Goal: Information Seeking & Learning: Learn about a topic

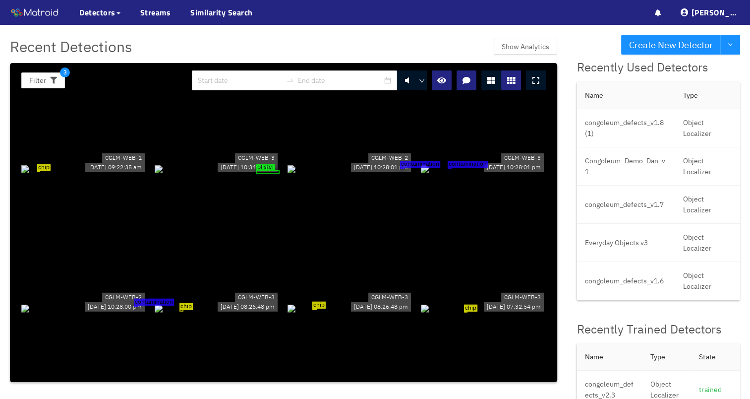
click at [539, 83] on icon at bounding box center [536, 80] width 7 height 8
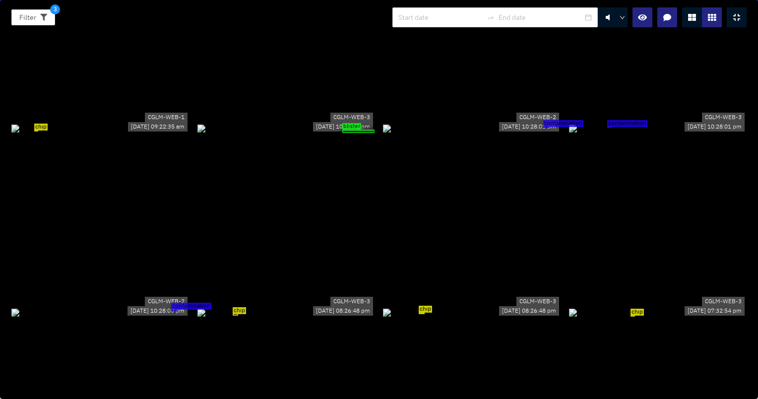
click at [160, 123] on div "chip" at bounding box center [100, 128] width 178 height 11
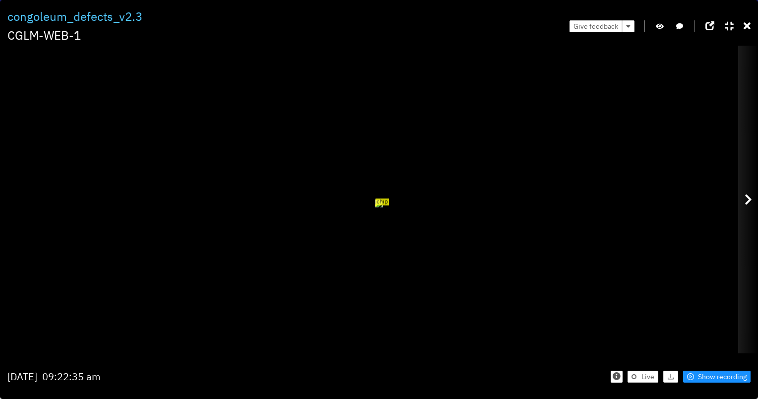
click at [750, 200] on icon at bounding box center [747, 199] width 7 height 12
click at [748, 196] on icon at bounding box center [747, 199] width 7 height 12
click at [749, 192] on div at bounding box center [748, 199] width 20 height 307
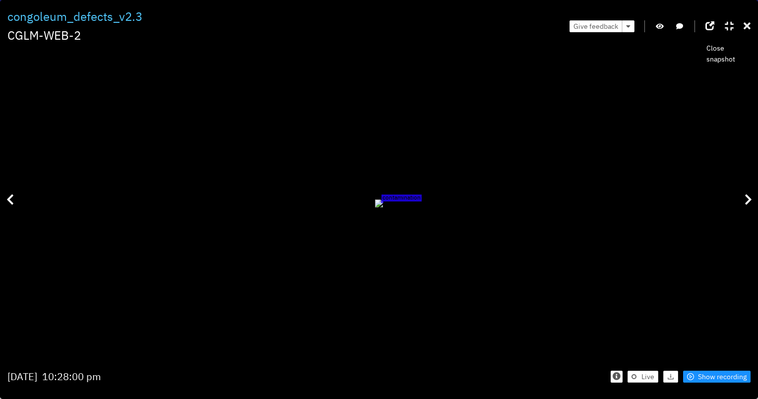
click at [747, 26] on icon at bounding box center [746, 26] width 7 height 10
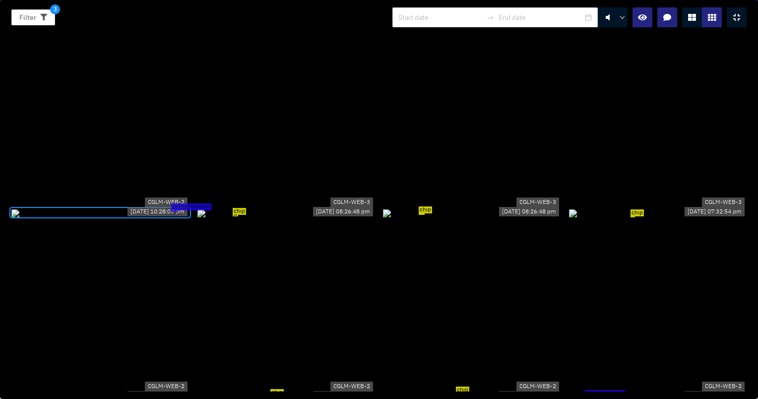
scroll to position [149, 0]
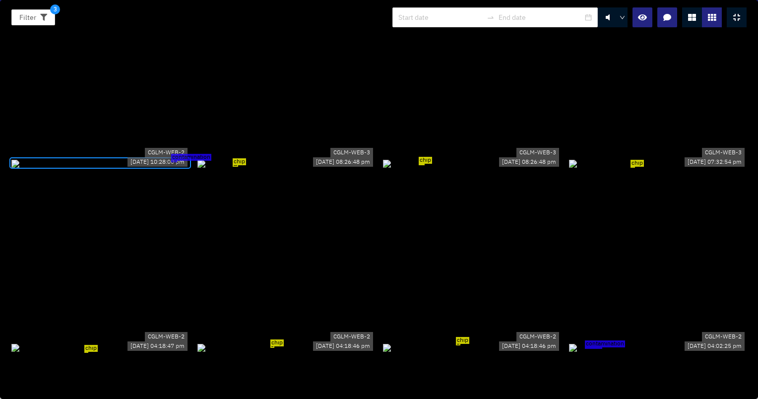
click at [240, 169] on div "chip" at bounding box center [286, 163] width 178 height 11
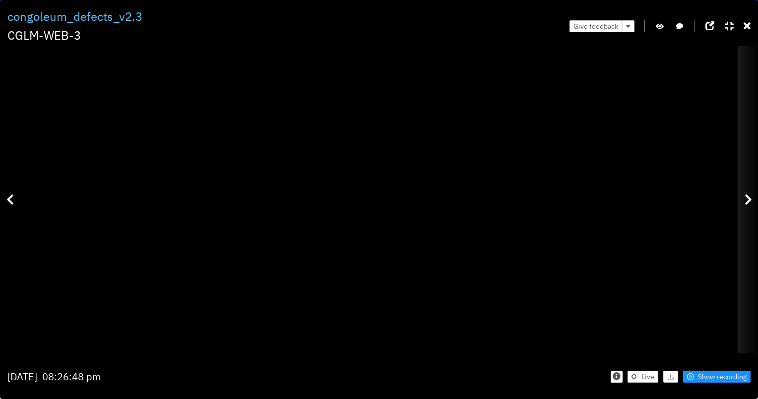
click at [745, 196] on icon at bounding box center [747, 199] width 7 height 12
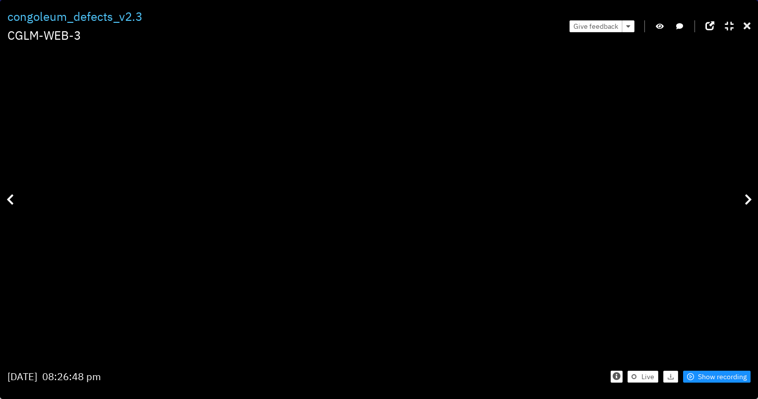
click at [748, 28] on icon at bounding box center [746, 26] width 7 height 10
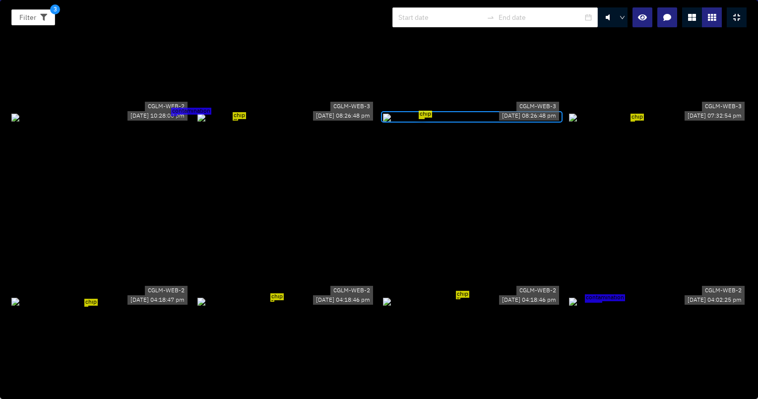
scroll to position [248, 0]
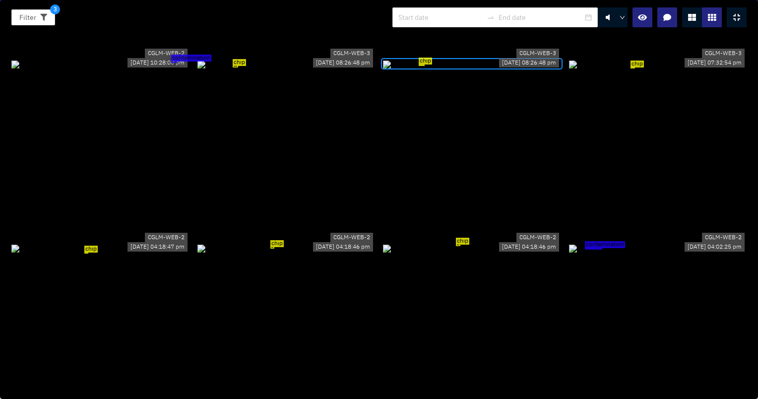
click at [647, 69] on div "chip" at bounding box center [658, 64] width 178 height 11
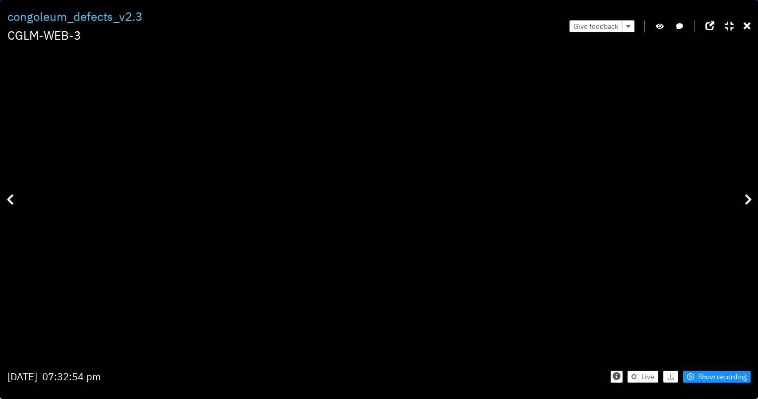
click at [659, 23] on icon "button" at bounding box center [660, 26] width 8 height 7
click at [744, 29] on icon at bounding box center [746, 26] width 7 height 10
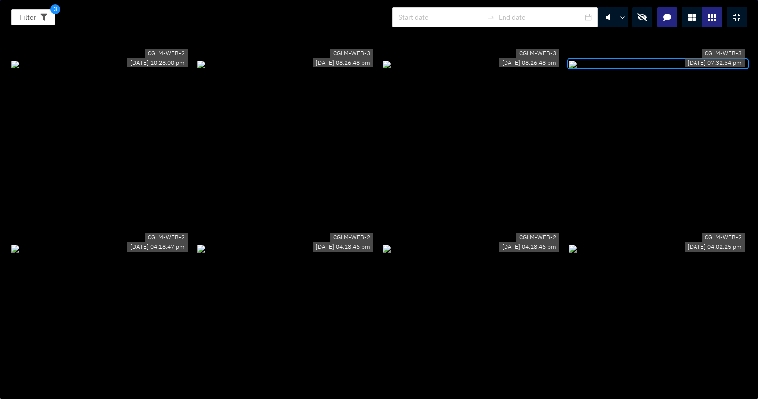
click at [645, 15] on icon "button" at bounding box center [642, 17] width 10 height 8
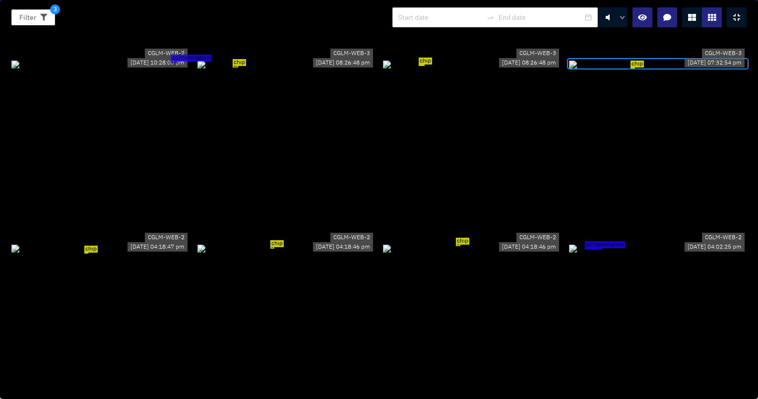
click at [274, 243] on div "chip" at bounding box center [286, 248] width 178 height 11
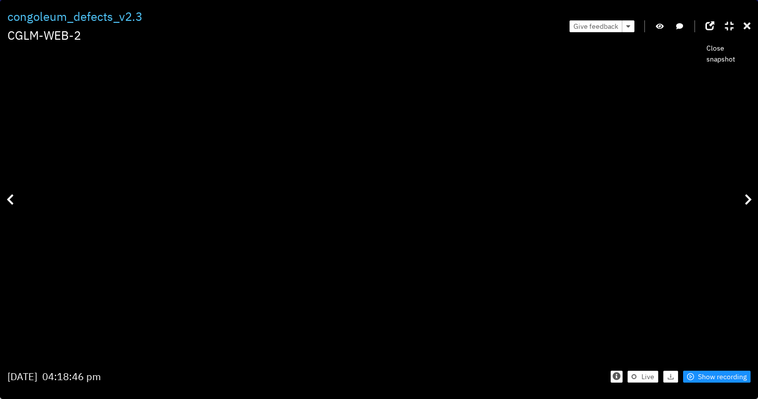
click at [744, 24] on icon at bounding box center [746, 26] width 7 height 10
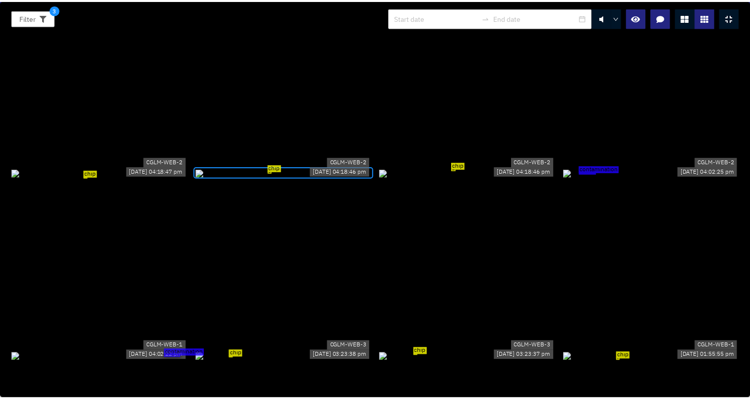
scroll to position [347, 0]
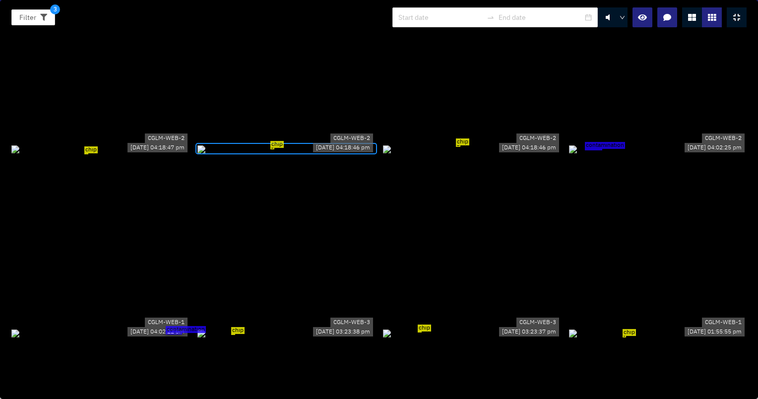
click at [482, 143] on div "chip" at bounding box center [472, 148] width 178 height 11
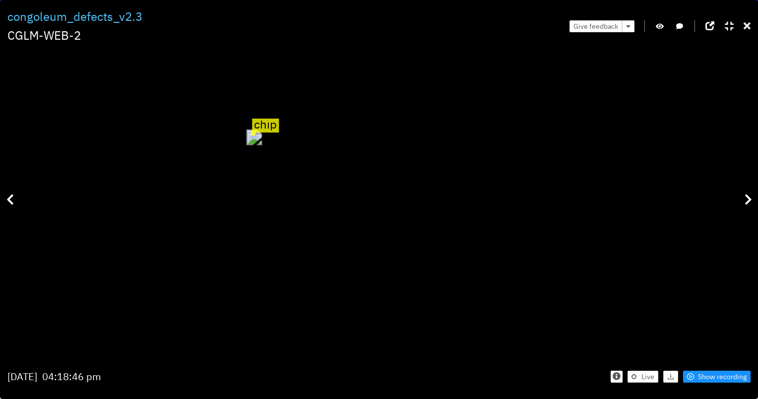
click at [747, 22] on icon at bounding box center [746, 26] width 7 height 10
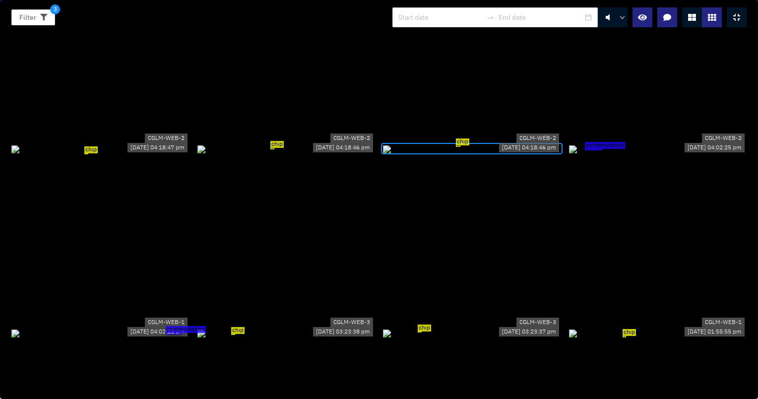
click at [666, 154] on div "contamination" at bounding box center [658, 148] width 178 height 11
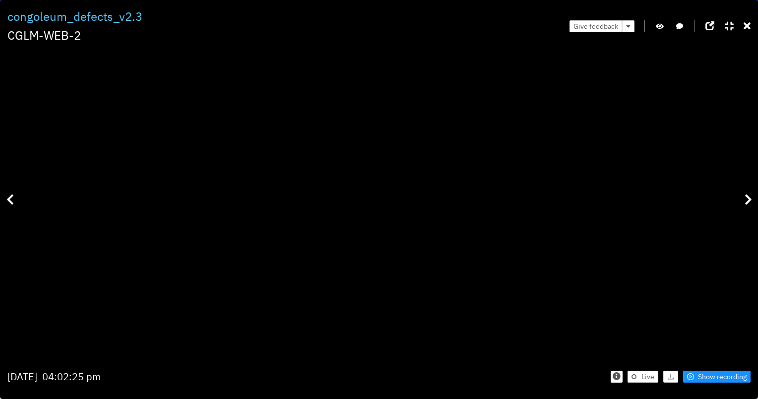
click at [665, 18] on div "Give feedback" at bounding box center [659, 25] width 181 height 37
click at [661, 26] on icon "button" at bounding box center [660, 26] width 8 height 7
click at [727, 375] on span "Show recording" at bounding box center [722, 376] width 49 height 11
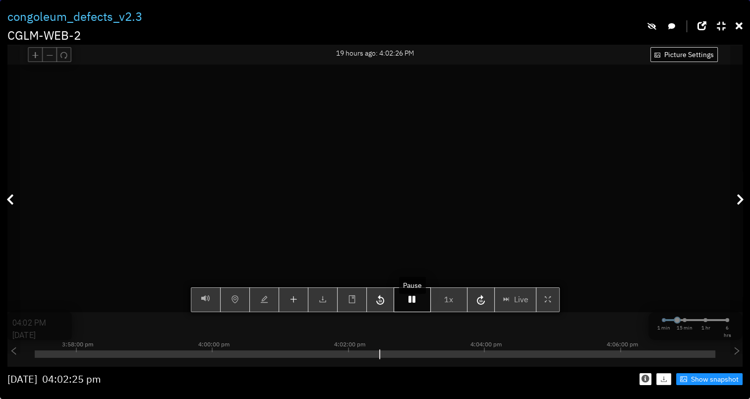
click at [415, 303] on icon "button" at bounding box center [412, 299] width 7 height 8
click at [379, 305] on icon "button" at bounding box center [380, 300] width 8 height 10
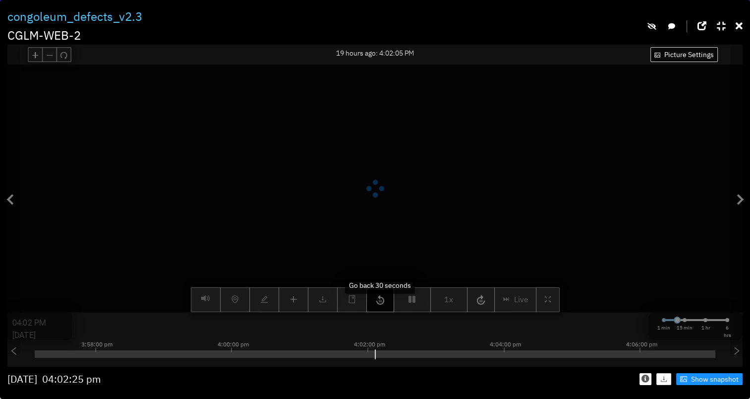
click at [379, 305] on icon "button" at bounding box center [380, 300] width 8 height 10
type input "04:00 PM"
click at [379, 305] on icon "button" at bounding box center [380, 300] width 8 height 10
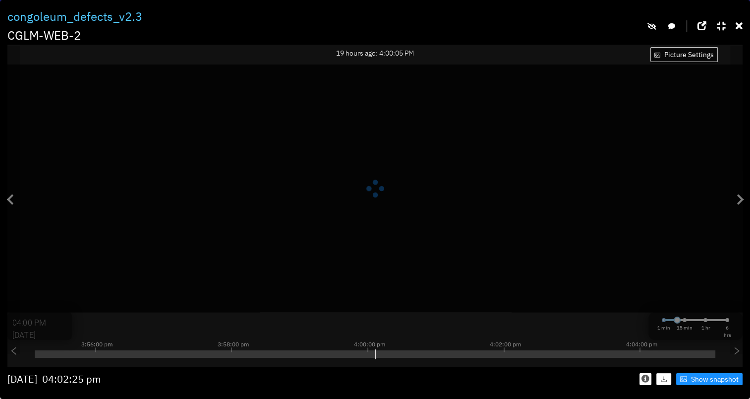
click at [744, 26] on div "Filter 3 congoleum_defects_v2.3 CGLM-WEB-2 CGLM-WEB-2 19 hours ago: 4:00:05 PM …" at bounding box center [375, 199] width 750 height 399
click at [738, 27] on icon at bounding box center [739, 26] width 7 height 10
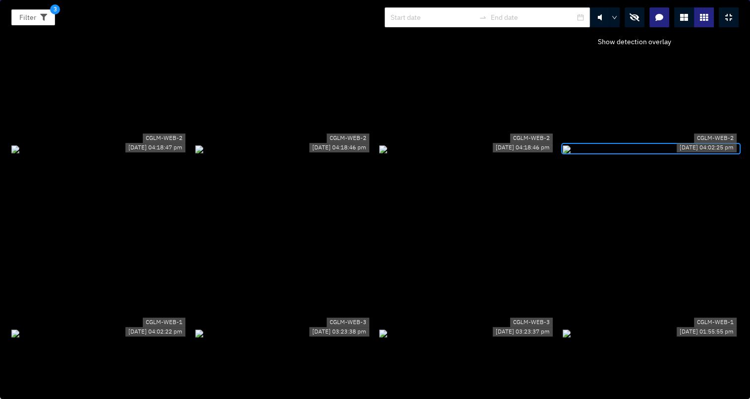
click at [633, 14] on icon "button" at bounding box center [635, 17] width 10 height 8
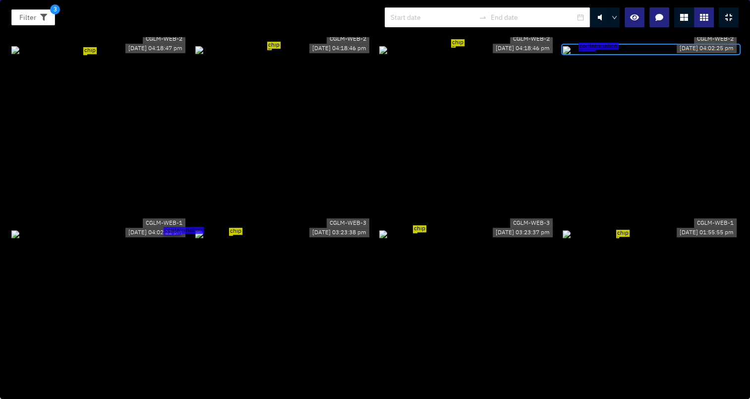
scroll to position [496, 0]
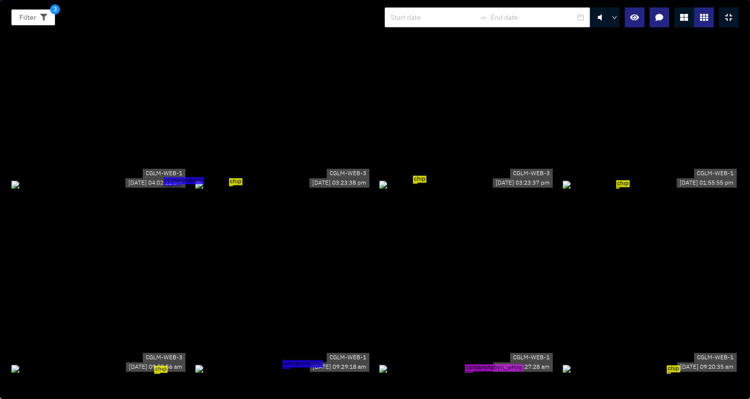
click at [292, 189] on div "chip" at bounding box center [283, 184] width 176 height 11
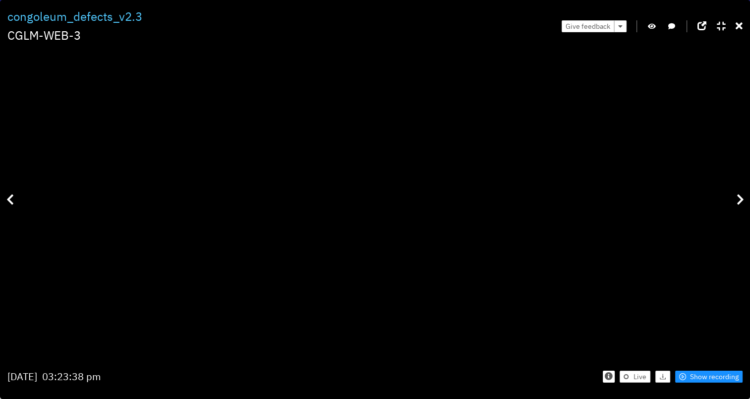
click at [656, 26] on icon "button" at bounding box center [652, 26] width 8 height 7
click at [656, 26] on icon "button" at bounding box center [652, 26] width 9 height 7
click at [736, 24] on icon at bounding box center [739, 26] width 7 height 10
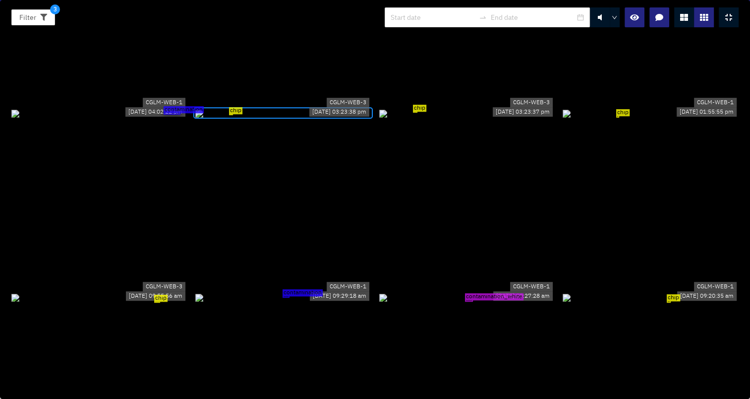
scroll to position [546, 0]
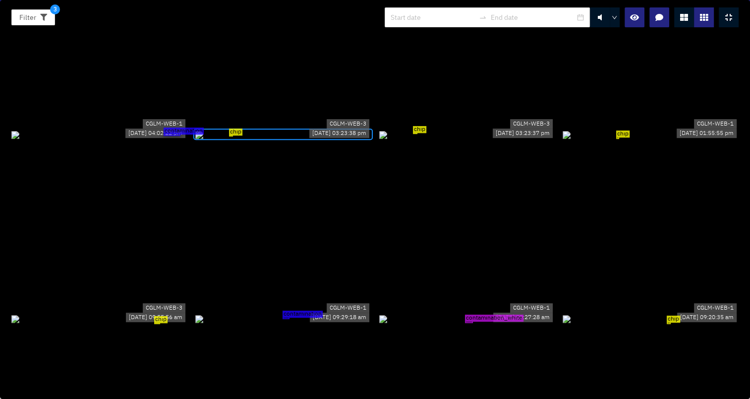
click at [649, 140] on div "chip" at bounding box center [651, 134] width 176 height 11
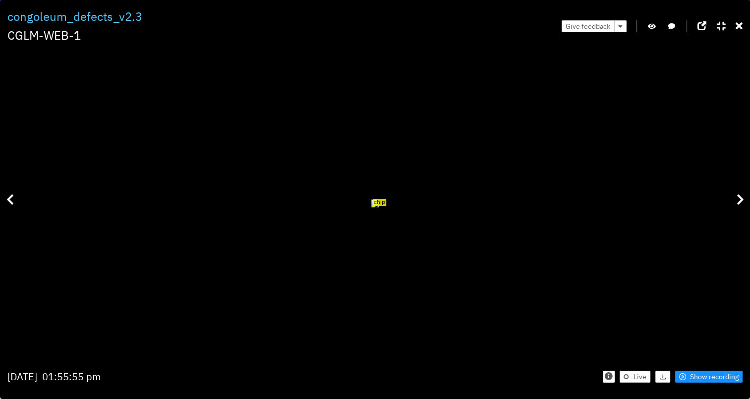
click at [649, 24] on icon "button" at bounding box center [652, 26] width 8 height 7
click at [661, 24] on div "Give feedback" at bounding box center [652, 25] width 181 height 37
click at [655, 29] on icon "button" at bounding box center [652, 26] width 9 height 7
click at [740, 28] on icon at bounding box center [739, 26] width 7 height 10
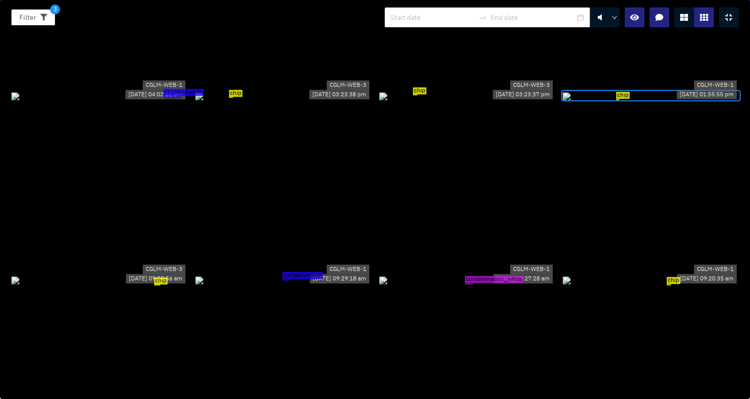
scroll to position [645, 0]
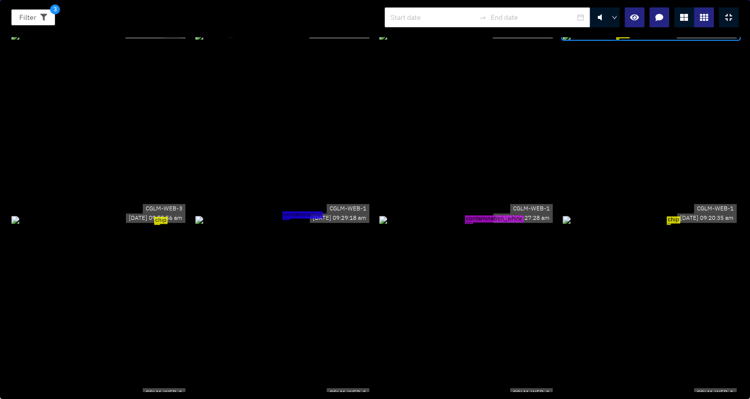
click at [134, 225] on div "chip" at bounding box center [99, 219] width 176 height 11
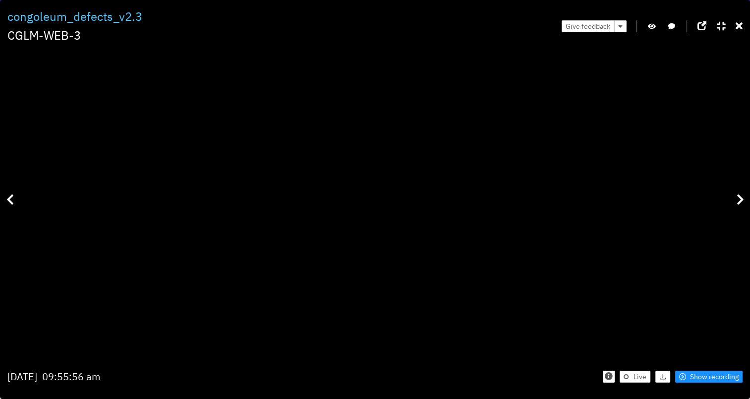
click at [654, 26] on icon "button" at bounding box center [652, 26] width 8 height 7
click at [652, 21] on button "button" at bounding box center [652, 26] width 10 height 12
click at [741, 24] on icon at bounding box center [739, 26] width 7 height 10
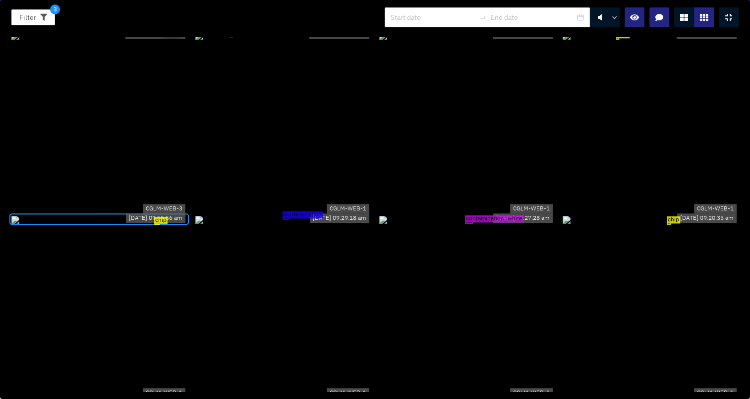
click at [283, 220] on div "contamination" at bounding box center [283, 219] width 176 height 11
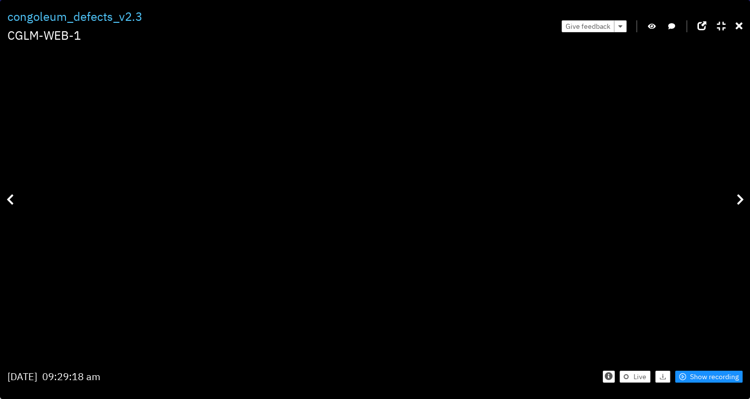
click at [654, 23] on icon "button" at bounding box center [652, 26] width 8 height 7
click at [657, 29] on button "button" at bounding box center [652, 26] width 10 height 12
click at [651, 30] on button "button" at bounding box center [652, 26] width 10 height 12
click at [658, 20] on div "Give feedback" at bounding box center [652, 25] width 181 height 37
click at [657, 26] on icon "button" at bounding box center [652, 26] width 9 height 7
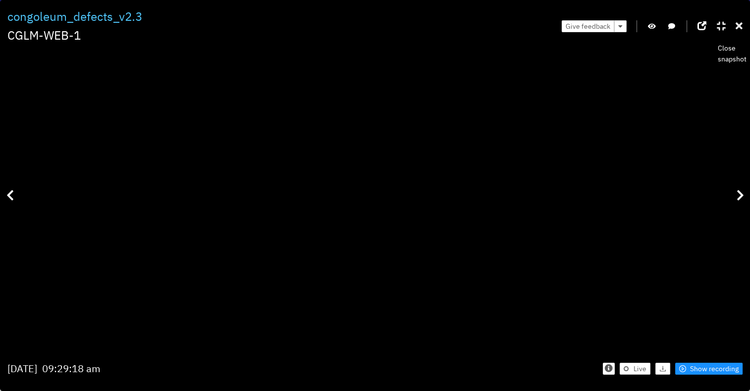
click at [738, 26] on icon at bounding box center [739, 26] width 7 height 10
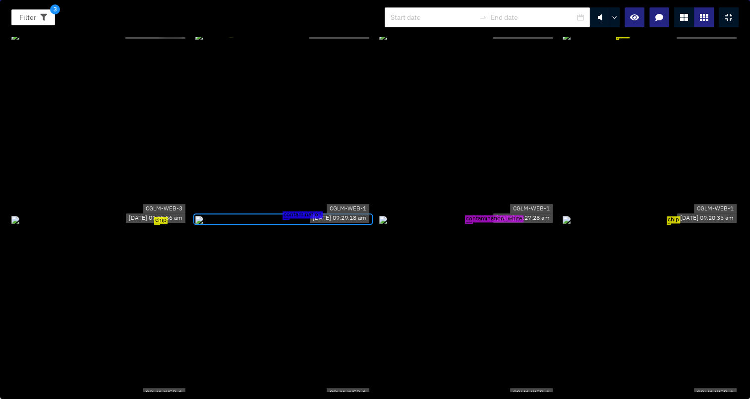
click at [476, 214] on div "contamination_white" at bounding box center [467, 219] width 176 height 11
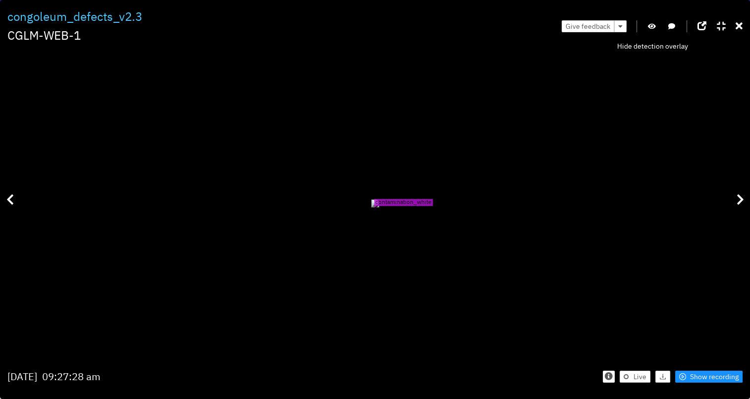
click at [654, 26] on icon "button" at bounding box center [652, 26] width 8 height 7
click at [655, 26] on icon "button" at bounding box center [652, 26] width 9 height 7
click at [655, 26] on icon "button" at bounding box center [652, 26] width 8 height 7
click at [723, 375] on span "Show recording" at bounding box center [714, 376] width 49 height 11
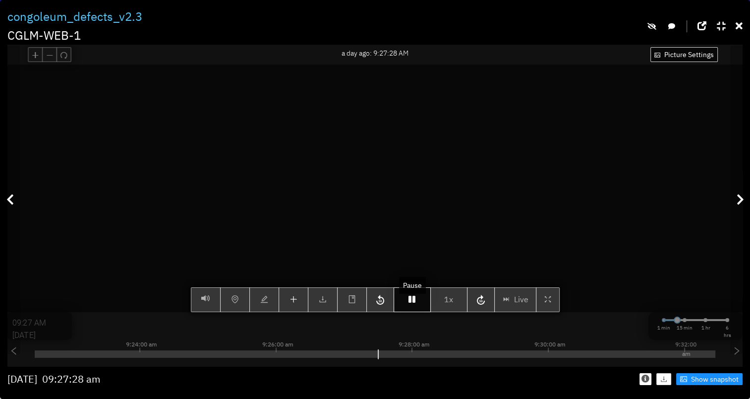
click at [417, 312] on button "button" at bounding box center [412, 299] width 37 height 25
click at [419, 309] on button "button" at bounding box center [412, 299] width 37 height 25
click at [419, 312] on button "button" at bounding box center [412, 299] width 37 height 25
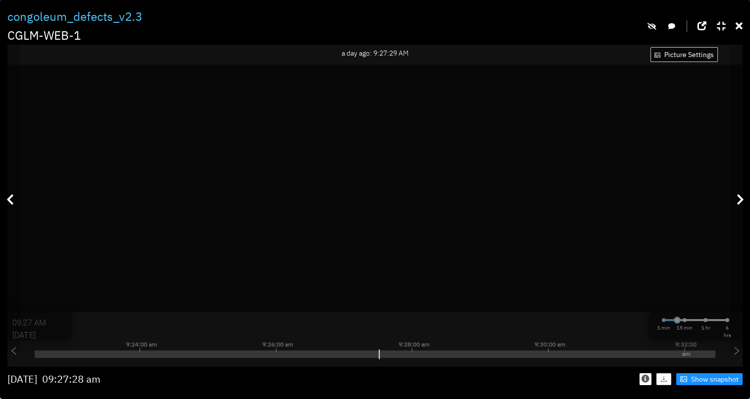
click at [743, 22] on div "Filter 3 congoleum_defects_v2.3 CGLM-WEB-1 CGLM-WEB-1 a day ago: 9:27:29 AM Pic…" at bounding box center [375, 199] width 750 height 399
click at [650, 28] on icon "button" at bounding box center [652, 26] width 9 height 7
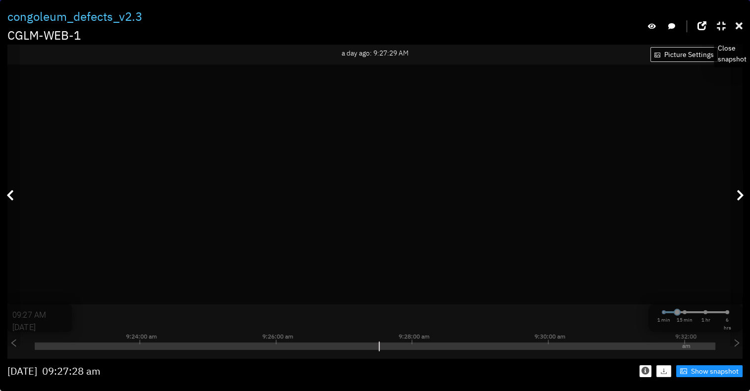
click at [738, 24] on icon at bounding box center [739, 26] width 7 height 10
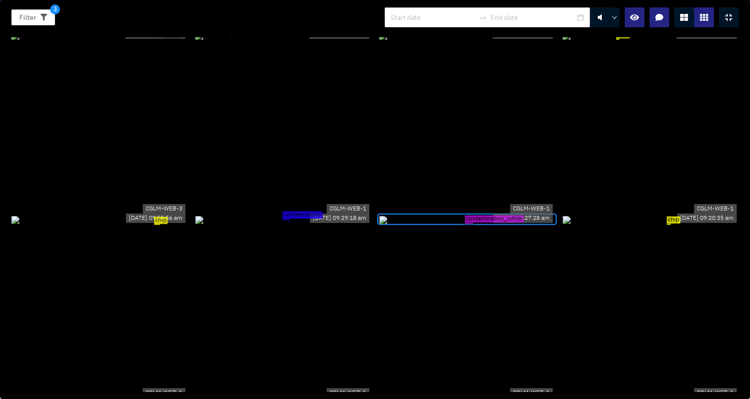
scroll to position [694, 0]
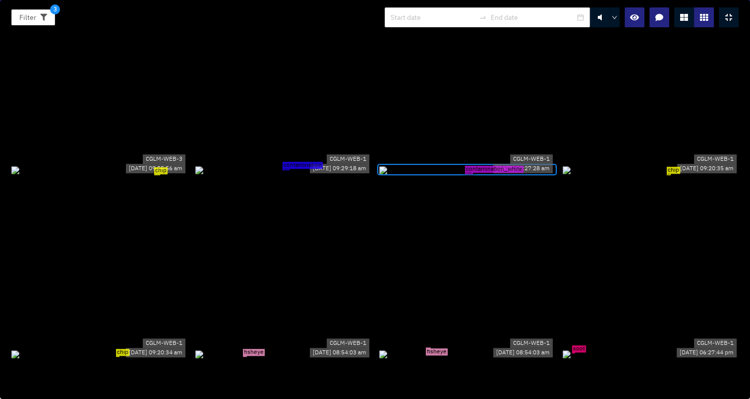
click at [675, 175] on div "chip" at bounding box center [651, 169] width 176 height 11
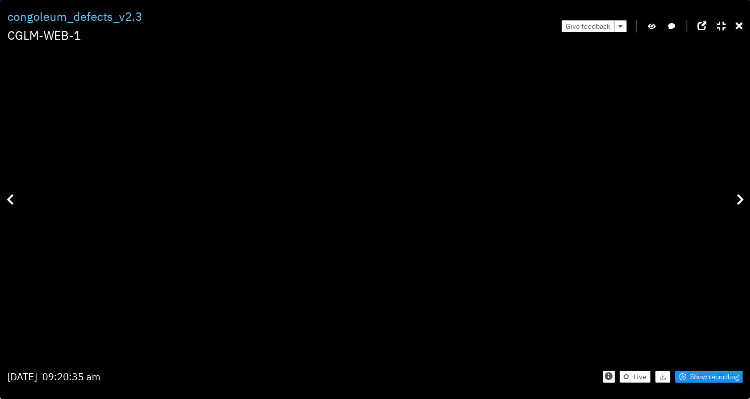
click at [655, 28] on icon "button" at bounding box center [652, 26] width 8 height 7
click at [645, 24] on div "Give feedback" at bounding box center [652, 25] width 181 height 37
click at [649, 23] on icon "button" at bounding box center [652, 26] width 9 height 7
click at [742, 28] on icon at bounding box center [739, 26] width 7 height 10
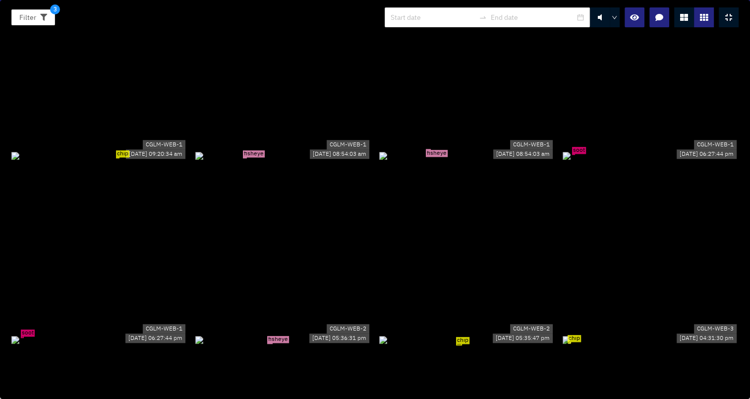
scroll to position [794, 0]
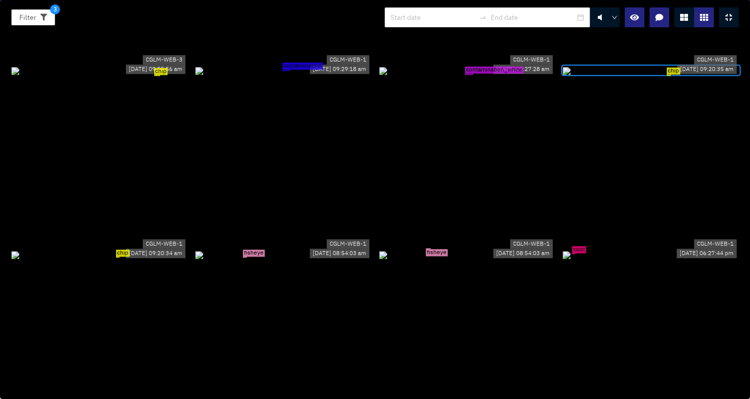
click at [107, 260] on div "chip" at bounding box center [99, 254] width 176 height 11
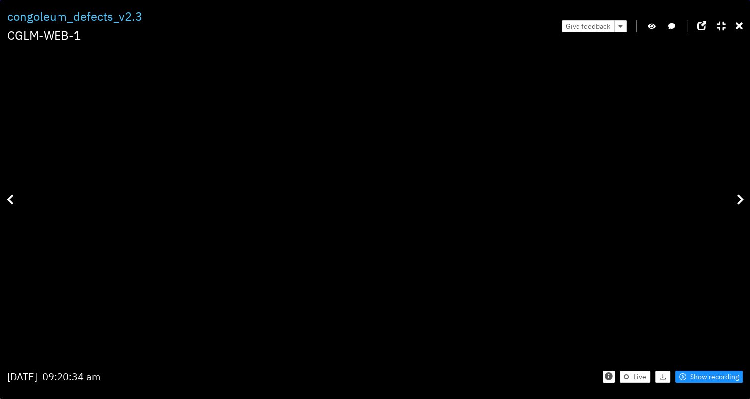
click at [743, 29] on div "Filter 3 congoleum_defects_v2.3 CGLM-WEB-1 Give feedback chip Wednesday Oct 1st…" at bounding box center [375, 199] width 750 height 399
click at [738, 30] on icon at bounding box center [739, 26] width 7 height 10
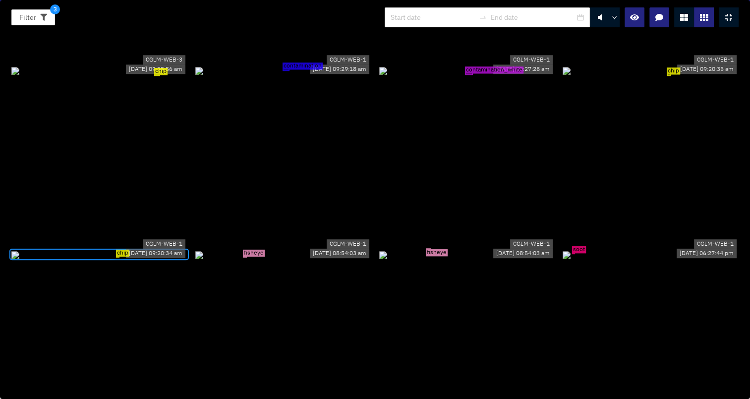
click at [151, 260] on div "chip" at bounding box center [99, 254] width 176 height 11
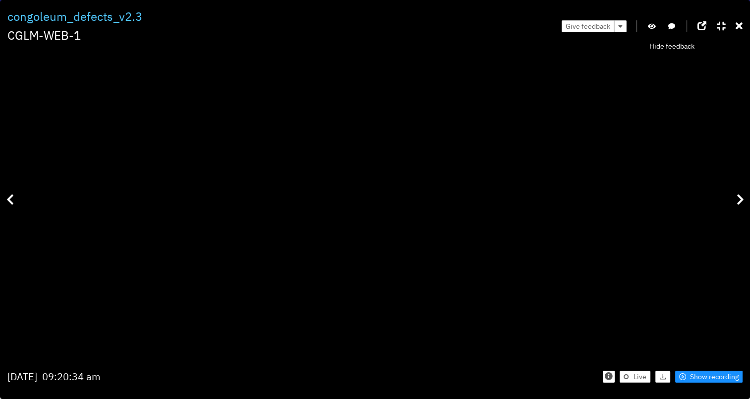
click at [653, 28] on icon "button" at bounding box center [652, 26] width 8 height 7
click at [736, 25] on icon at bounding box center [739, 26] width 7 height 10
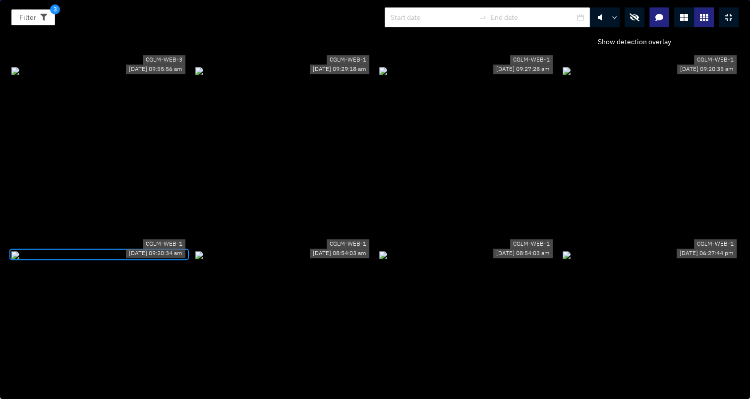
click at [634, 19] on icon "button" at bounding box center [635, 17] width 10 height 8
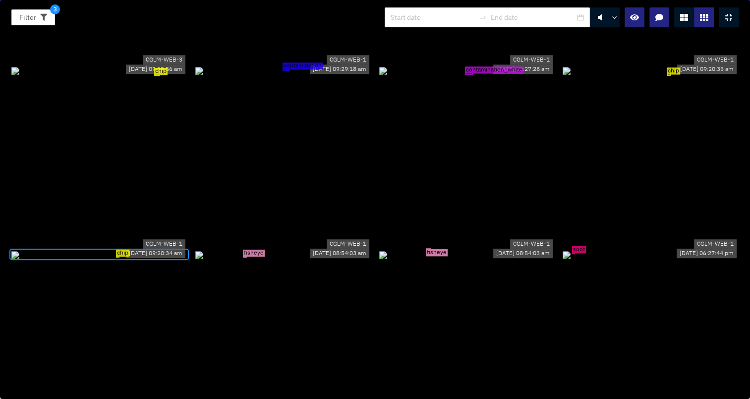
click at [259, 256] on div "fisheye" at bounding box center [283, 254] width 176 height 11
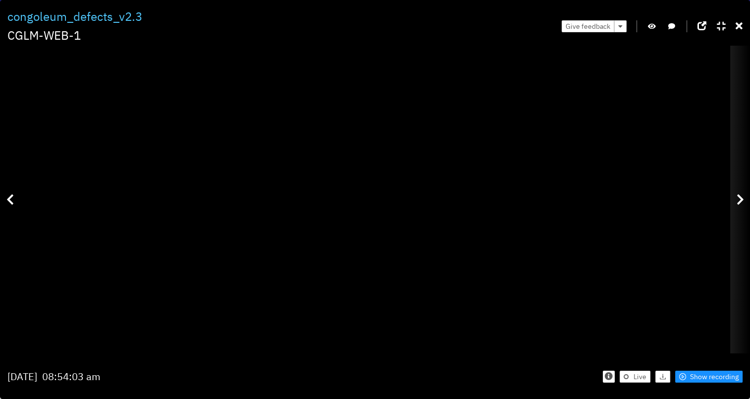
click at [743, 196] on icon at bounding box center [740, 199] width 7 height 12
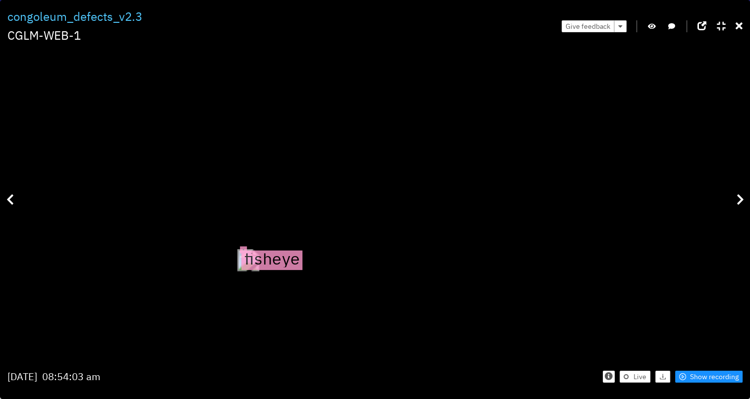
drag, startPoint x: 340, startPoint y: 109, endPoint x: 355, endPoint y: 204, distance: 96.4
click at [259, 249] on div "fisheye" at bounding box center [248, 260] width 22 height 22
click at [741, 21] on icon at bounding box center [739, 26] width 7 height 10
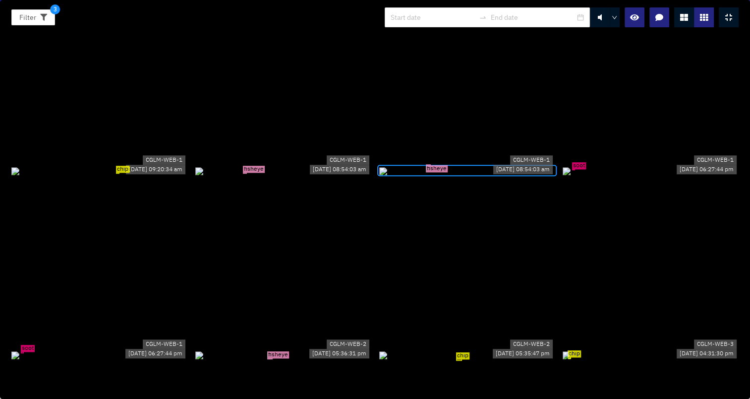
scroll to position [942, 0]
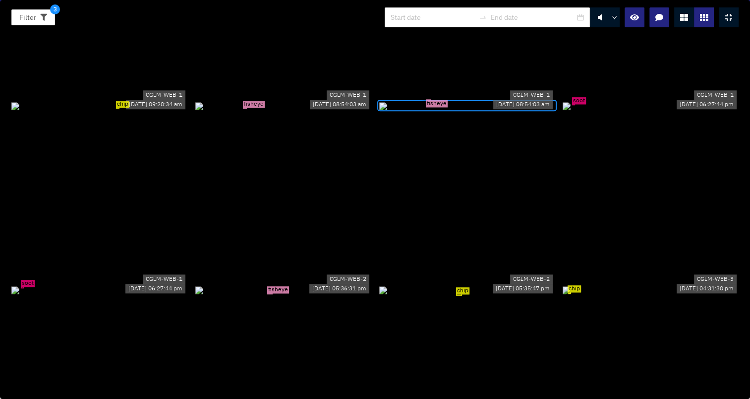
click at [591, 107] on div "soot" at bounding box center [651, 105] width 176 height 11
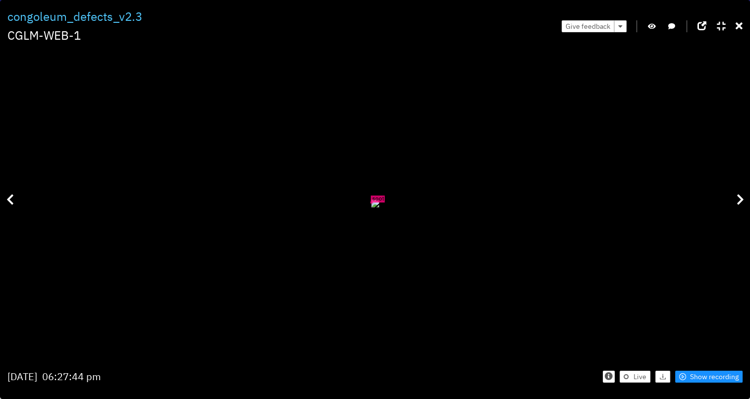
click at [651, 26] on icon "button" at bounding box center [652, 26] width 8 height 7
click at [653, 29] on icon "button" at bounding box center [652, 26] width 9 height 7
click at [740, 24] on icon at bounding box center [739, 26] width 7 height 10
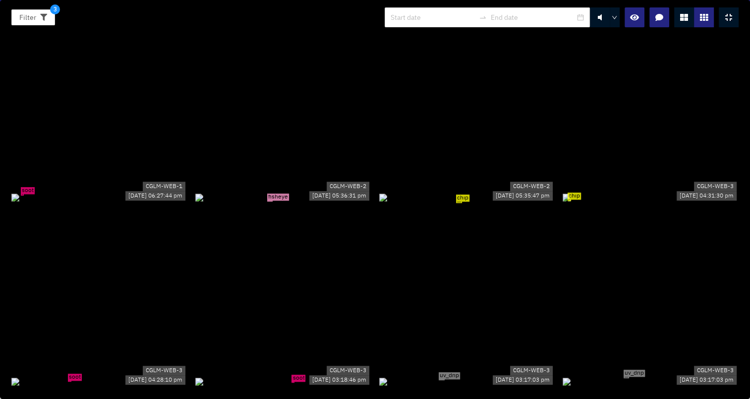
scroll to position [1042, 0]
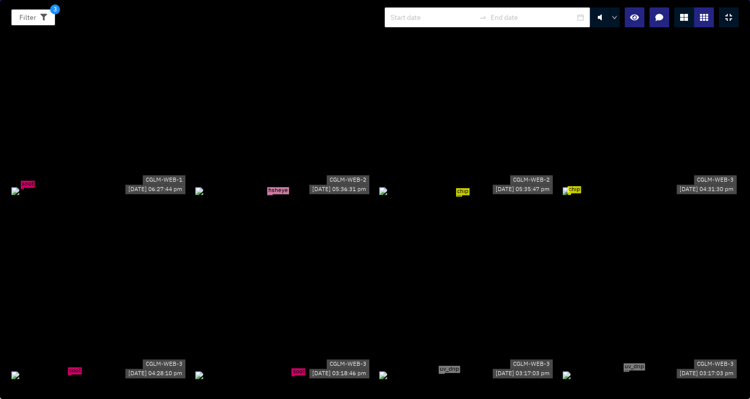
click at [311, 196] on div "fisheye" at bounding box center [283, 190] width 176 height 11
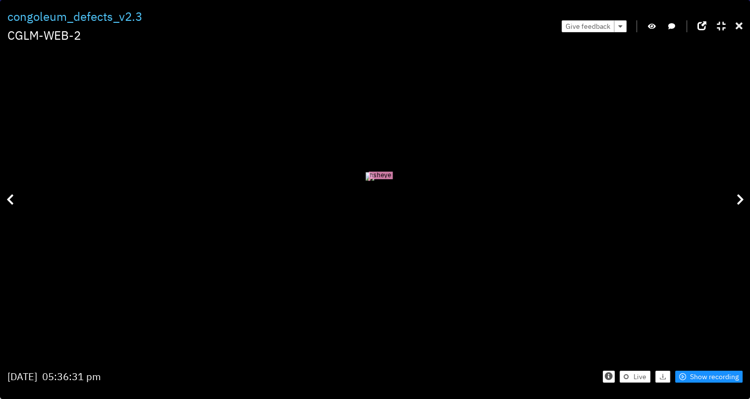
click at [738, 23] on icon at bounding box center [739, 26] width 7 height 10
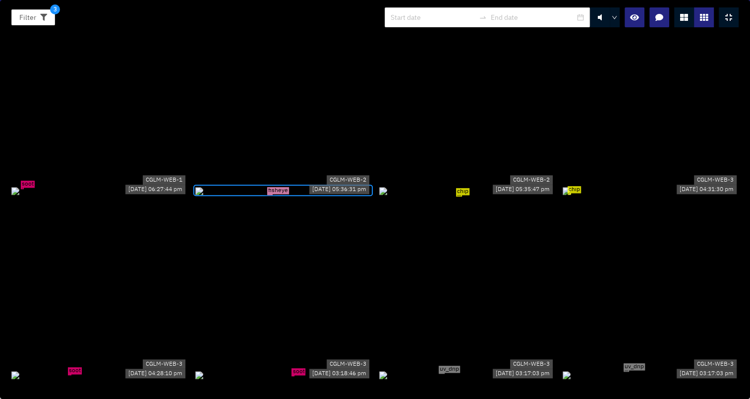
click at [522, 185] on div "chip" at bounding box center [467, 190] width 176 height 11
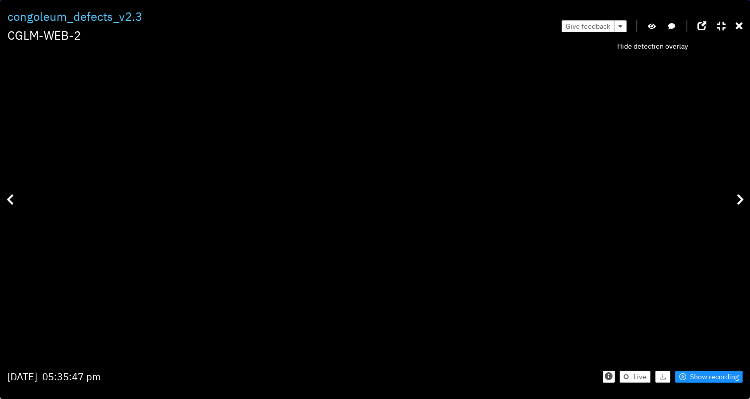
click at [657, 22] on button "button" at bounding box center [652, 26] width 10 height 12
click at [740, 29] on icon at bounding box center [739, 26] width 7 height 10
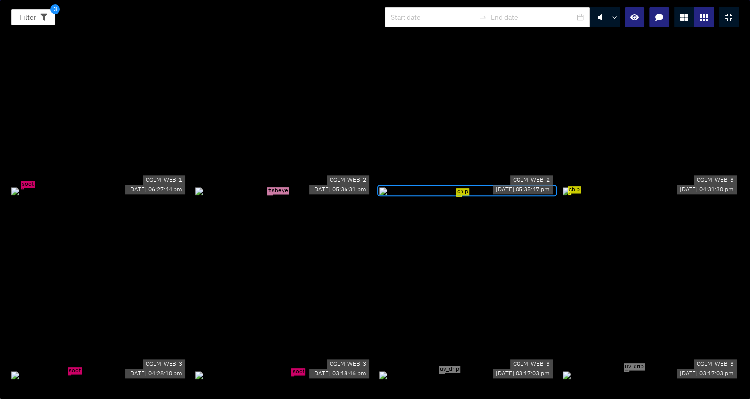
click at [581, 196] on div "chip" at bounding box center [651, 190] width 176 height 11
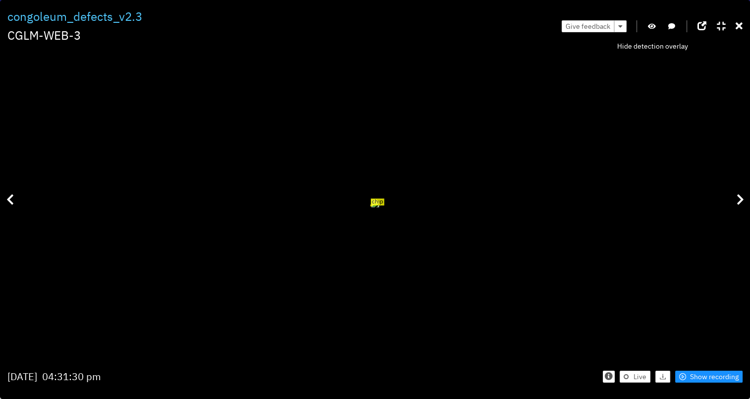
click at [649, 27] on icon "button" at bounding box center [652, 26] width 8 height 7
click at [740, 26] on icon at bounding box center [739, 26] width 7 height 10
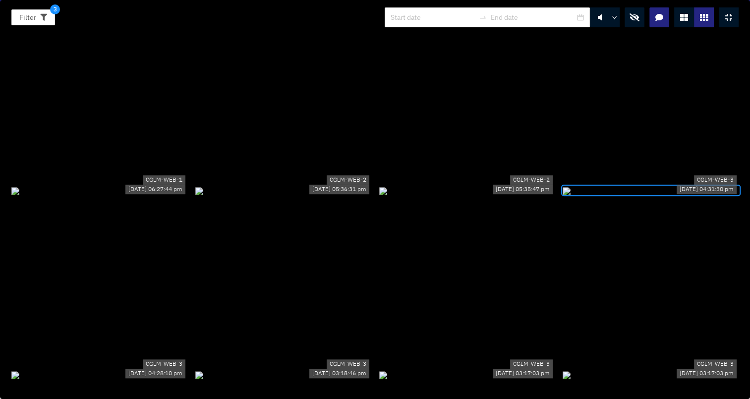
click at [635, 18] on icon "button" at bounding box center [635, 17] width 10 height 8
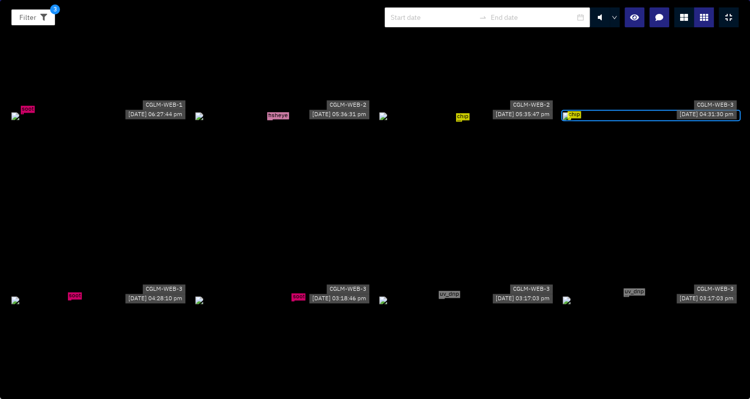
scroll to position [1141, 0]
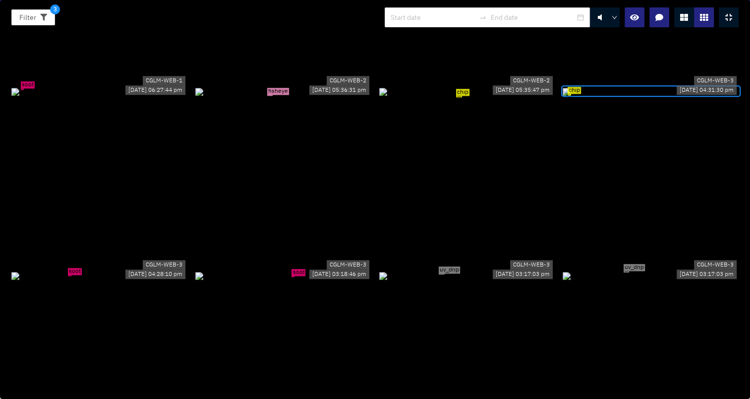
click at [552, 234] on div "soot CGLM-WEB-3 09/30/2025 04:28:10 pm soot CGLM-WEB-3 09/30/2025 03:18:46 pm u…" at bounding box center [375, 275] width 736 height 176
click at [299, 281] on div "soot" at bounding box center [283, 275] width 176 height 11
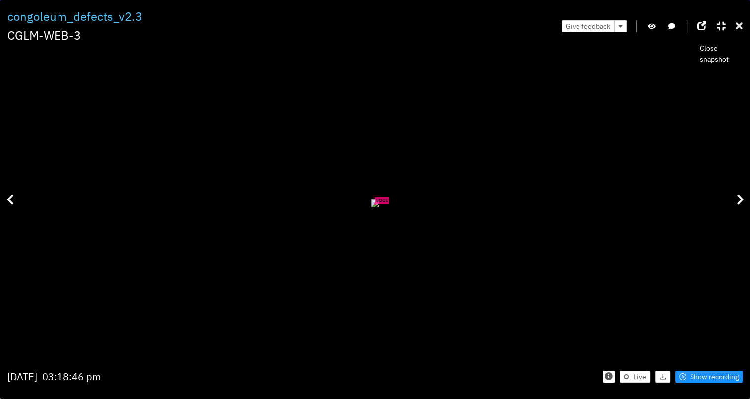
click at [738, 25] on icon at bounding box center [739, 26] width 7 height 10
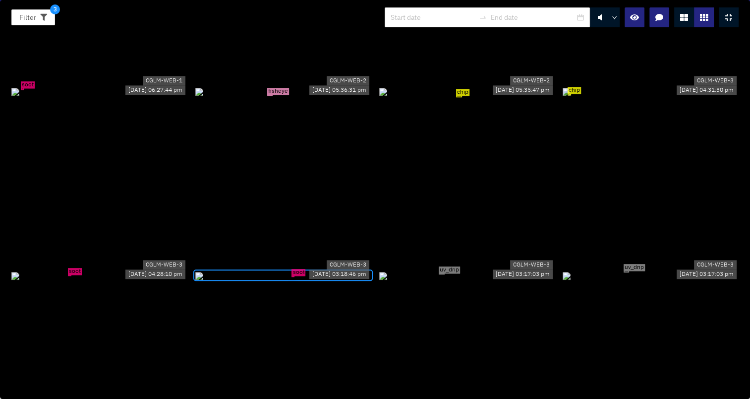
click at [297, 281] on div "soot" at bounding box center [283, 275] width 176 height 11
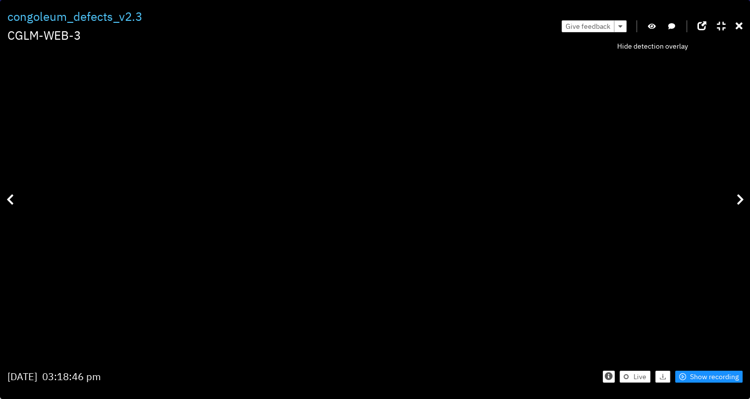
click at [656, 24] on icon "button" at bounding box center [652, 26] width 8 height 7
click at [655, 28] on icon "button" at bounding box center [652, 26] width 9 height 7
click at [742, 25] on icon at bounding box center [739, 26] width 7 height 10
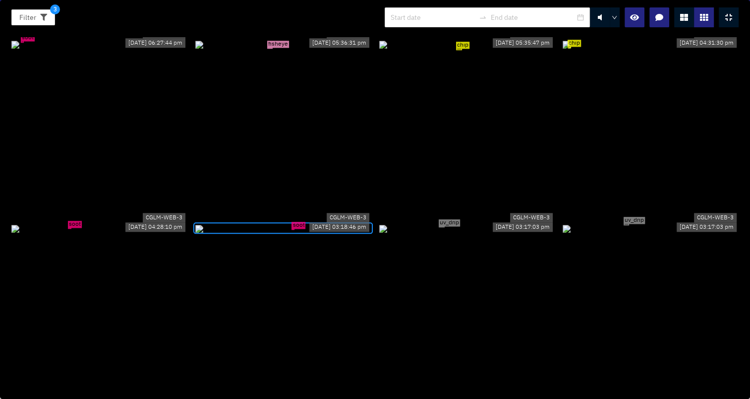
scroll to position [1240, 0]
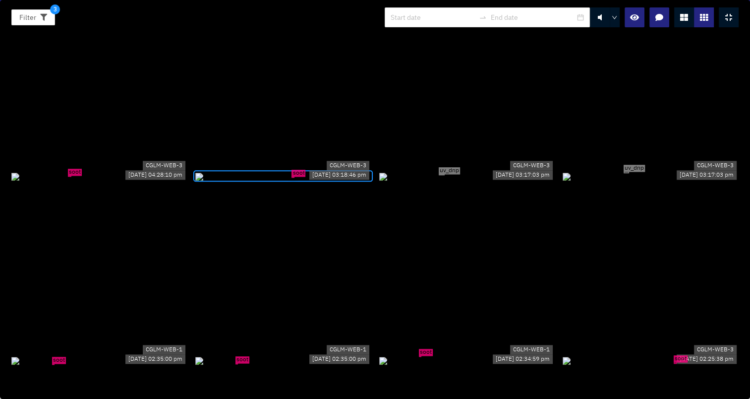
click at [468, 171] on div "uv_drip" at bounding box center [467, 176] width 176 height 11
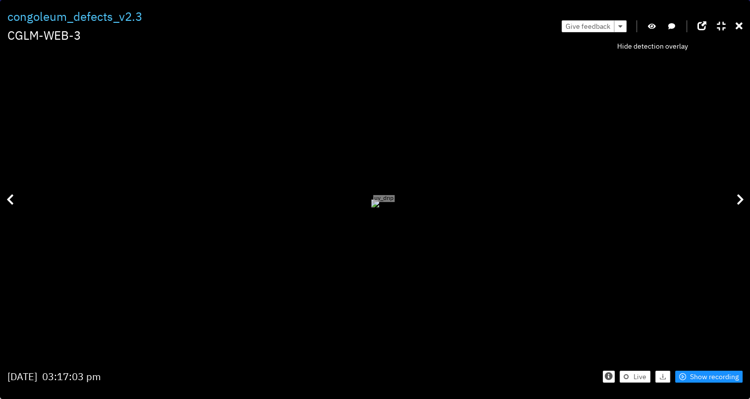
click at [652, 27] on icon "button" at bounding box center [652, 26] width 8 height 7
click at [717, 377] on span "Show recording" at bounding box center [714, 376] width 49 height 11
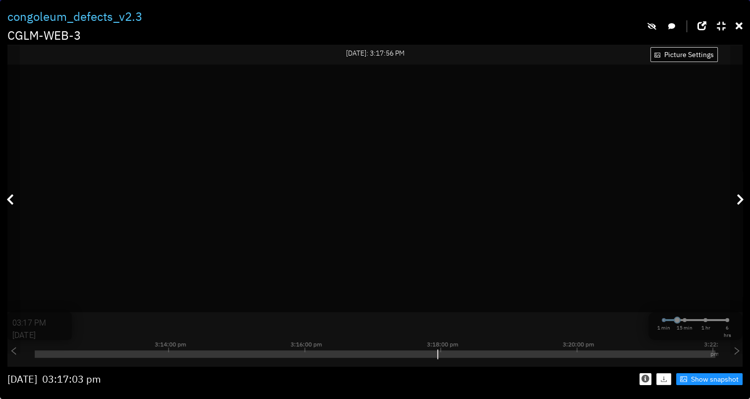
click at [744, 24] on div "Filter 3 congoleum_defects_v2.3 CGLM-WEB-3 CGLM-WEB-3 2 days ago: 3:17:56 PM Pi…" at bounding box center [375, 199] width 750 height 399
click at [740, 26] on icon at bounding box center [739, 26] width 7 height 10
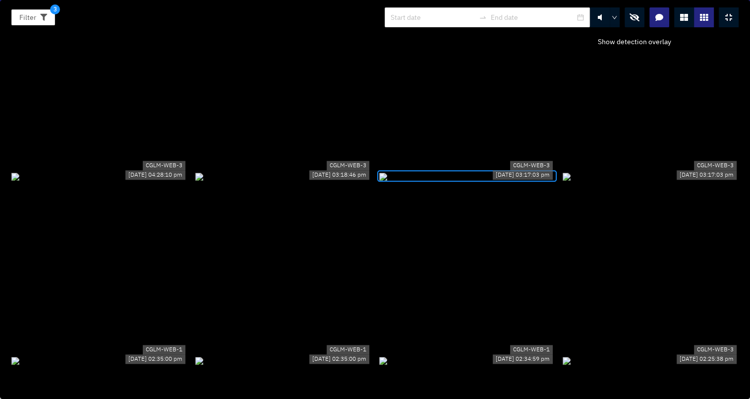
click at [639, 18] on icon "button" at bounding box center [635, 17] width 10 height 8
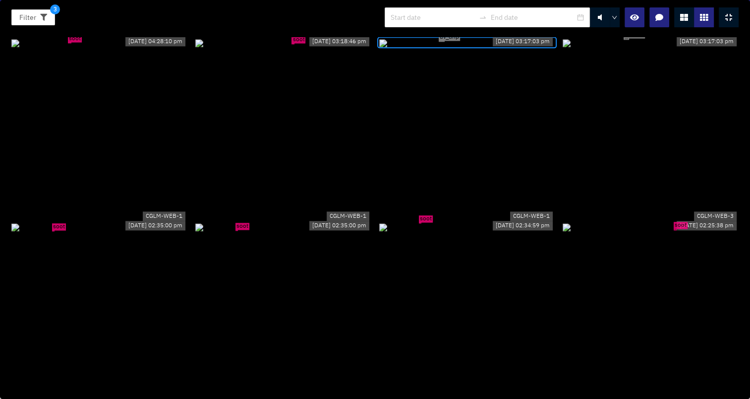
scroll to position [1389, 0]
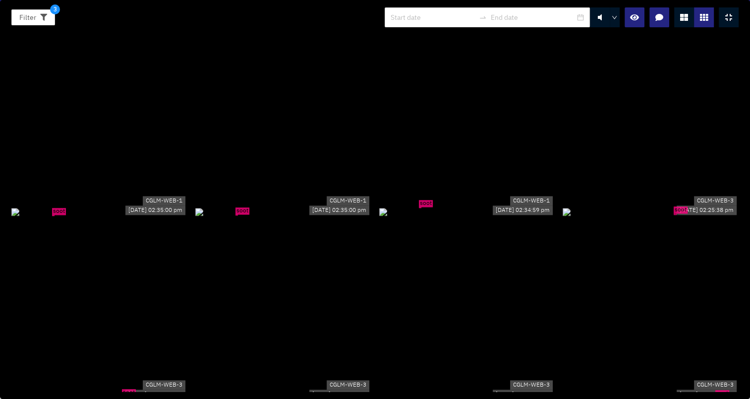
click at [77, 217] on div "soot" at bounding box center [99, 211] width 176 height 11
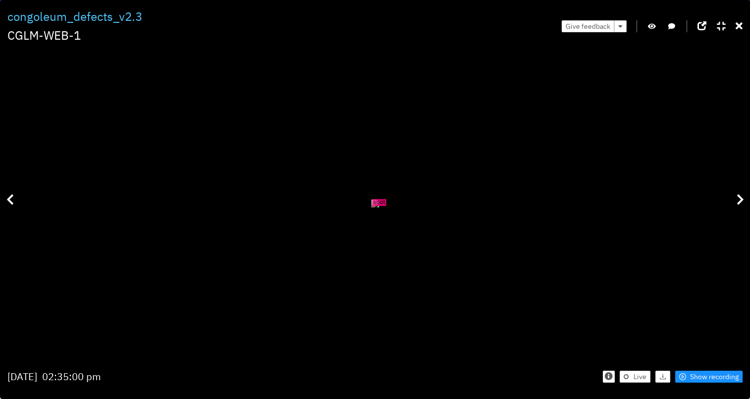
click at [651, 23] on icon "button" at bounding box center [652, 26] width 8 height 7
click at [649, 22] on button "button" at bounding box center [652, 26] width 10 height 12
click at [739, 27] on icon at bounding box center [739, 26] width 7 height 10
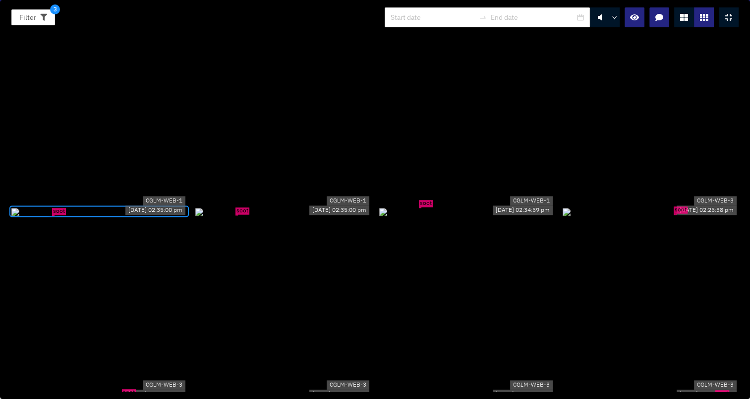
scroll to position [1438, 0]
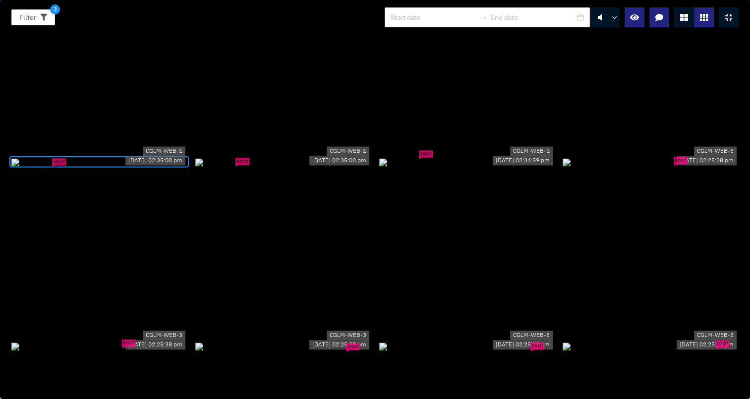
click at [662, 167] on div "soot" at bounding box center [651, 161] width 176 height 11
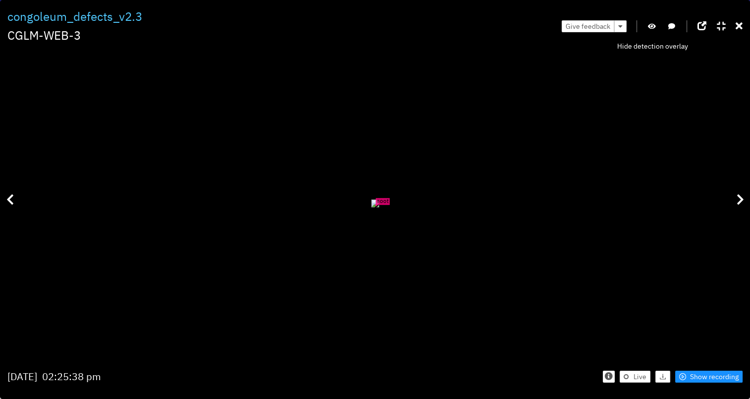
click at [653, 25] on icon "button" at bounding box center [652, 26] width 8 height 7
click at [648, 27] on icon "button" at bounding box center [652, 26] width 9 height 7
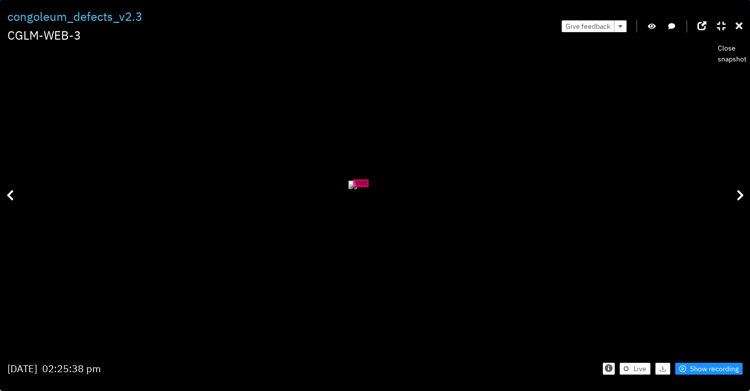
click at [742, 27] on icon at bounding box center [739, 26] width 7 height 10
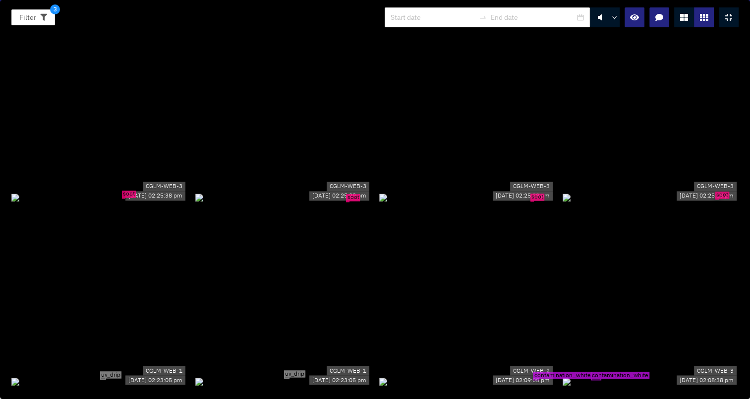
scroll to position [1537, 0]
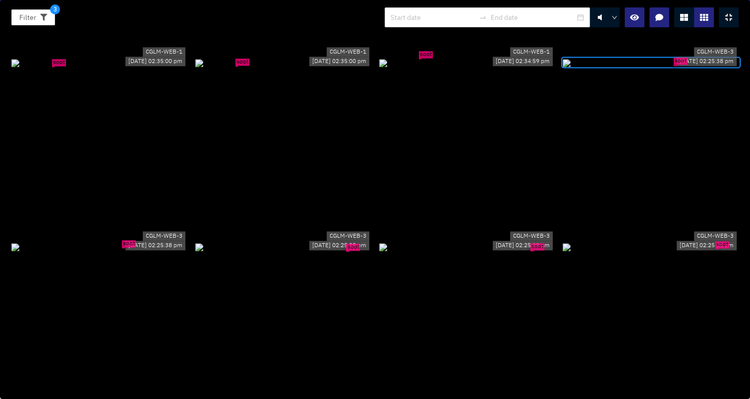
click at [331, 241] on div "soot" at bounding box center [283, 246] width 176 height 11
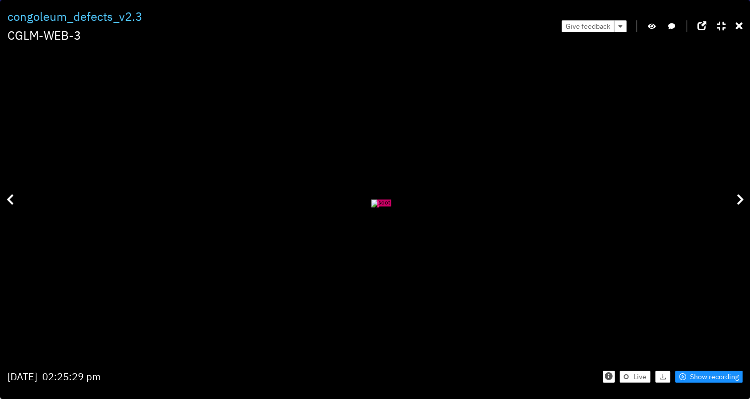
click at [653, 28] on icon "button" at bounding box center [652, 26] width 8 height 7
click at [652, 25] on icon "button" at bounding box center [652, 26] width 9 height 7
click at [741, 27] on icon at bounding box center [739, 26] width 7 height 10
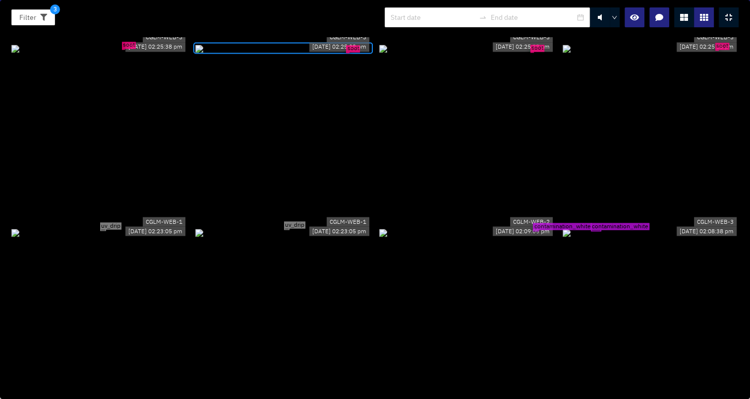
scroll to position [1835, 0]
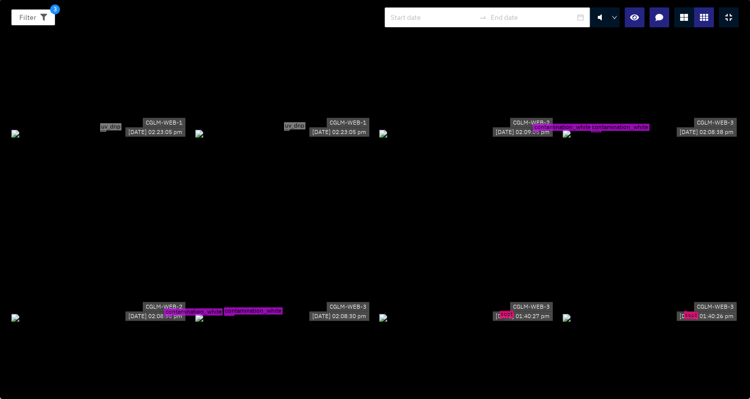
click at [113, 127] on div "uv_drip" at bounding box center [99, 132] width 176 height 11
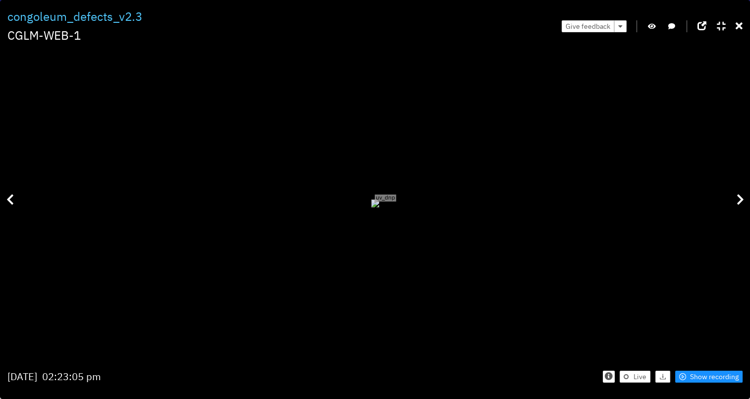
click at [650, 23] on icon "button" at bounding box center [652, 26] width 8 height 7
click at [700, 371] on span "Show recording" at bounding box center [714, 376] width 49 height 11
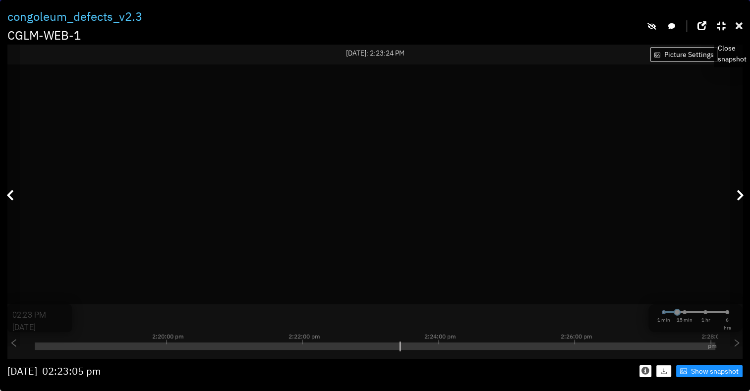
click at [740, 26] on icon at bounding box center [739, 26] width 7 height 10
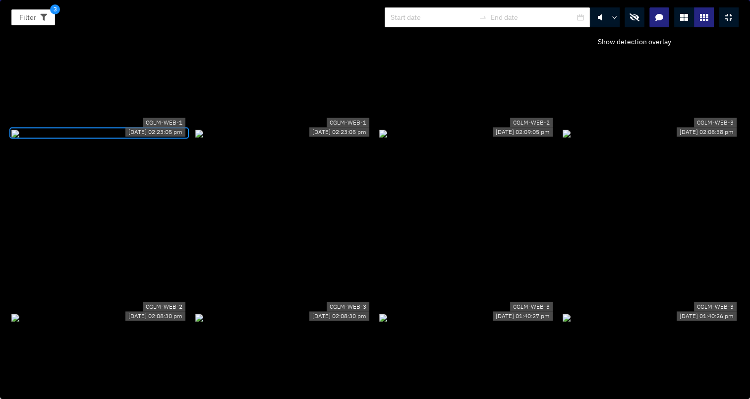
click at [631, 17] on icon "button" at bounding box center [635, 17] width 10 height 8
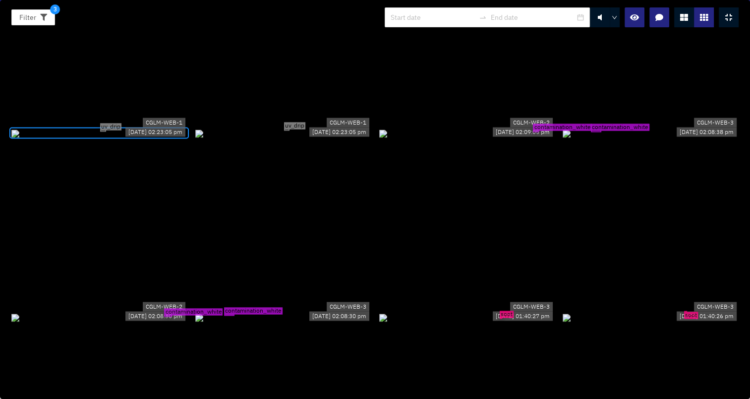
click at [527, 127] on div "contamination_white" at bounding box center [467, 132] width 176 height 11
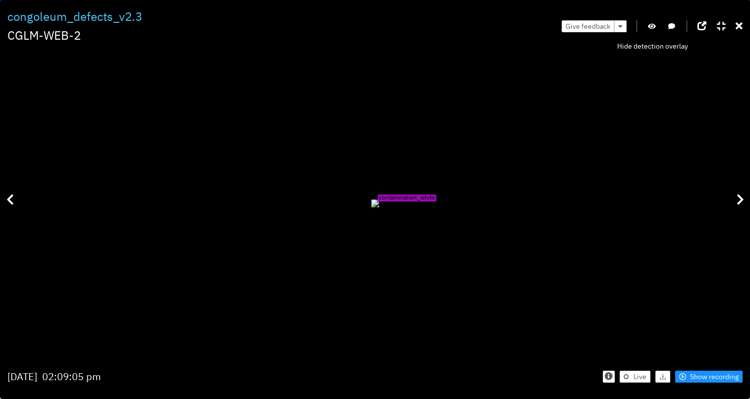
click at [653, 25] on icon "button" at bounding box center [652, 26] width 8 height 7
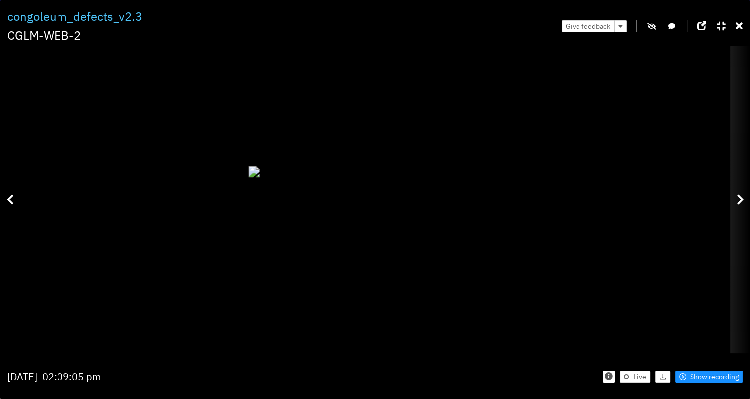
click at [744, 197] on icon at bounding box center [740, 199] width 7 height 12
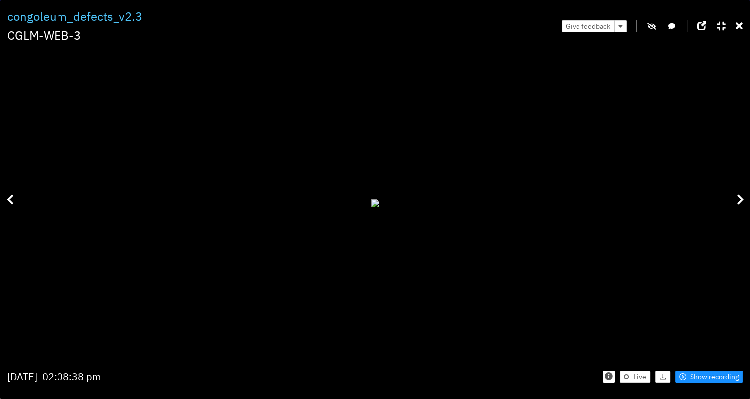
click at [651, 25] on icon "button" at bounding box center [652, 26] width 9 height 7
click at [658, 24] on div "Give feedback" at bounding box center [652, 25] width 181 height 37
click at [655, 27] on icon "button" at bounding box center [652, 26] width 8 height 7
click at [739, 28] on icon at bounding box center [739, 26] width 7 height 10
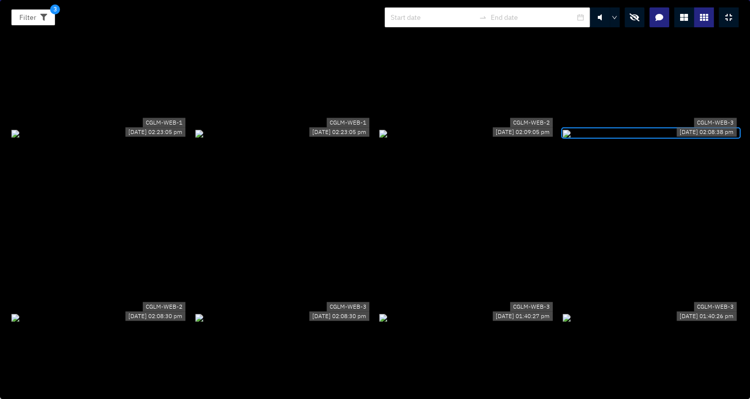
click at [632, 22] on button "button" at bounding box center [635, 17] width 20 height 20
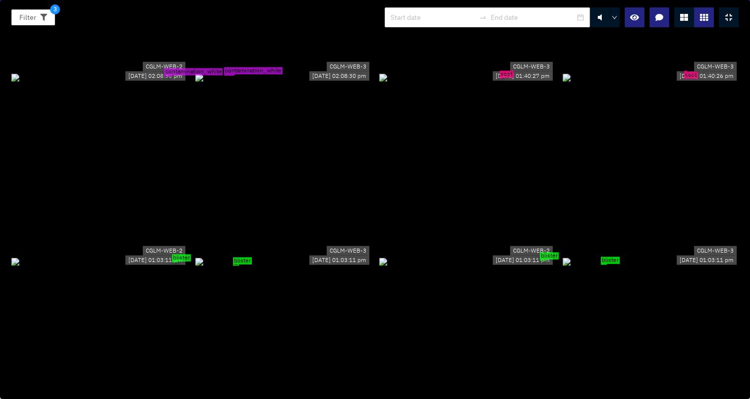
scroll to position [2083, 0]
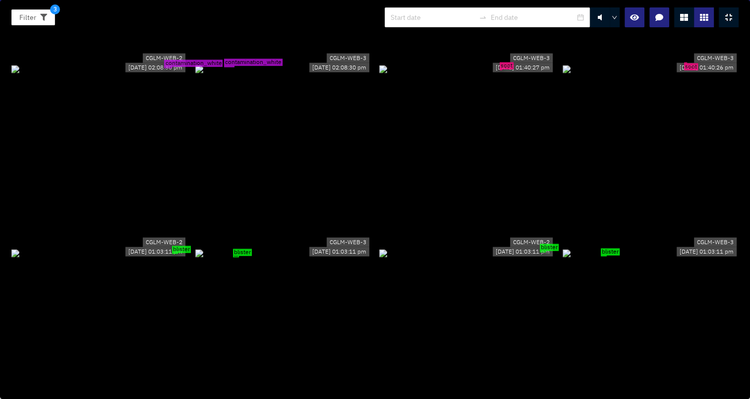
click at [148, 247] on div "blister" at bounding box center [99, 252] width 176 height 11
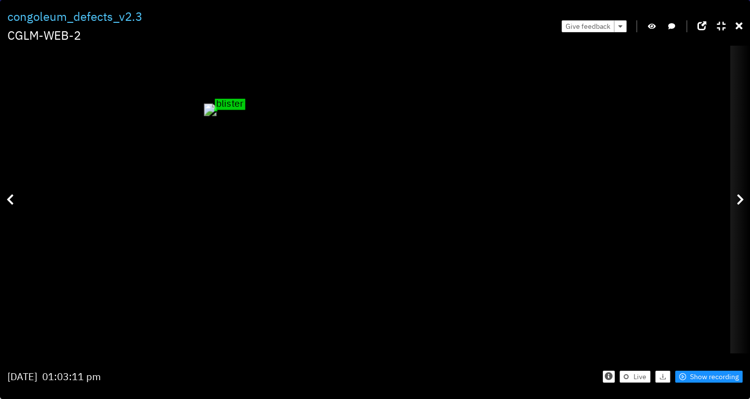
click at [742, 198] on icon at bounding box center [740, 199] width 7 height 12
click at [740, 198] on icon at bounding box center [740, 199] width 7 height 12
click at [734, 197] on div at bounding box center [741, 199] width 20 height 307
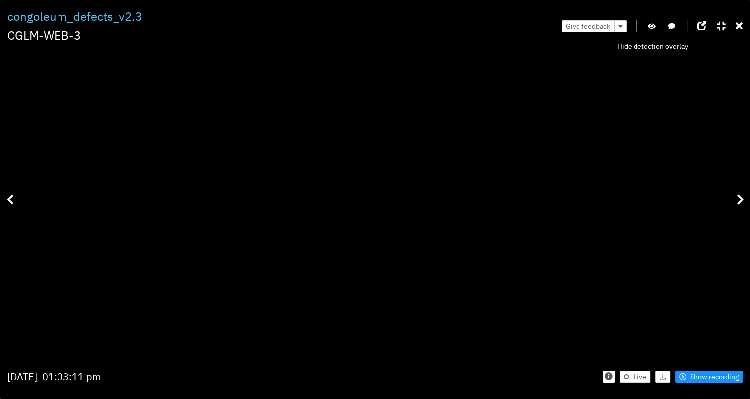
click at [651, 26] on icon "button" at bounding box center [652, 26] width 8 height 7
click at [651, 26] on icon "button" at bounding box center [652, 26] width 9 height 7
click at [736, 24] on icon at bounding box center [739, 26] width 7 height 10
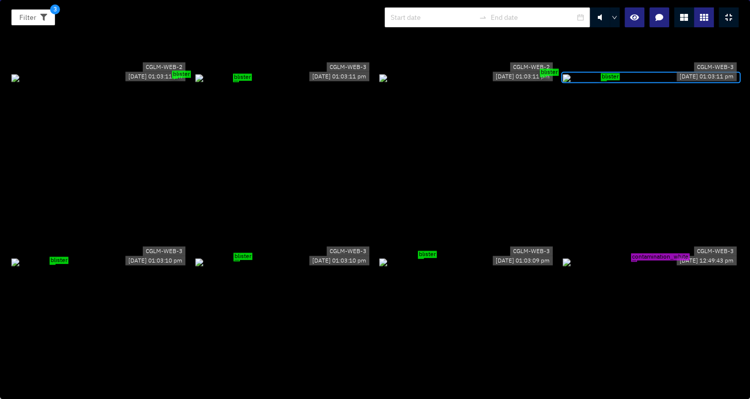
scroll to position [2281, 0]
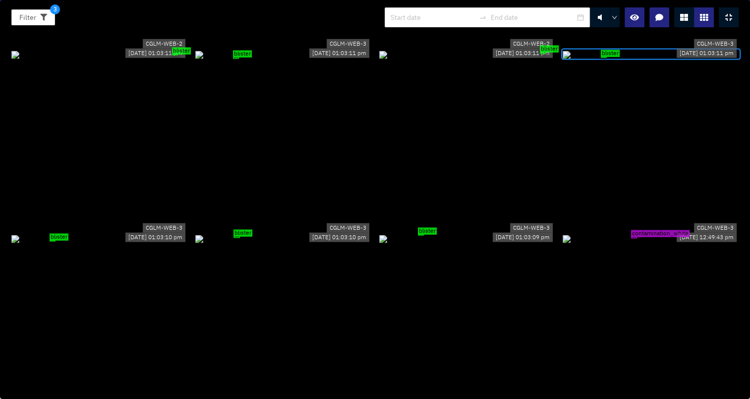
click at [651, 233] on div "contamination_white" at bounding box center [651, 238] width 176 height 11
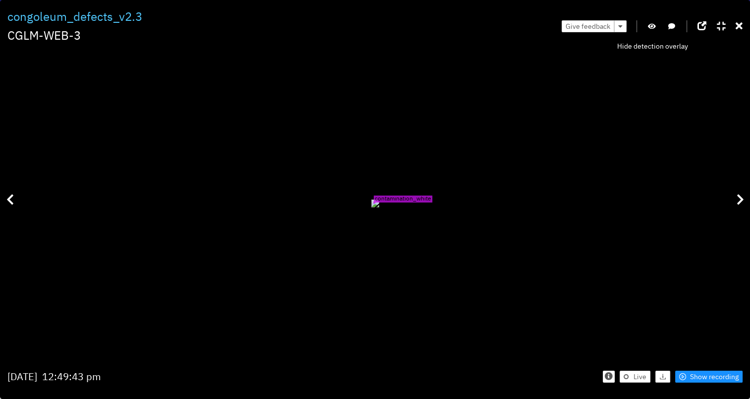
click at [649, 24] on icon "button" at bounding box center [652, 26] width 8 height 7
click at [650, 28] on icon "button" at bounding box center [652, 26] width 9 height 7
click at [650, 28] on icon "button" at bounding box center [652, 26] width 8 height 7
click at [650, 28] on icon "button" at bounding box center [652, 26] width 9 height 7
click at [650, 28] on icon "button" at bounding box center [652, 26] width 8 height 7
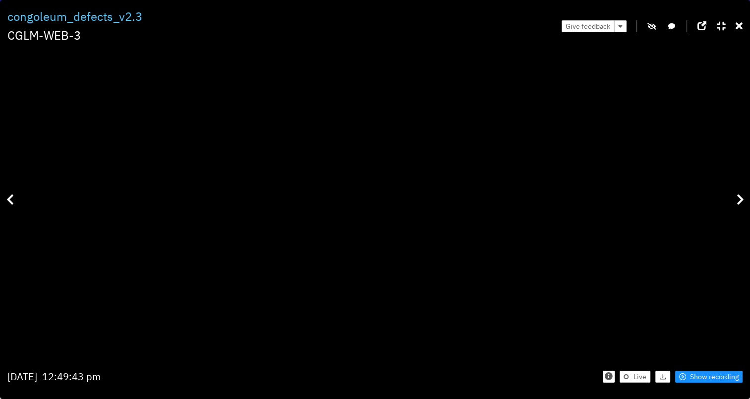
click at [658, 29] on div "Give feedback" at bounding box center [652, 25] width 181 height 37
click at [657, 31] on button "button" at bounding box center [652, 26] width 10 height 12
click at [734, 27] on div "Give feedback" at bounding box center [652, 25] width 181 height 37
click at [737, 26] on icon at bounding box center [739, 26] width 7 height 10
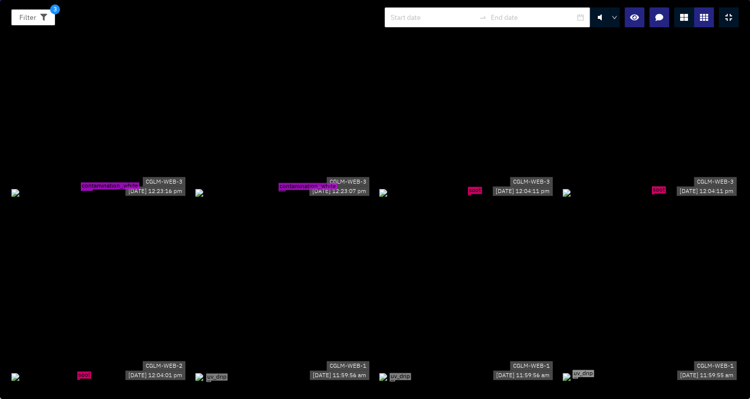
scroll to position [2529, 0]
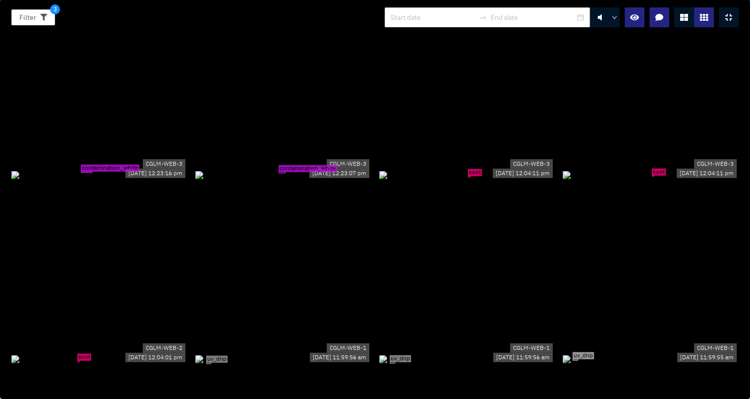
click at [469, 180] on div "soot" at bounding box center [467, 174] width 176 height 11
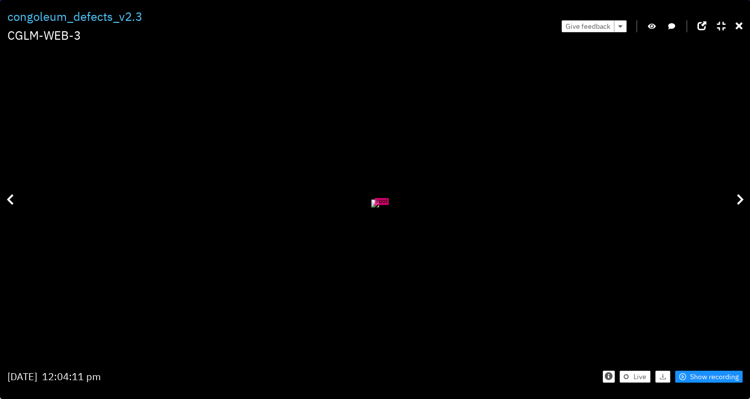
click at [653, 26] on icon "button" at bounding box center [652, 26] width 8 height 7
click at [653, 26] on icon "button" at bounding box center [652, 26] width 9 height 7
click at [740, 27] on icon at bounding box center [739, 26] width 7 height 10
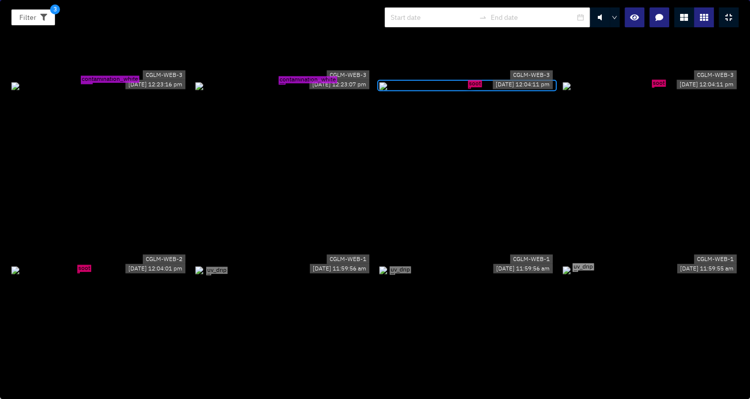
scroll to position [2678, 0]
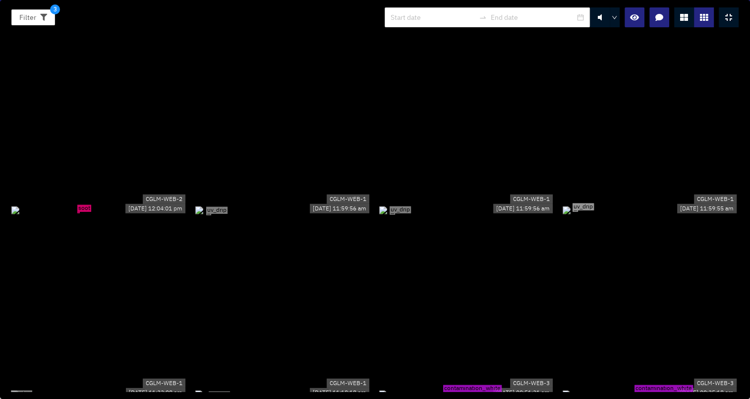
click at [109, 215] on div "soot" at bounding box center [99, 209] width 176 height 11
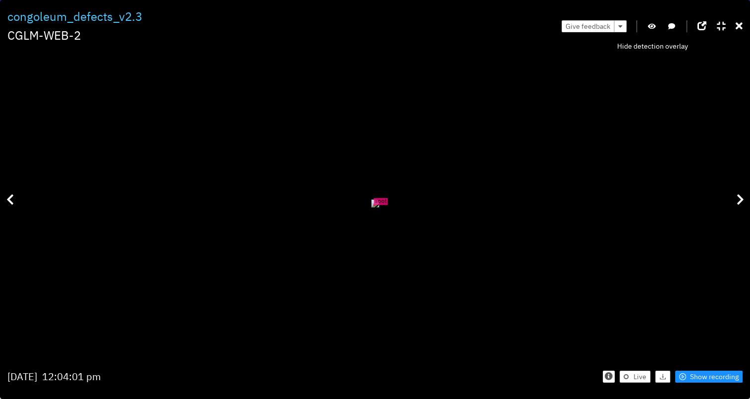
click at [656, 28] on icon "button" at bounding box center [652, 26] width 8 height 7
click at [656, 26] on icon "button" at bounding box center [652, 26] width 9 height 7
click at [746, 23] on div "Filter 3 congoleum_defects_v2.3 CGLM-WEB-2 Give feedback soot Tuesday Sep 30th …" at bounding box center [375, 199] width 750 height 399
click at [742, 27] on icon at bounding box center [739, 26] width 7 height 10
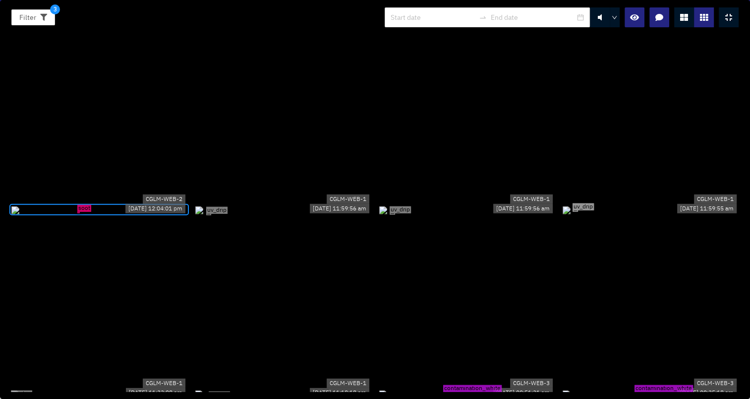
click at [223, 215] on div "uv_drip" at bounding box center [283, 209] width 176 height 11
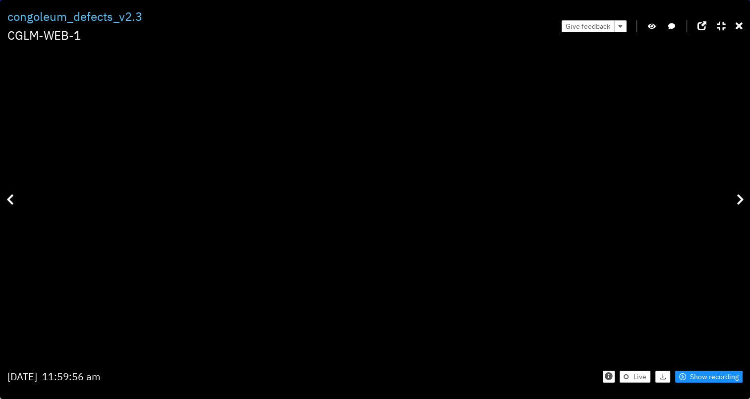
drag, startPoint x: 263, startPoint y: 309, endPoint x: 303, endPoint y: 244, distance: 76.6
click at [651, 28] on icon "button" at bounding box center [652, 26] width 8 height 7
click at [659, 24] on div "Give feedback" at bounding box center [652, 25] width 181 height 37
click at [648, 31] on button "button" at bounding box center [652, 26] width 10 height 12
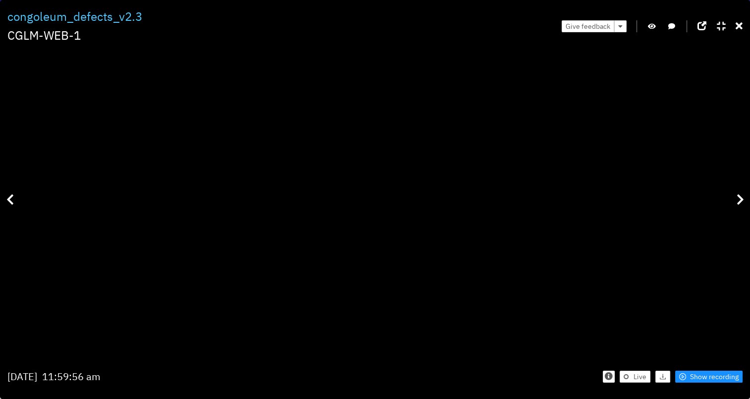
click at [738, 31] on icon at bounding box center [739, 26] width 7 height 10
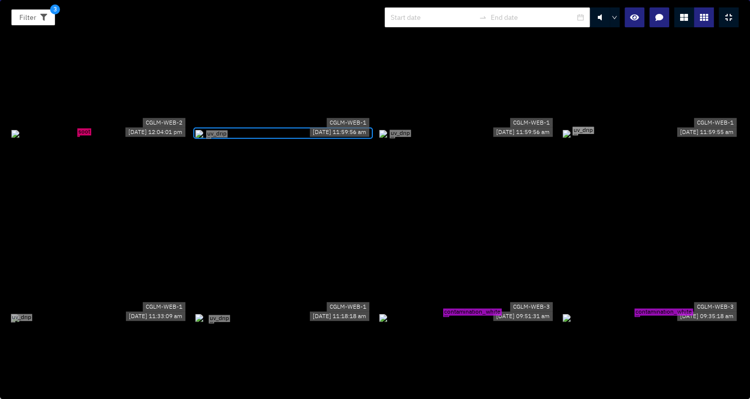
scroll to position [2877, 0]
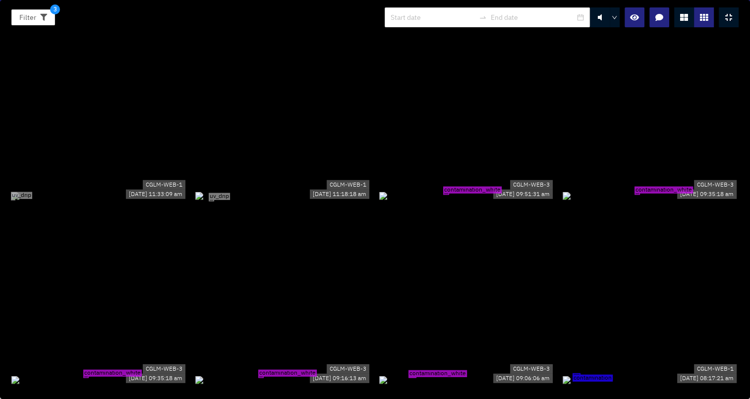
click at [451, 190] on div "contamination_white" at bounding box center [467, 195] width 176 height 11
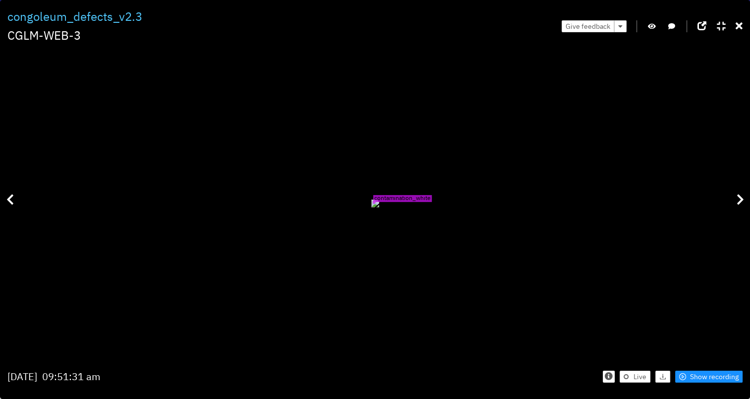
click at [653, 25] on icon "button" at bounding box center [652, 26] width 8 height 7
click at [741, 27] on icon at bounding box center [739, 26] width 7 height 10
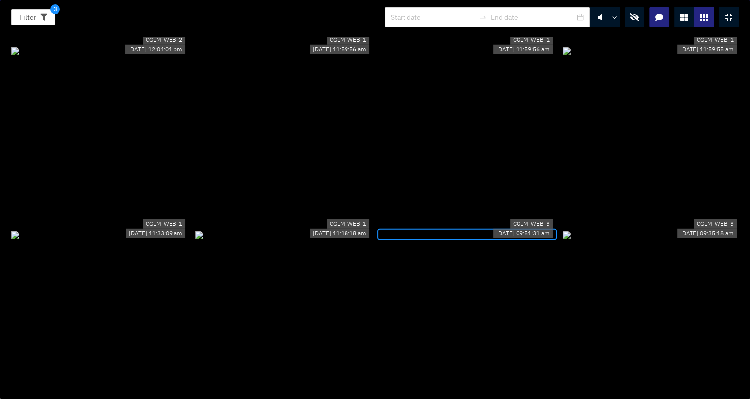
scroll to position [2827, 0]
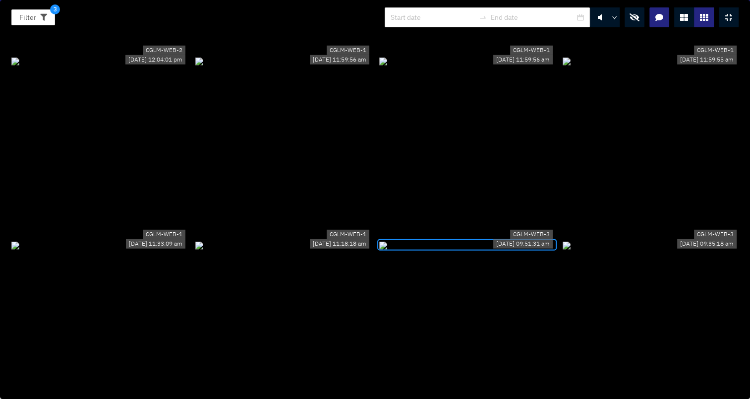
click at [638, 11] on button "button" at bounding box center [635, 17] width 20 height 20
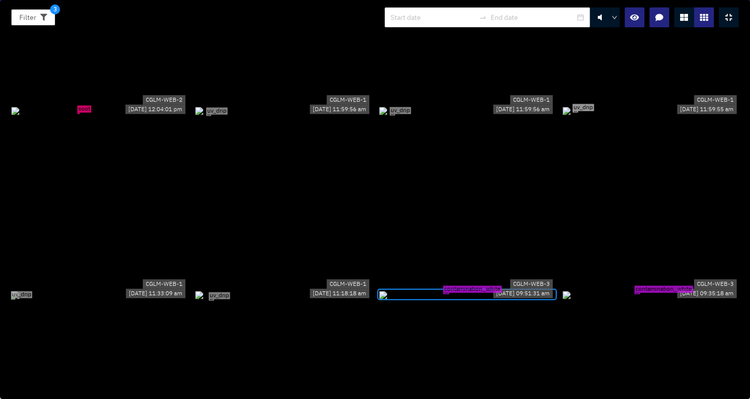
scroll to position [2777, 0]
click at [84, 300] on div "uv_drip" at bounding box center [99, 294] width 176 height 11
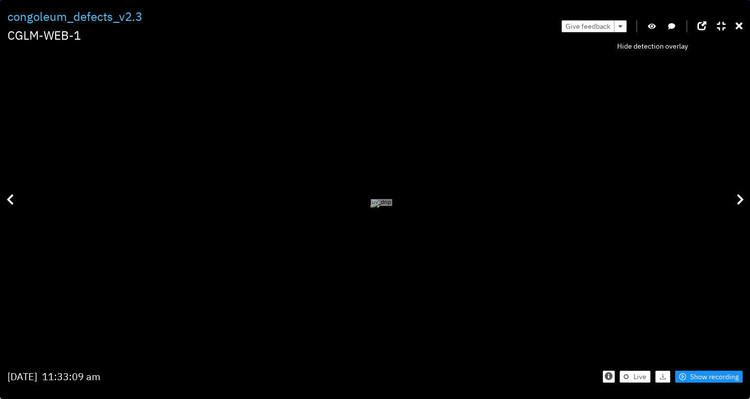
click at [653, 26] on icon "button" at bounding box center [652, 26] width 8 height 7
click at [691, 374] on span "Show recording" at bounding box center [714, 376] width 49 height 11
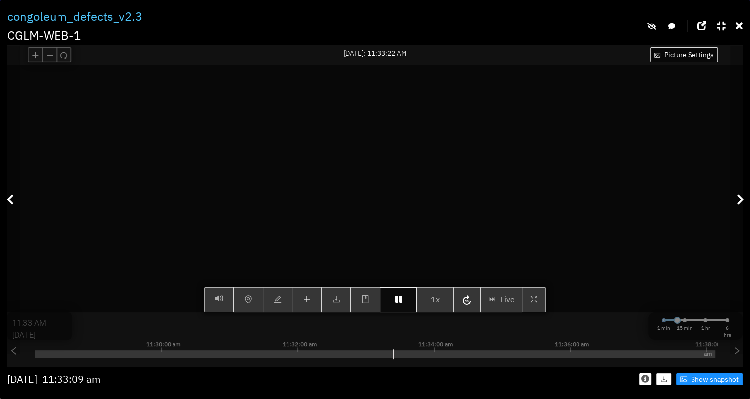
click at [393, 310] on button "button" at bounding box center [398, 299] width 37 height 25
click at [408, 308] on button "button" at bounding box center [398, 299] width 37 height 25
click at [390, 308] on button "button" at bounding box center [398, 299] width 37 height 25
click at [408, 312] on button "button" at bounding box center [398, 299] width 37 height 25
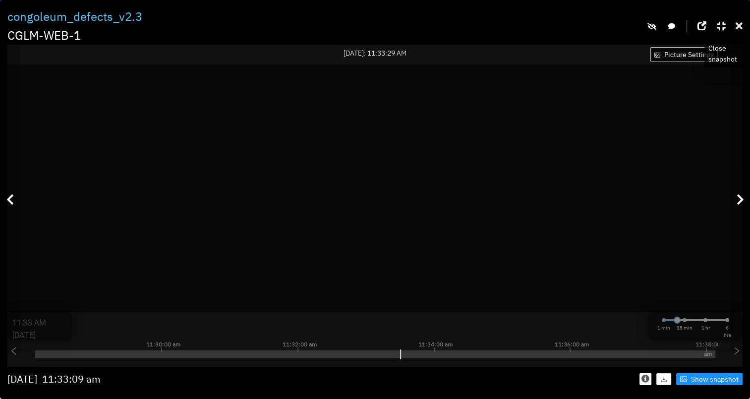
click at [740, 22] on icon at bounding box center [739, 26] width 7 height 10
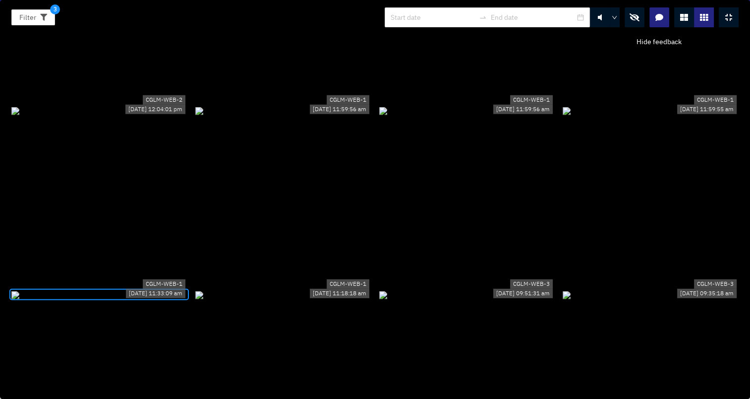
click at [637, 20] on icon "button" at bounding box center [635, 17] width 10 height 8
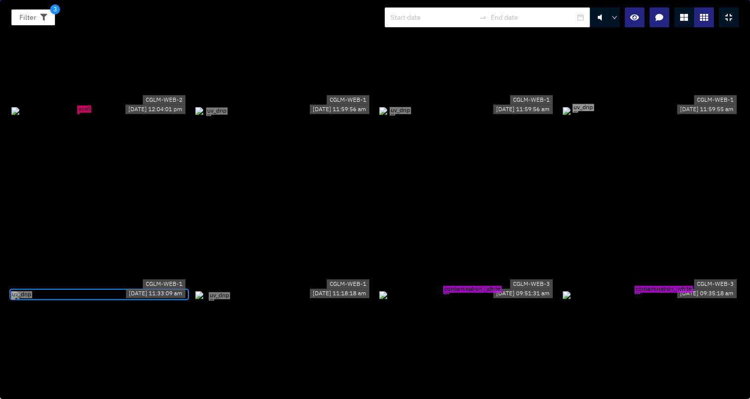
click at [13, 300] on div "uv_drip" at bounding box center [99, 294] width 176 height 11
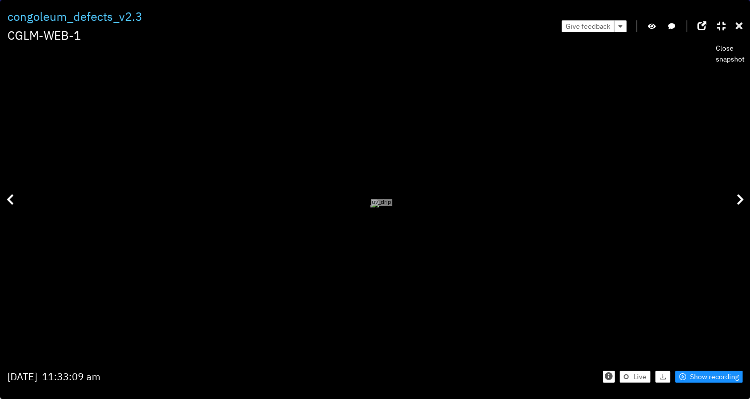
click at [741, 25] on icon at bounding box center [739, 26] width 7 height 10
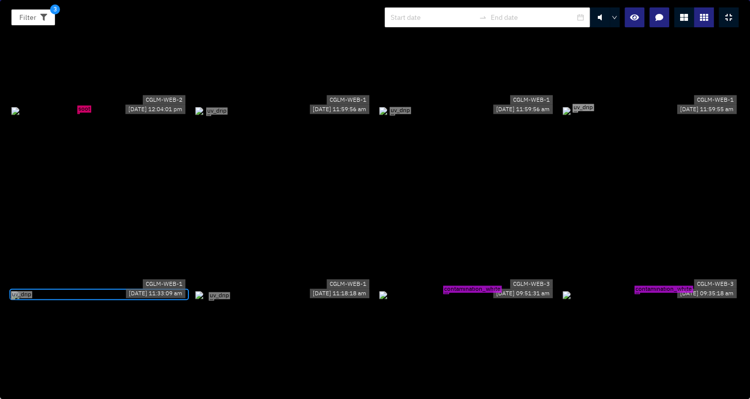
click at [225, 300] on div "uv_drip" at bounding box center [283, 294] width 176 height 11
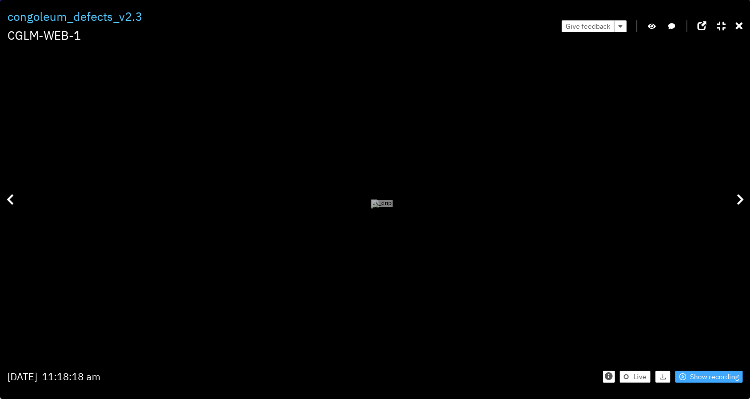
click at [726, 375] on span "Show recording" at bounding box center [714, 376] width 49 height 11
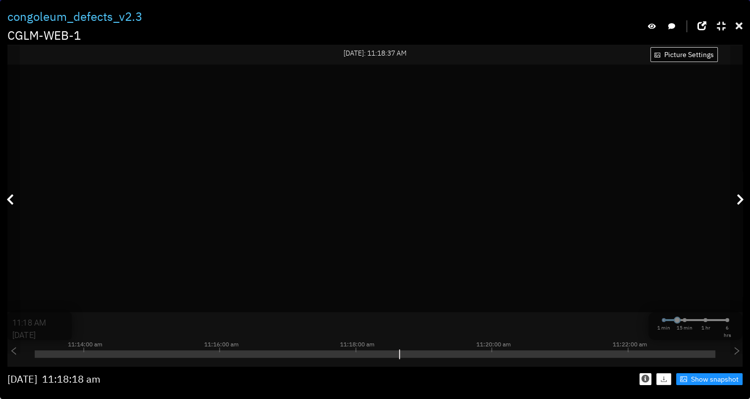
click at [740, 29] on icon at bounding box center [739, 26] width 7 height 10
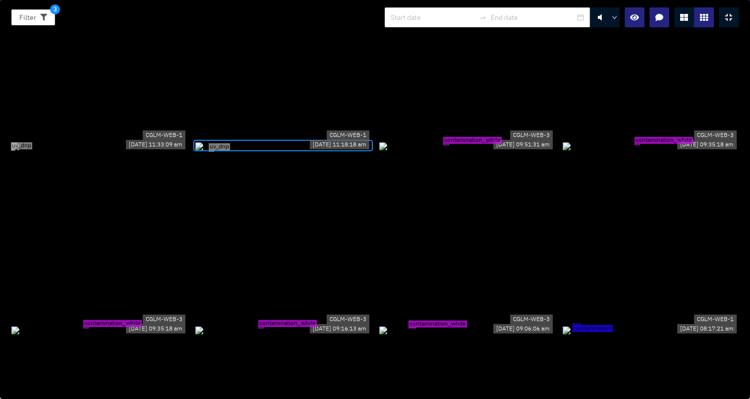
scroll to position [2976, 0]
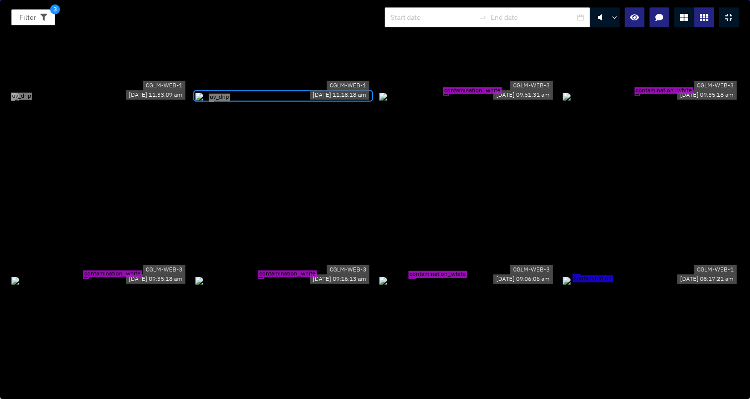
click at [478, 91] on div "contamination_white" at bounding box center [467, 96] width 176 height 11
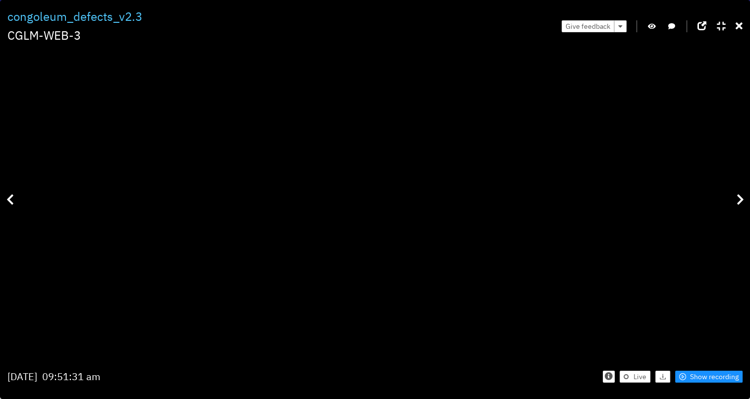
click at [651, 26] on icon "button" at bounding box center [652, 26] width 8 height 7
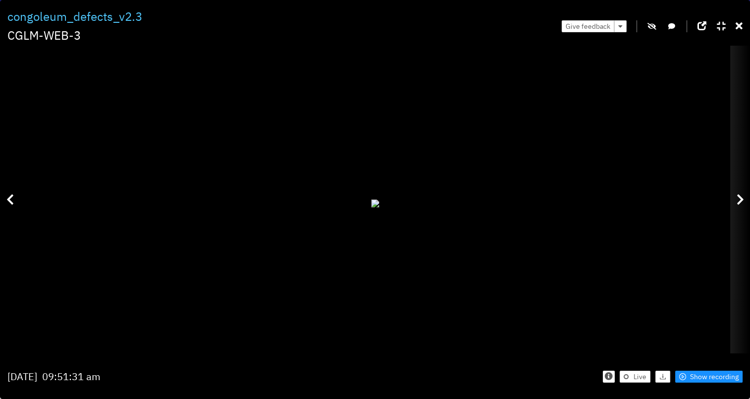
click at [735, 196] on div at bounding box center [741, 199] width 20 height 307
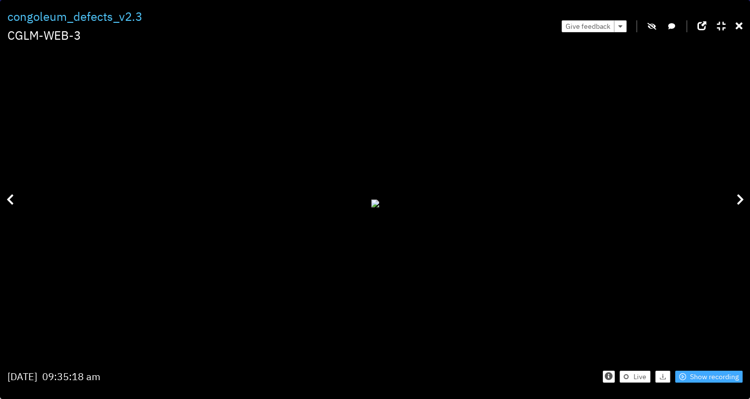
click at [707, 379] on span "Show recording" at bounding box center [714, 376] width 49 height 11
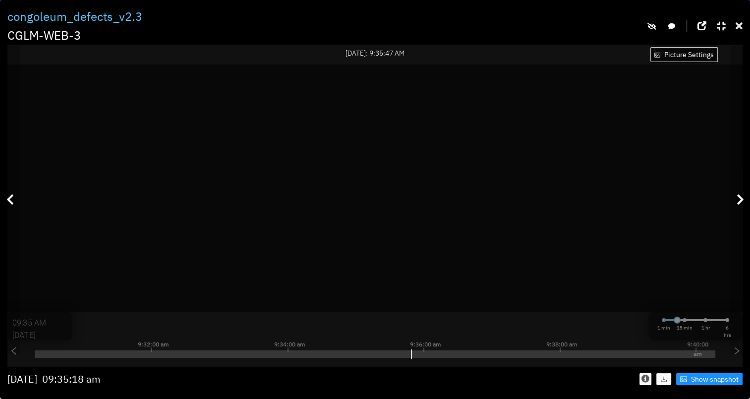
click at [740, 26] on icon at bounding box center [739, 26] width 7 height 10
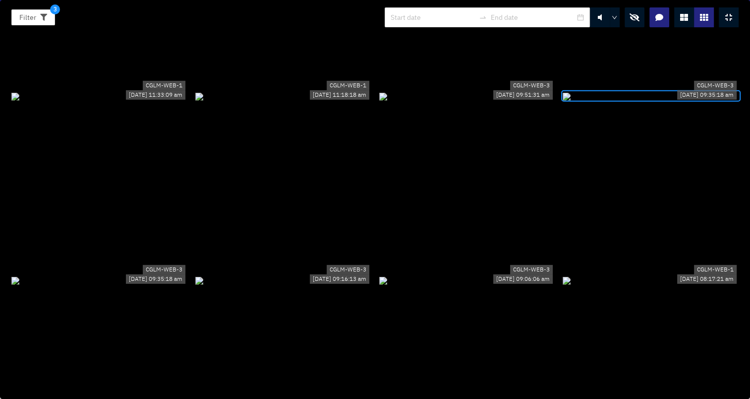
click at [637, 18] on icon "button" at bounding box center [635, 17] width 10 height 8
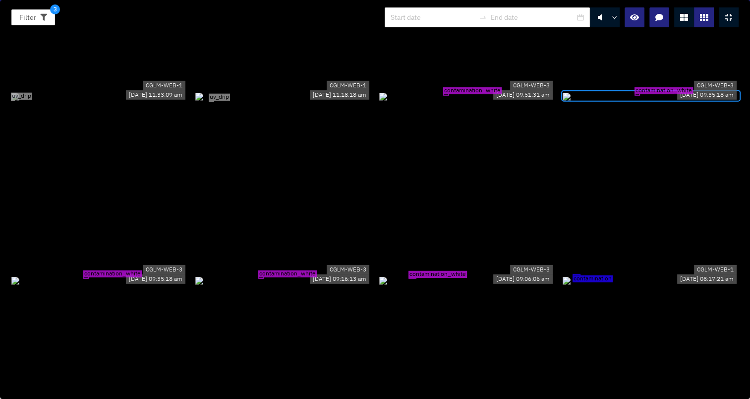
click at [613, 275] on div "contamination" at bounding box center [651, 280] width 176 height 11
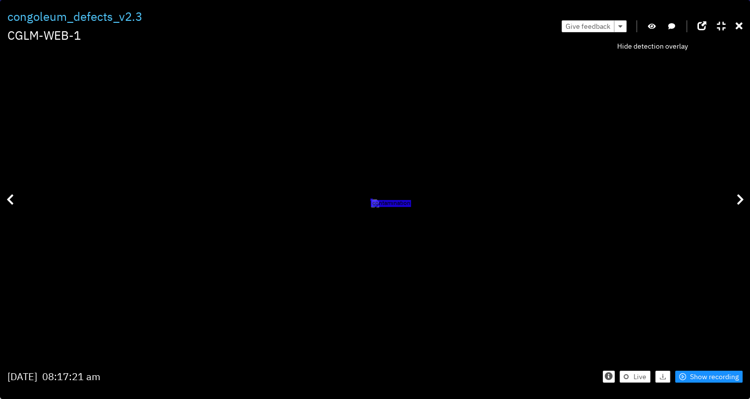
click at [655, 26] on icon "button" at bounding box center [652, 26] width 8 height 7
drag, startPoint x: 317, startPoint y: 147, endPoint x: 369, endPoint y: 250, distance: 115.6
click at [388, 250] on div at bounding box center [402, 263] width 29 height 29
click at [652, 23] on icon "button" at bounding box center [652, 26] width 9 height 7
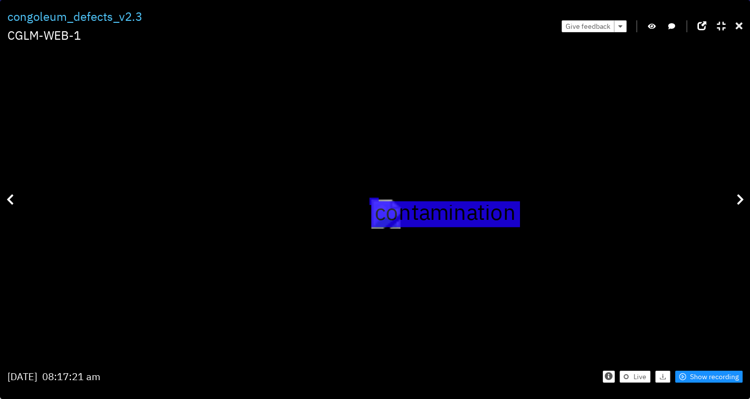
click at [740, 19] on div at bounding box center [739, 25] width 7 height 15
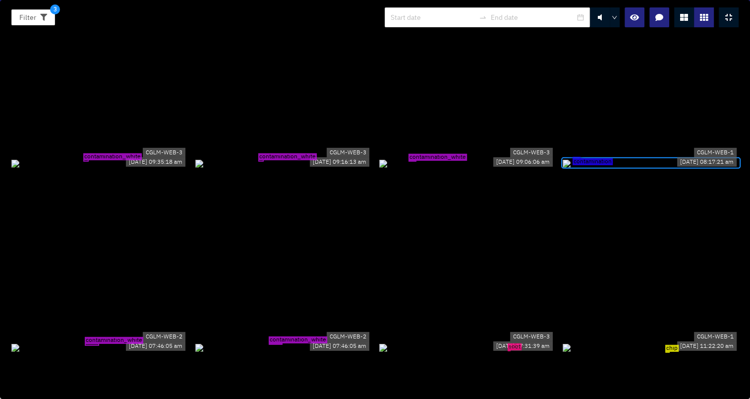
scroll to position [3224, 0]
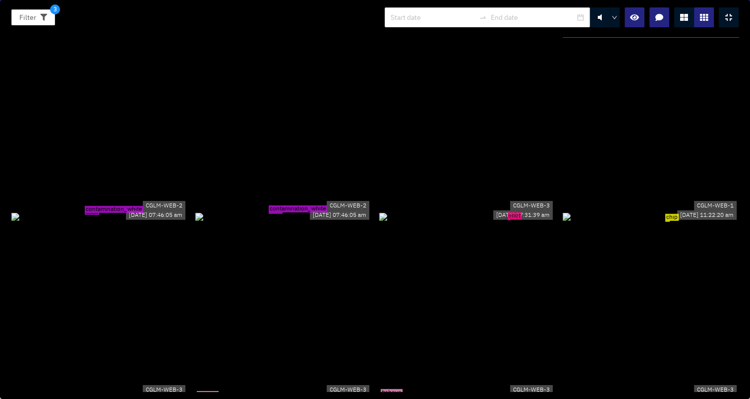
click at [100, 211] on div "contamination_white" at bounding box center [99, 216] width 176 height 11
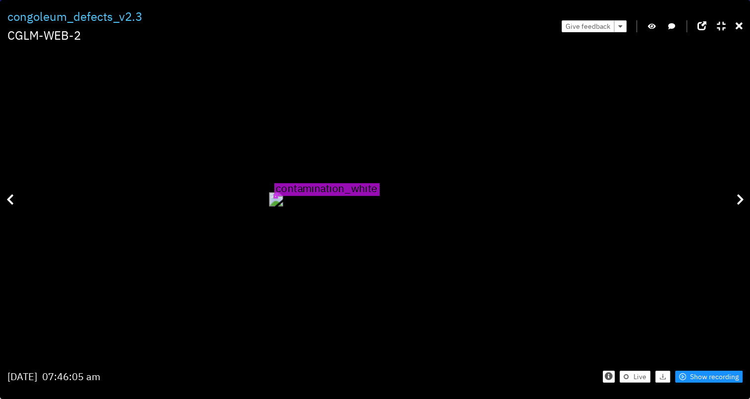
drag, startPoint x: 444, startPoint y: 160, endPoint x: 462, endPoint y: 233, distance: 75.1
click at [283, 206] on div "contamination_white" at bounding box center [276, 199] width 14 height 14
click at [651, 23] on icon "button" at bounding box center [652, 26] width 8 height 7
click at [706, 376] on span "Show recording" at bounding box center [714, 376] width 49 height 11
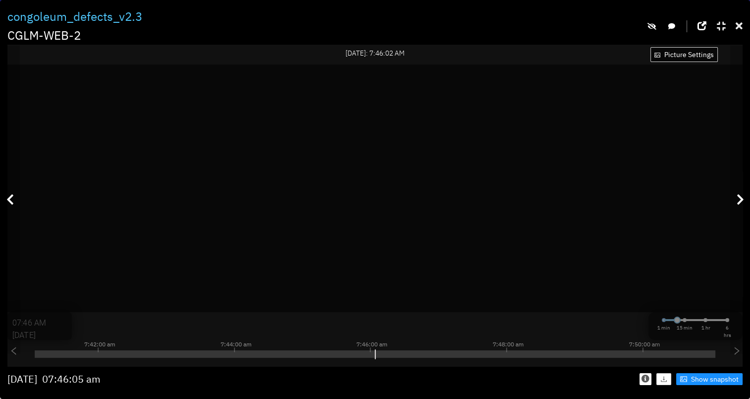
click at [742, 26] on icon at bounding box center [739, 26] width 7 height 10
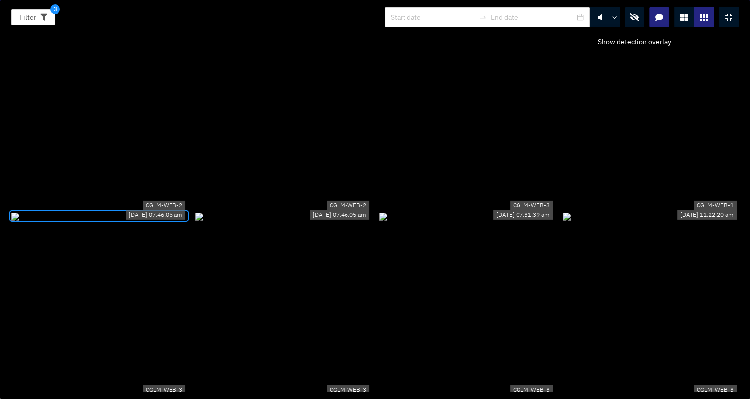
click at [636, 12] on button "button" at bounding box center [635, 17] width 20 height 20
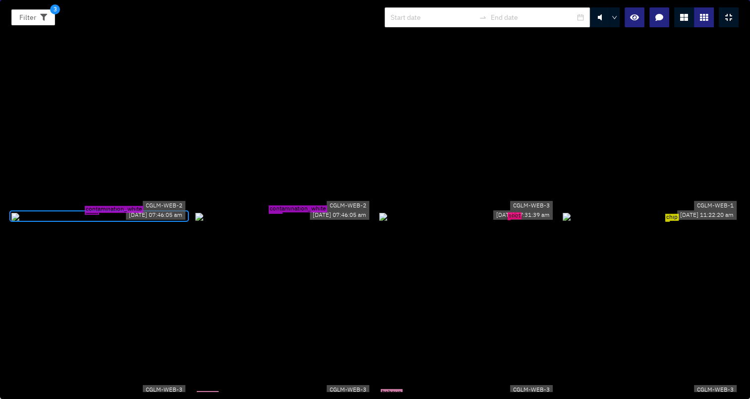
drag, startPoint x: 494, startPoint y: 268, endPoint x: 499, endPoint y: 267, distance: 5.5
click at [494, 222] on div "soot" at bounding box center [467, 216] width 176 height 11
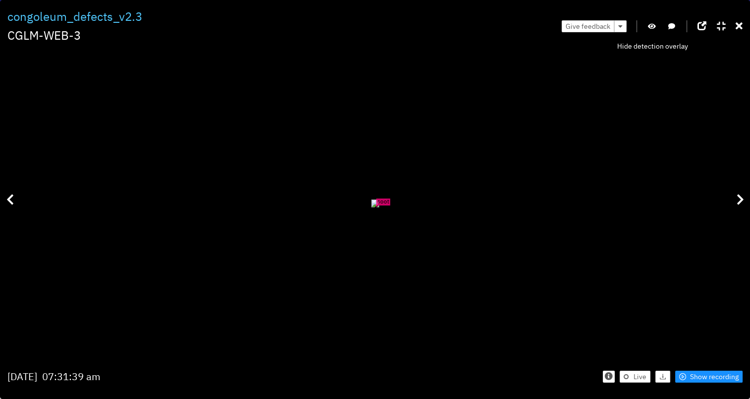
click at [653, 27] on icon "button" at bounding box center [652, 26] width 8 height 7
click at [648, 24] on button "button" at bounding box center [652, 26] width 10 height 12
click at [735, 28] on div "Give feedback" at bounding box center [652, 25] width 181 height 37
click at [737, 26] on icon at bounding box center [739, 26] width 7 height 10
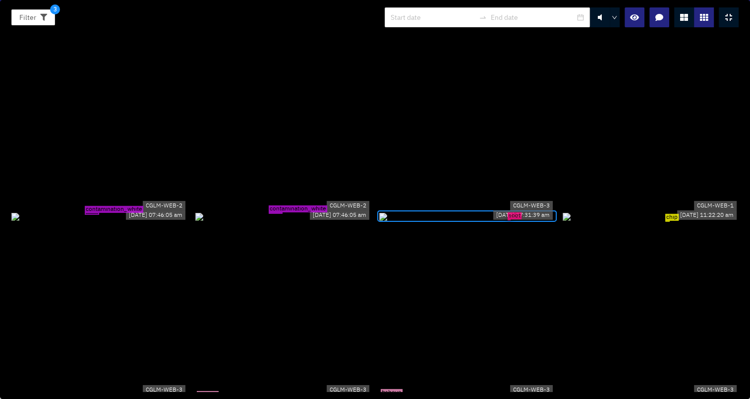
scroll to position [3323, 0]
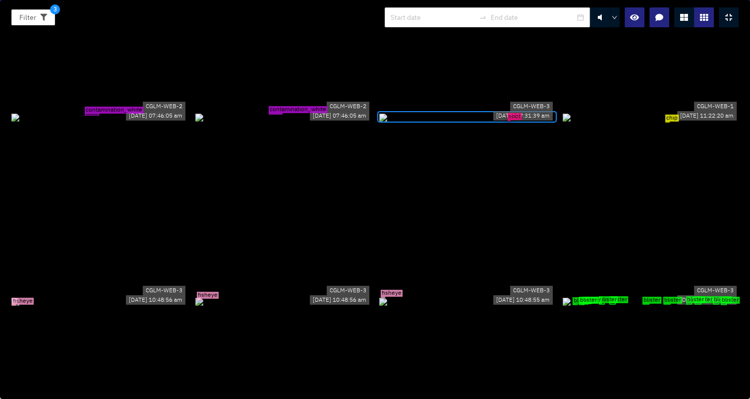
click at [656, 123] on div "chip" at bounding box center [651, 117] width 176 height 11
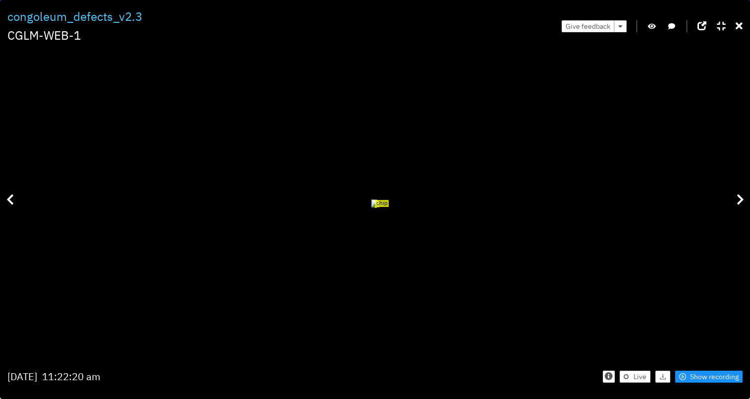
click at [648, 28] on icon "button" at bounding box center [652, 26] width 8 height 7
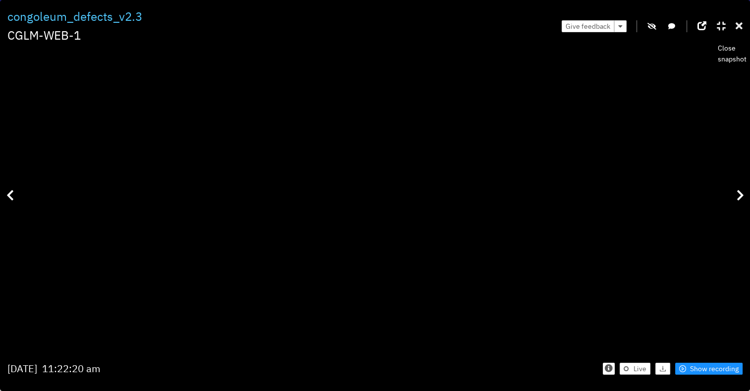
click at [737, 27] on icon at bounding box center [739, 26] width 7 height 10
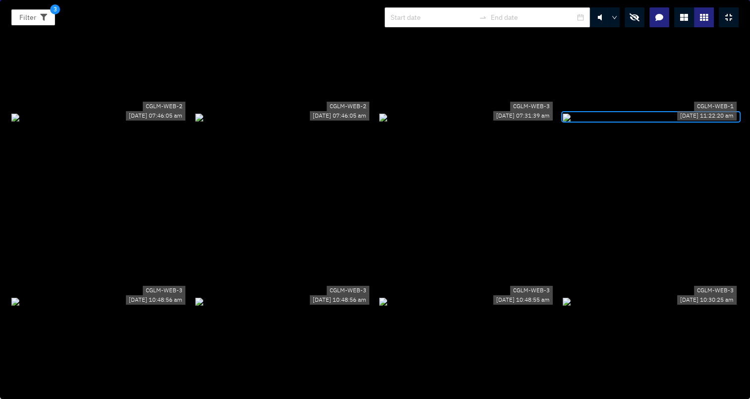
click at [632, 13] on icon "button" at bounding box center [635, 17] width 10 height 8
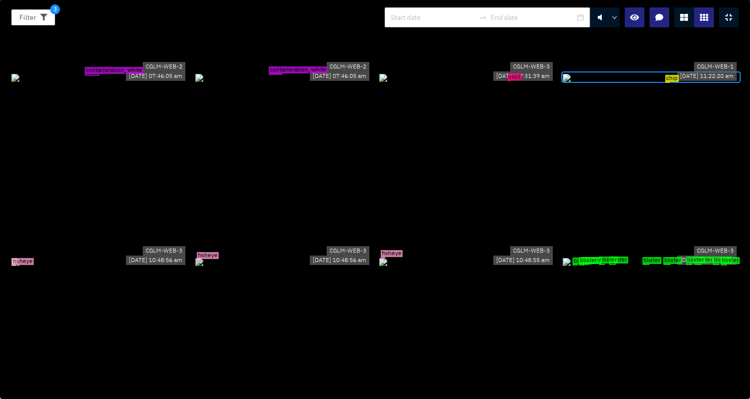
scroll to position [3373, 0]
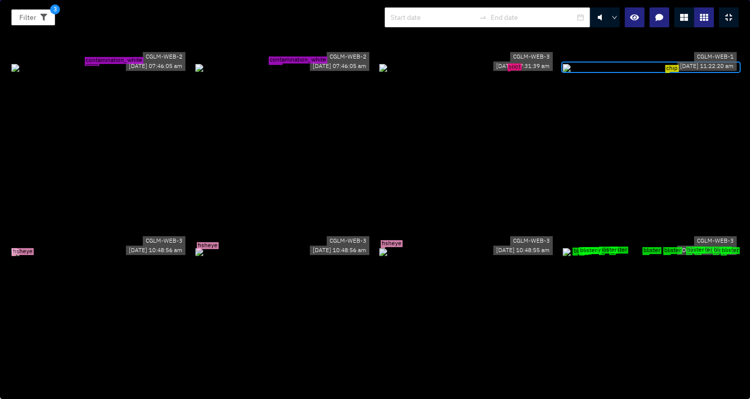
click at [389, 246] on div "fisheye" at bounding box center [467, 251] width 176 height 11
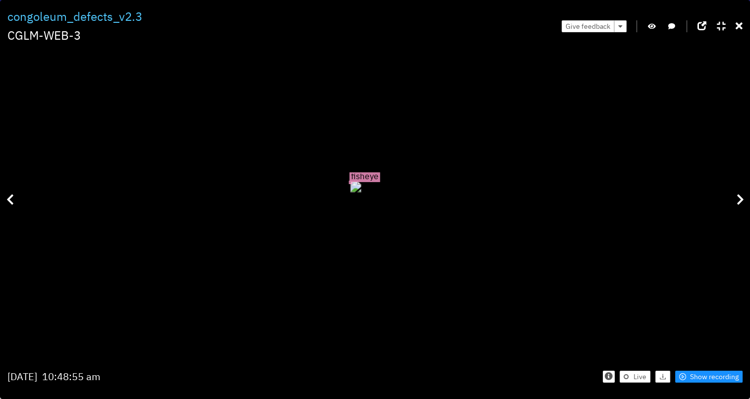
click at [736, 22] on div "Give feedback" at bounding box center [652, 25] width 181 height 37
click at [738, 26] on icon at bounding box center [739, 26] width 7 height 10
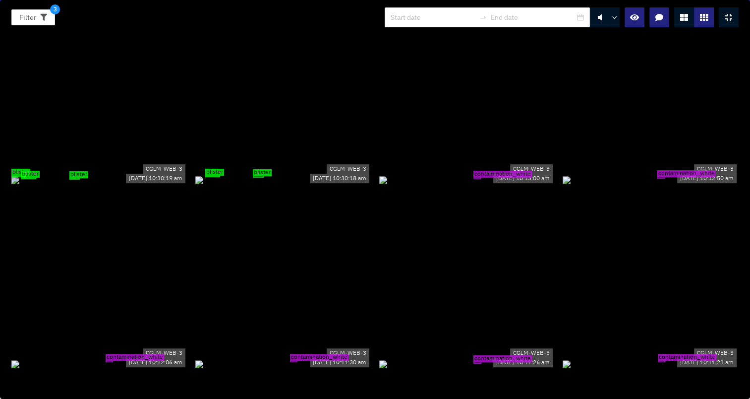
scroll to position [4414, 0]
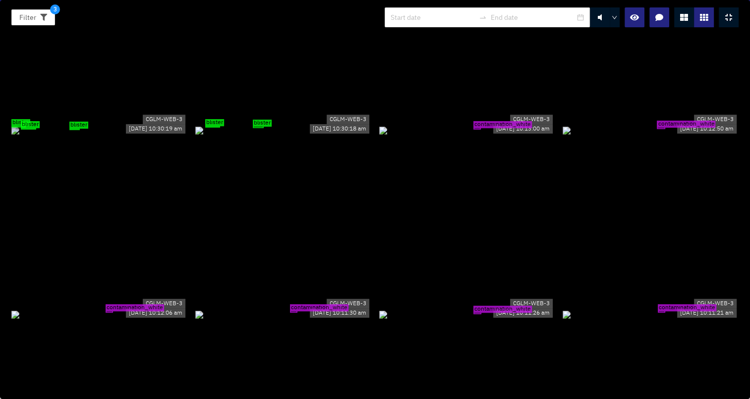
click at [504, 125] on div "contamination_white" at bounding box center [467, 129] width 176 height 11
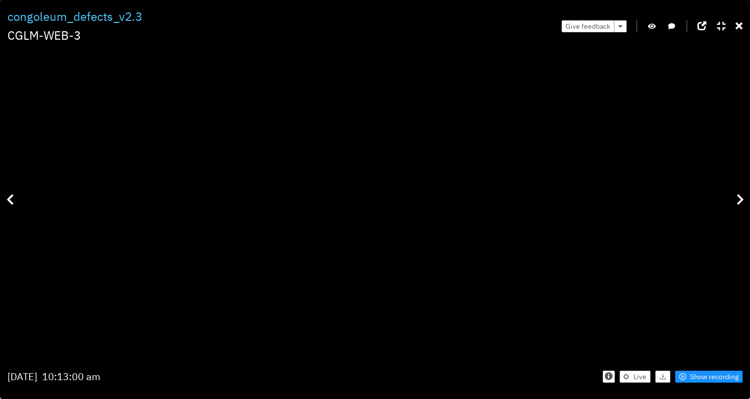
click at [648, 27] on icon "button" at bounding box center [652, 26] width 8 height 7
click at [654, 27] on icon "button" at bounding box center [652, 26] width 9 height 7
click at [736, 22] on icon at bounding box center [739, 26] width 7 height 10
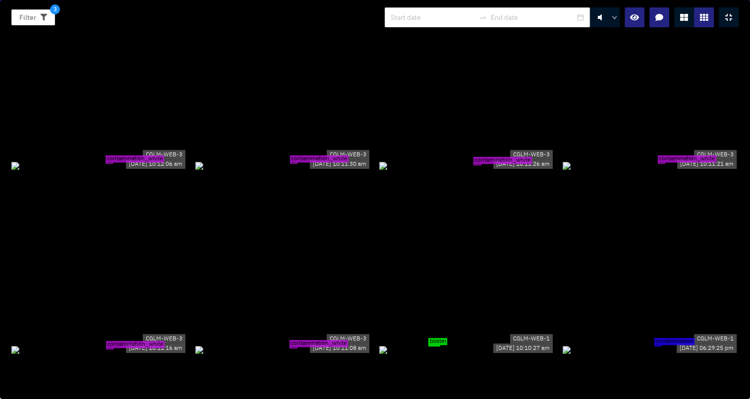
scroll to position [4563, 0]
click at [311, 344] on div "contamination_white" at bounding box center [283, 349] width 176 height 11
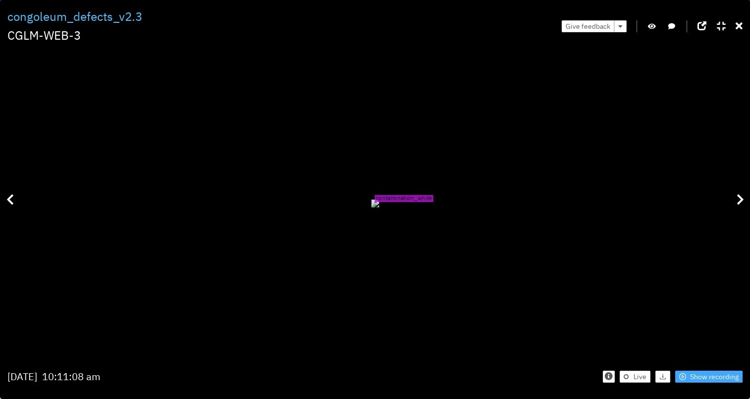
click at [699, 374] on span "Show recording" at bounding box center [714, 376] width 49 height 11
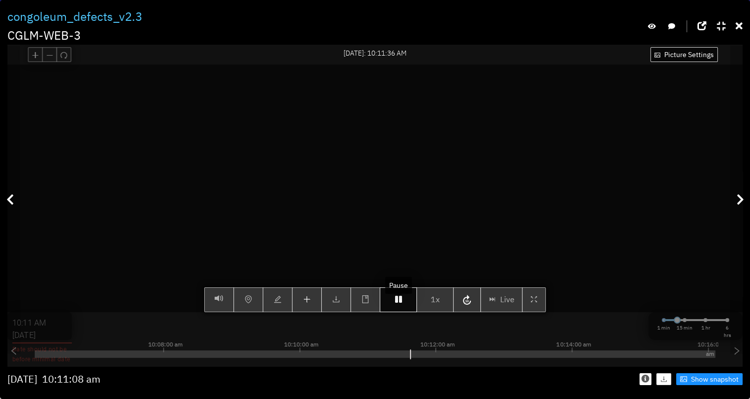
click at [403, 311] on button "button" at bounding box center [398, 299] width 37 height 25
click at [402, 306] on button "button" at bounding box center [398, 299] width 37 height 25
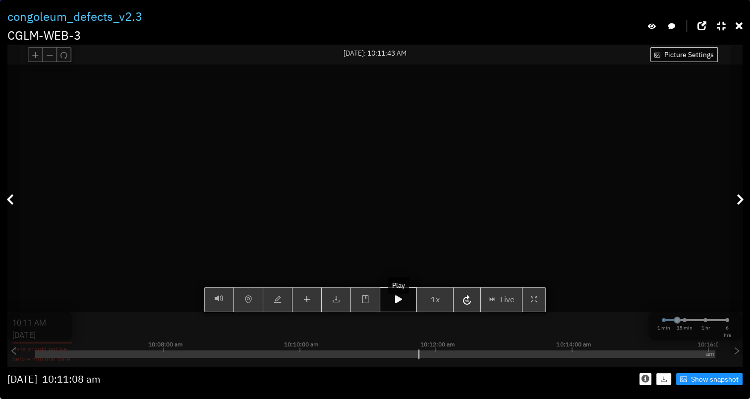
click at [402, 306] on button "button" at bounding box center [398, 299] width 37 height 25
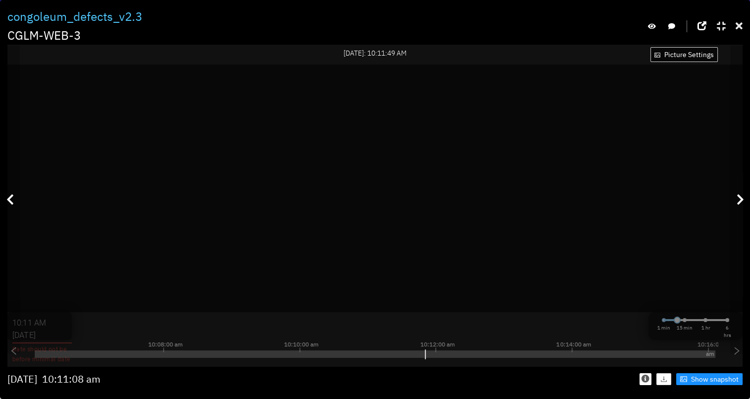
click at [742, 23] on icon at bounding box center [739, 26] width 7 height 10
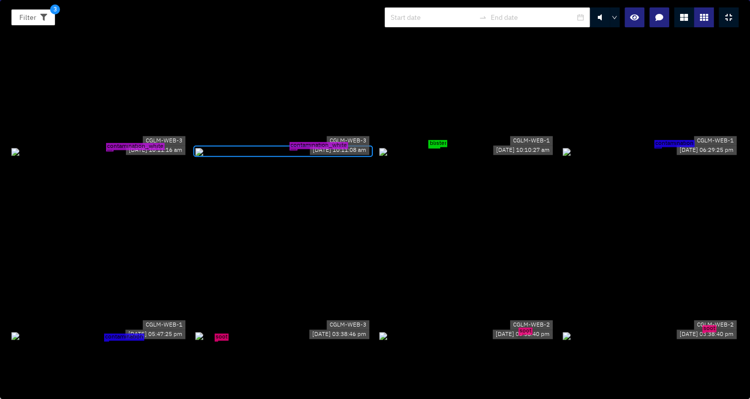
scroll to position [4761, 0]
click at [664, 145] on div "contamination" at bounding box center [651, 150] width 176 height 11
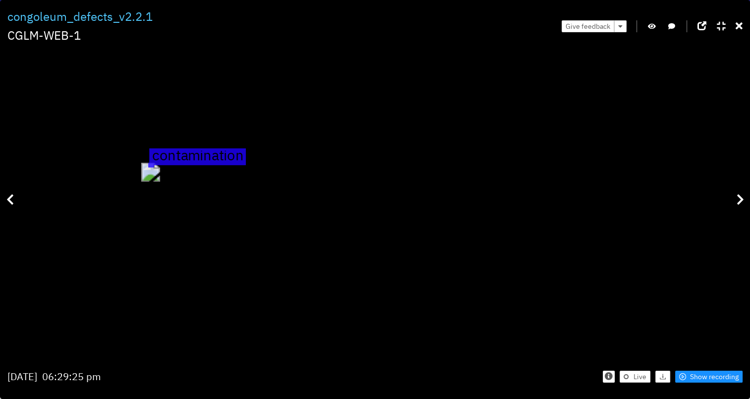
click at [653, 26] on icon "button" at bounding box center [652, 26] width 8 height 7
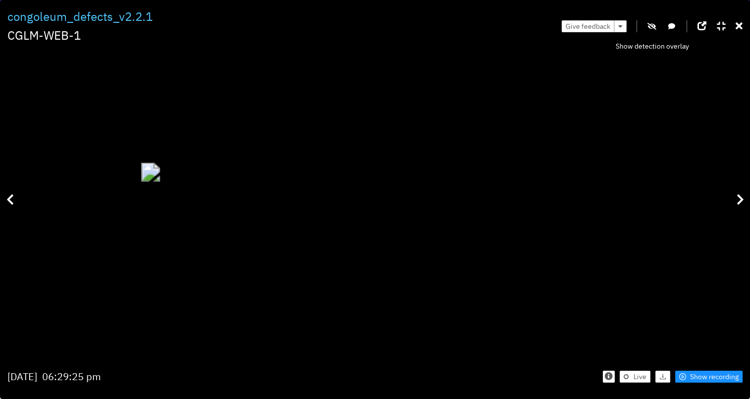
click at [649, 28] on icon "button" at bounding box center [652, 26] width 9 height 7
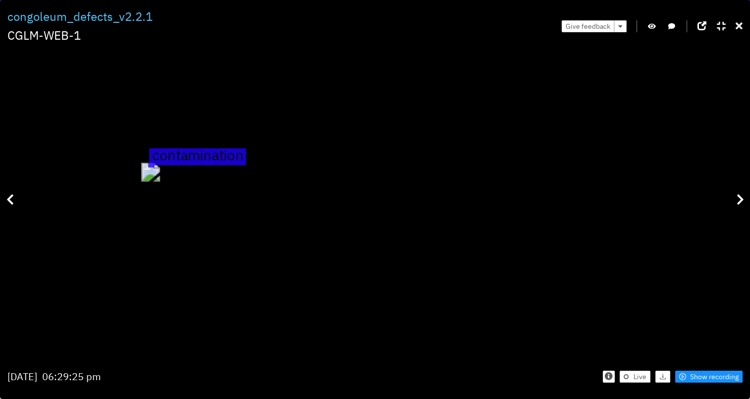
click at [740, 27] on icon at bounding box center [739, 26] width 7 height 10
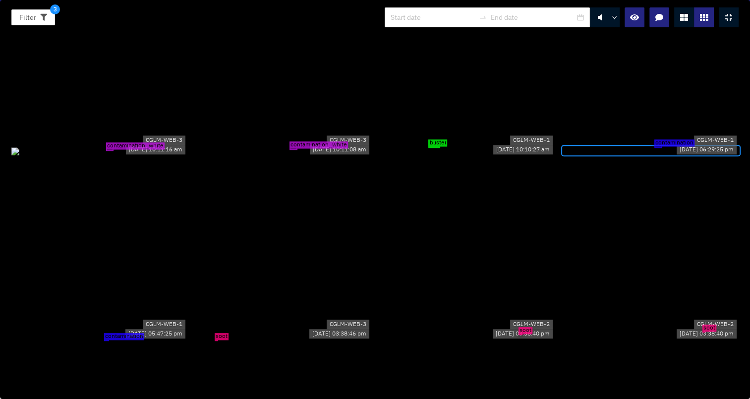
scroll to position [4811, 0]
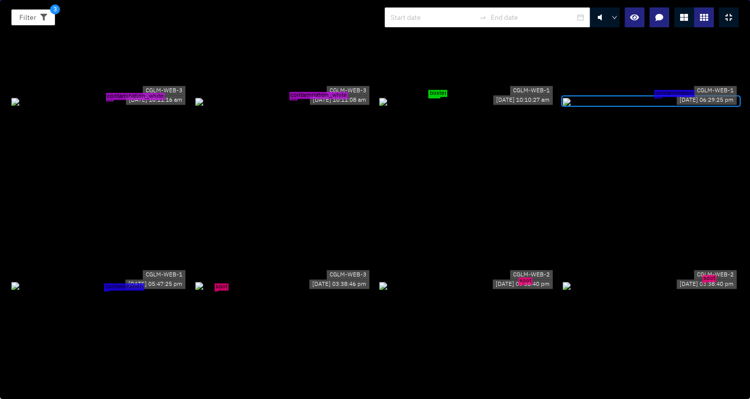
click at [128, 291] on div "contamination" at bounding box center [99, 285] width 176 height 11
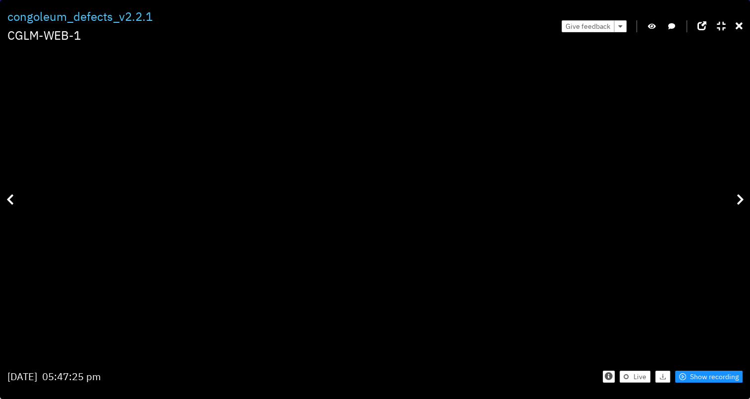
click at [743, 25] on div "Filter 3 congoleum_defects_v2.2.1 CGLM-WEB-1 Give feedback contamination Saturd…" at bounding box center [375, 199] width 750 height 399
click at [741, 27] on icon at bounding box center [739, 26] width 7 height 10
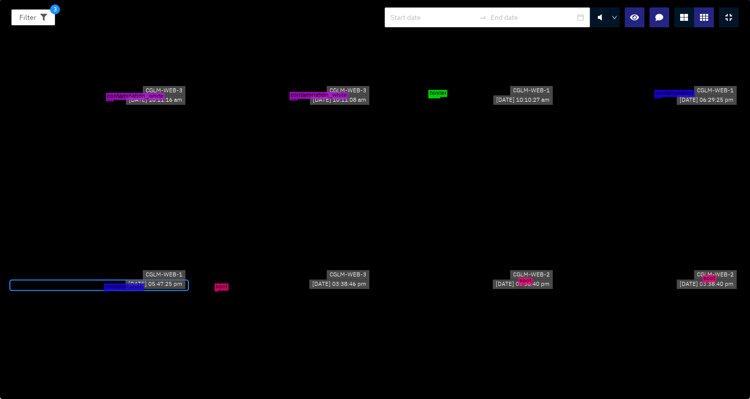
click at [242, 291] on div "soot" at bounding box center [283, 285] width 176 height 11
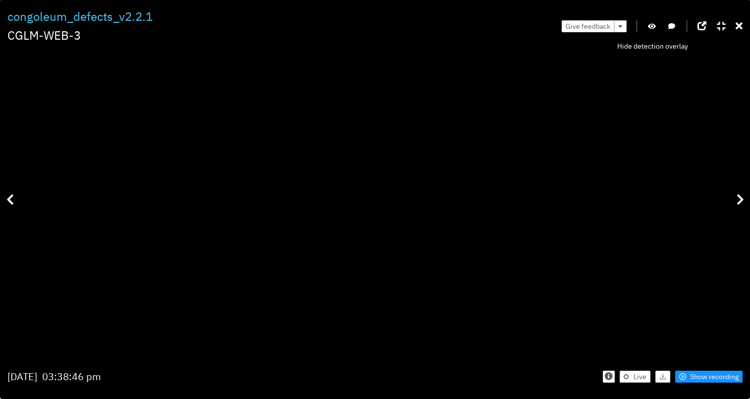
click at [651, 27] on icon "button" at bounding box center [652, 26] width 8 height 7
click at [651, 27] on icon "button" at bounding box center [652, 26] width 9 height 7
drag, startPoint x: 341, startPoint y: 147, endPoint x: 339, endPoint y: 211, distance: 64.0
click at [297, 101] on div "soot" at bounding box center [289, 93] width 16 height 16
click at [738, 26] on icon at bounding box center [739, 26] width 7 height 10
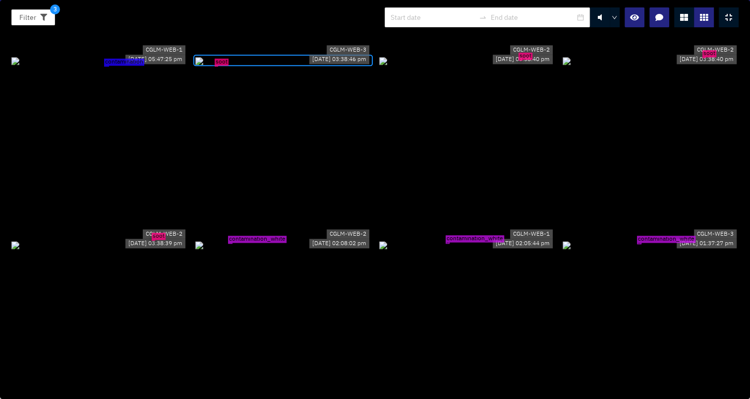
scroll to position [5059, 0]
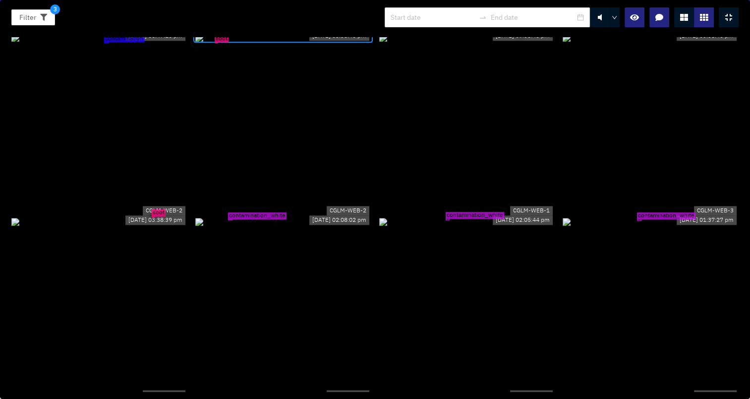
click at [278, 227] on div "contamination_white" at bounding box center [283, 221] width 176 height 11
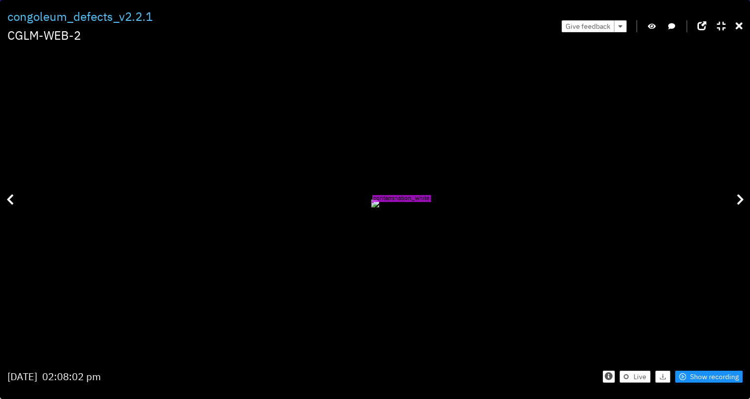
click at [647, 29] on button "button" at bounding box center [652, 26] width 10 height 12
click at [653, 24] on icon "button" at bounding box center [652, 26] width 9 height 7
click at [738, 23] on icon at bounding box center [739, 26] width 7 height 10
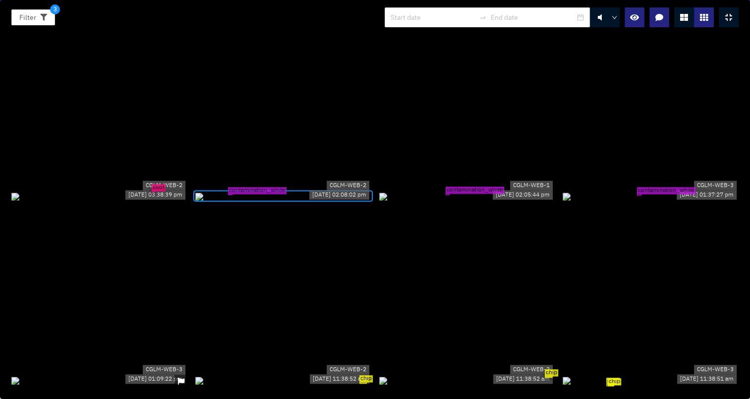
scroll to position [5108, 0]
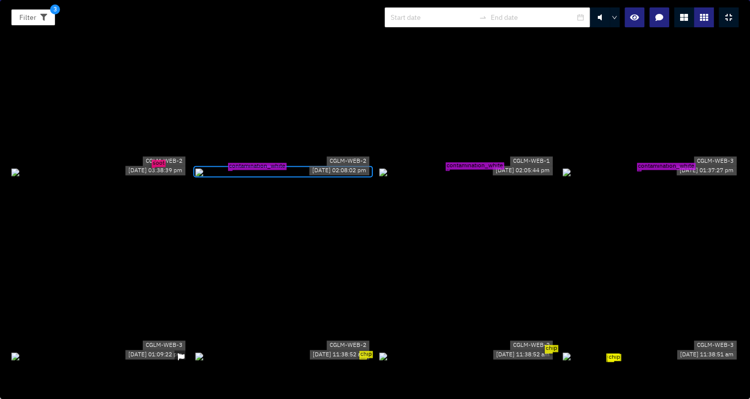
click at [486, 166] on div "contamination_white" at bounding box center [467, 171] width 176 height 11
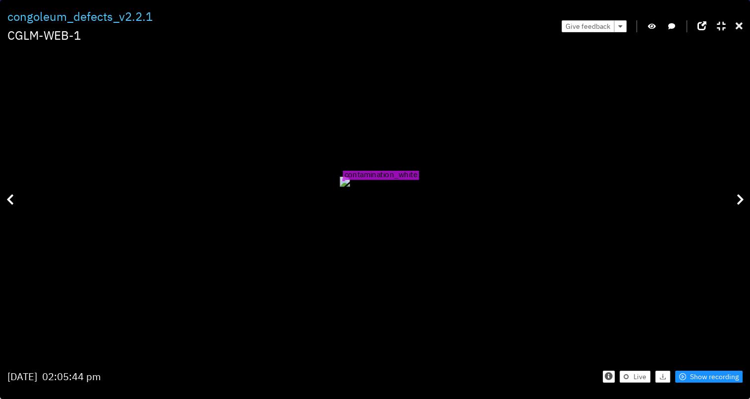
click at [740, 21] on icon at bounding box center [739, 26] width 7 height 10
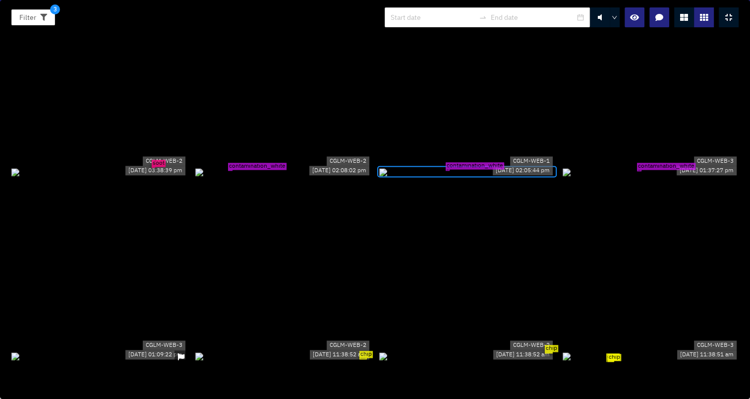
click at [639, 166] on div "contamination_white" at bounding box center [651, 171] width 176 height 11
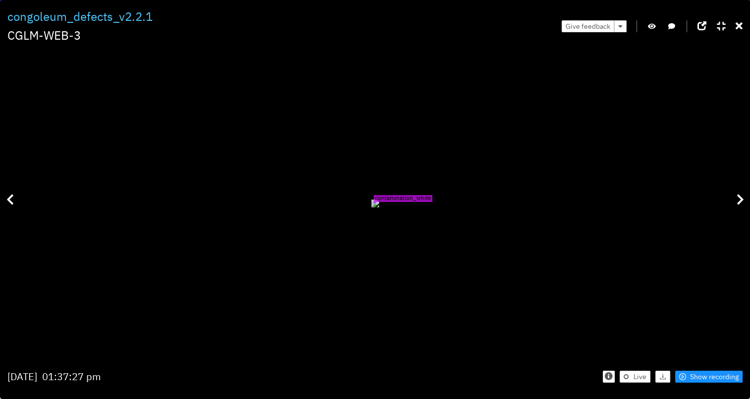
click at [649, 23] on icon "button" at bounding box center [652, 26] width 8 height 7
click at [653, 30] on button "button" at bounding box center [652, 26] width 10 height 12
click at [742, 22] on icon at bounding box center [739, 26] width 7 height 10
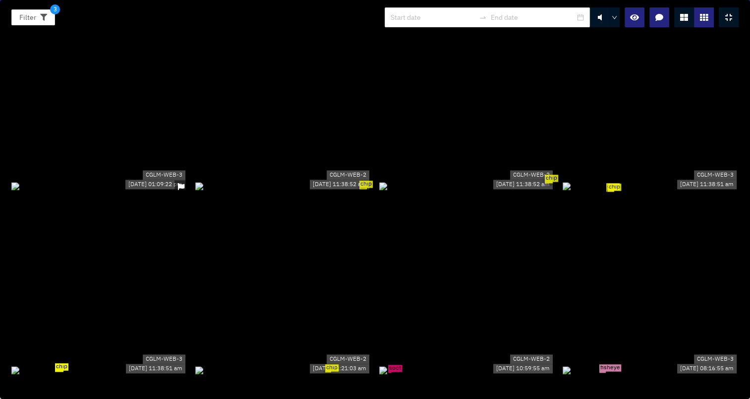
scroll to position [5257, 0]
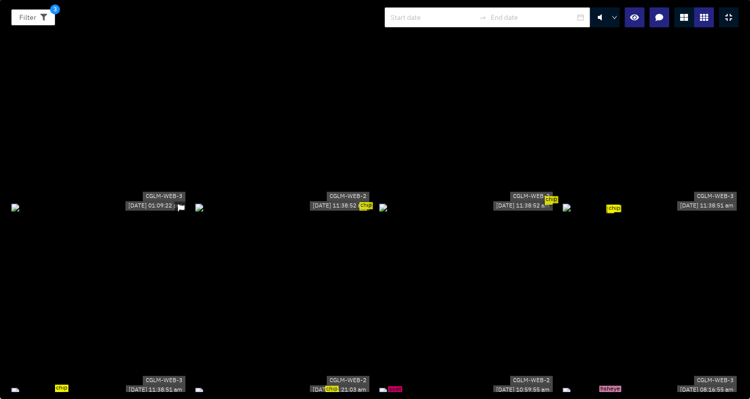
click at [123, 201] on div at bounding box center [99, 206] width 176 height 11
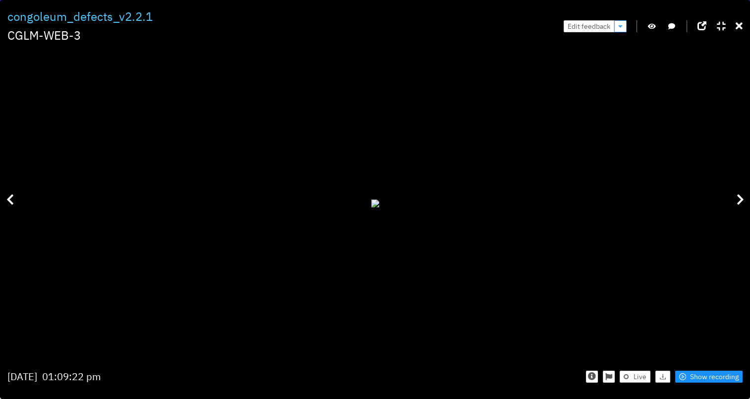
click at [620, 26] on icon "button" at bounding box center [620, 26] width 4 height 7
click at [627, 24] on button "button" at bounding box center [621, 26] width 12 height 12
click at [602, 43] on span "Remove feedback" at bounding box center [578, 43] width 56 height 11
click at [623, 23] on button "button" at bounding box center [621, 26] width 12 height 12
click at [715, 373] on span "Show recording" at bounding box center [714, 376] width 49 height 11
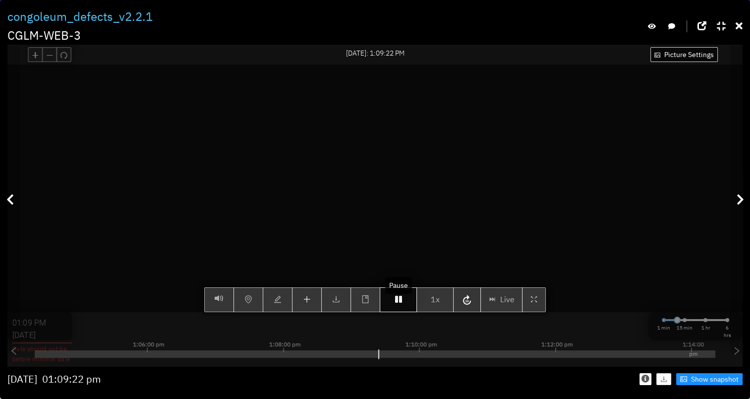
click at [393, 311] on button "button" at bounding box center [398, 299] width 37 height 25
click at [395, 310] on button "button" at bounding box center [398, 299] width 37 height 25
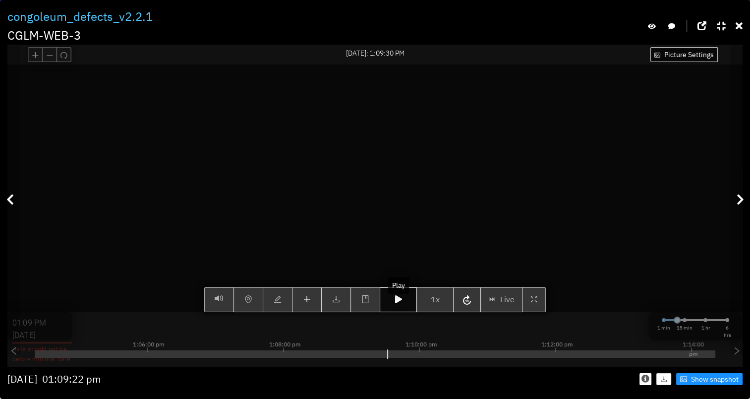
click at [395, 310] on button "button" at bounding box center [398, 299] width 37 height 25
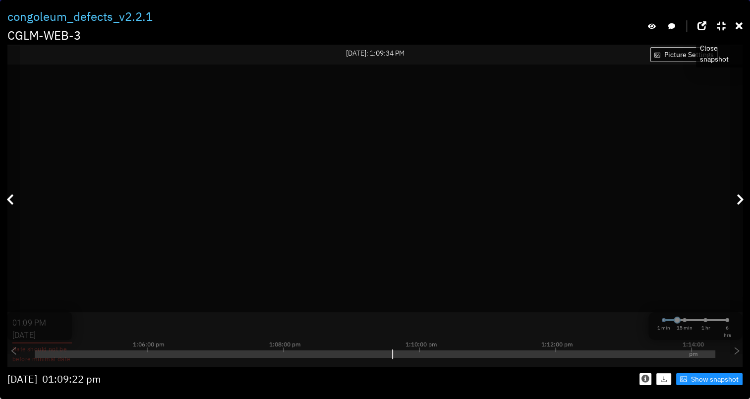
click at [742, 25] on icon at bounding box center [739, 26] width 7 height 10
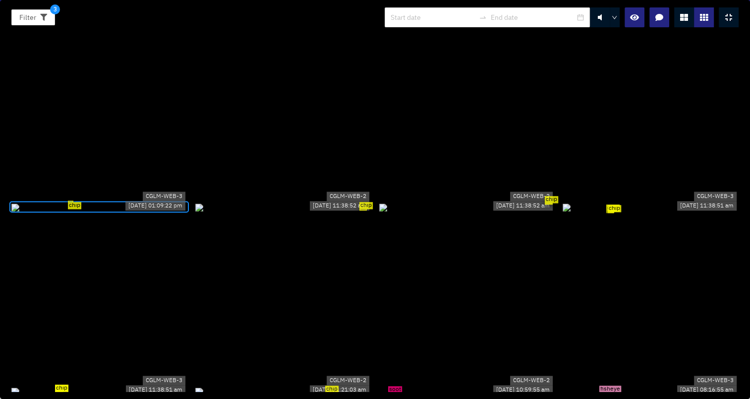
click at [120, 201] on div "chip" at bounding box center [99, 206] width 176 height 11
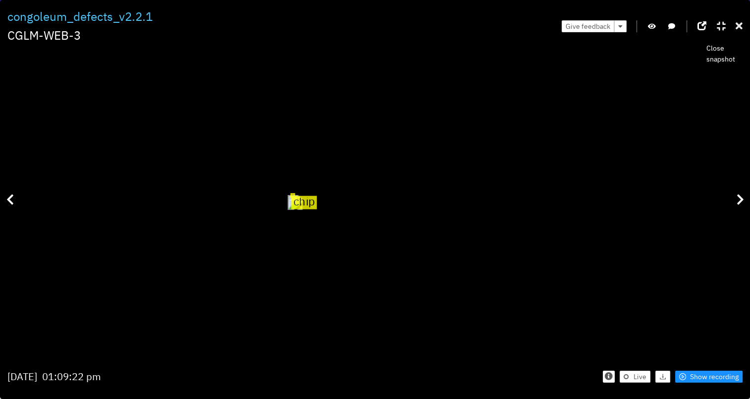
click at [737, 29] on icon at bounding box center [739, 26] width 7 height 10
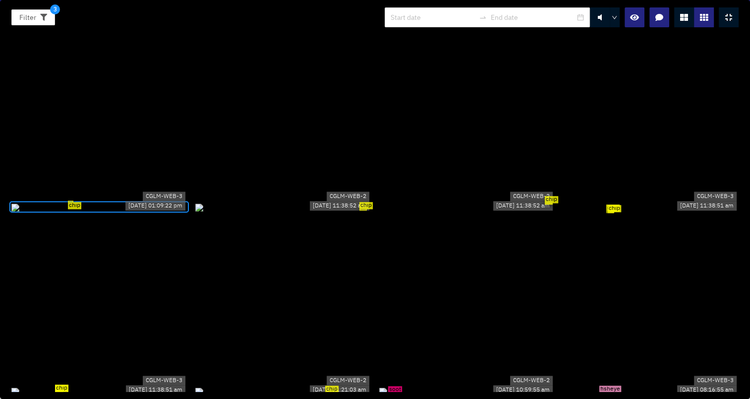
click at [335, 212] on div "chip" at bounding box center [283, 206] width 176 height 11
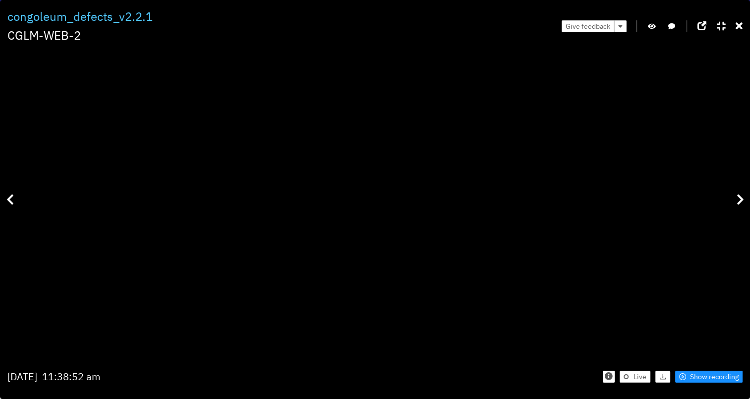
click at [653, 29] on icon "button" at bounding box center [652, 26] width 8 height 7
click at [651, 26] on icon "button" at bounding box center [652, 26] width 9 height 7
click at [736, 26] on icon at bounding box center [739, 26] width 7 height 10
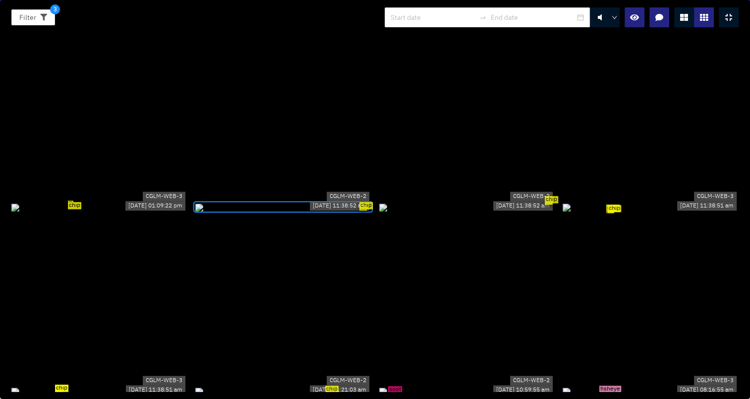
click at [611, 212] on div "chip chip" at bounding box center [651, 206] width 176 height 11
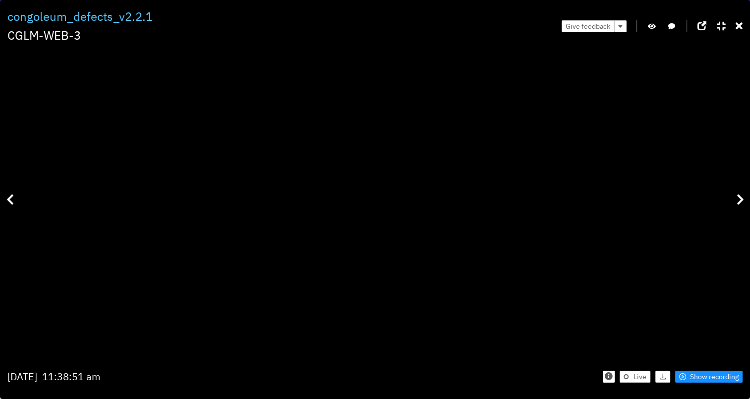
drag, startPoint x: 314, startPoint y: 317, endPoint x: 322, endPoint y: 264, distance: 54.1
click at [651, 28] on icon "button" at bounding box center [652, 26] width 8 height 7
click at [651, 28] on icon "button" at bounding box center [652, 26] width 9 height 7
click at [739, 25] on icon at bounding box center [739, 26] width 7 height 10
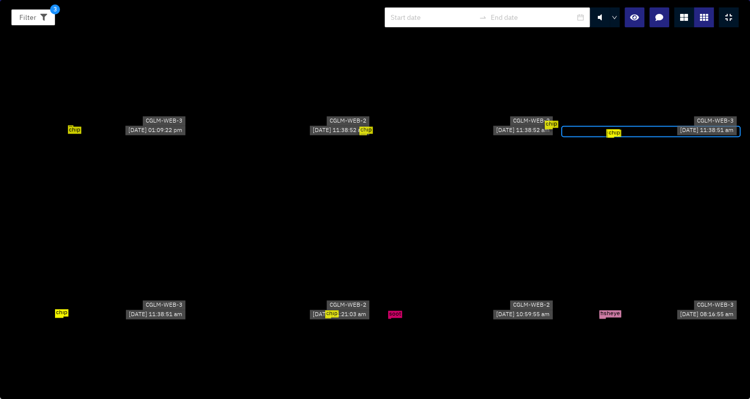
scroll to position [5406, 0]
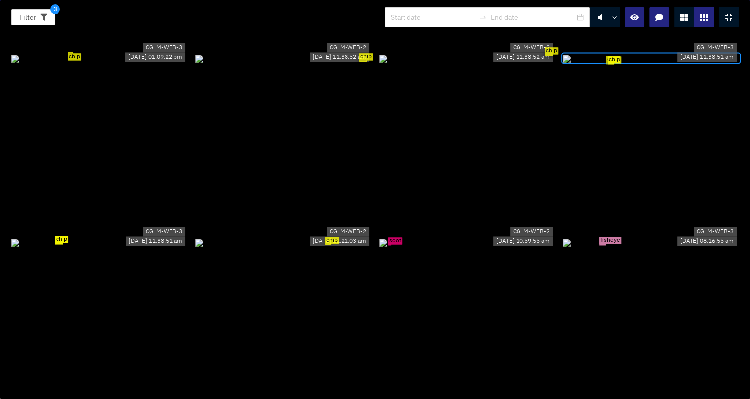
click at [346, 239] on div "chip" at bounding box center [283, 242] width 176 height 11
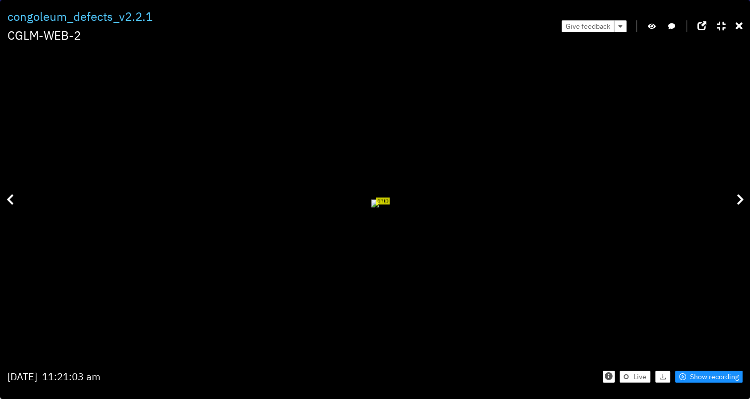
click at [653, 26] on icon "button" at bounding box center [652, 26] width 8 height 7
click at [648, 25] on icon "button" at bounding box center [652, 26] width 9 height 7
click at [735, 24] on div "Give feedback" at bounding box center [652, 25] width 181 height 37
click at [738, 26] on icon at bounding box center [739, 26] width 7 height 10
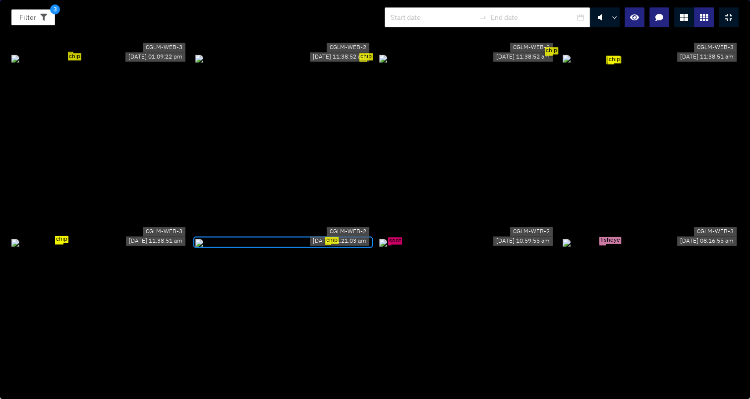
click at [476, 247] on div "soot" at bounding box center [467, 242] width 176 height 11
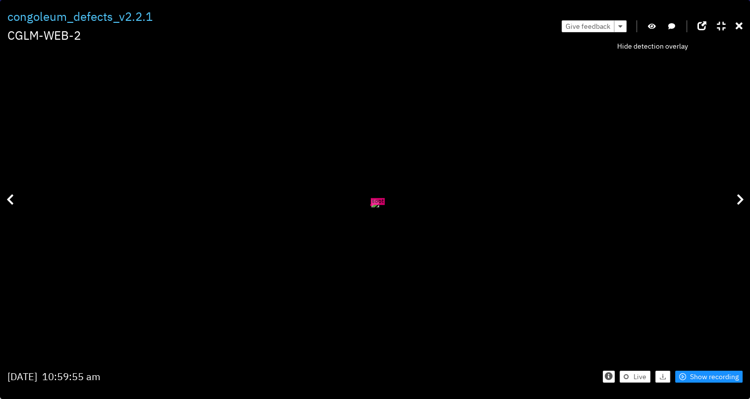
click at [651, 27] on icon "button" at bounding box center [652, 26] width 8 height 7
click at [651, 27] on icon "button" at bounding box center [652, 26] width 9 height 7
click at [741, 29] on icon at bounding box center [739, 26] width 7 height 10
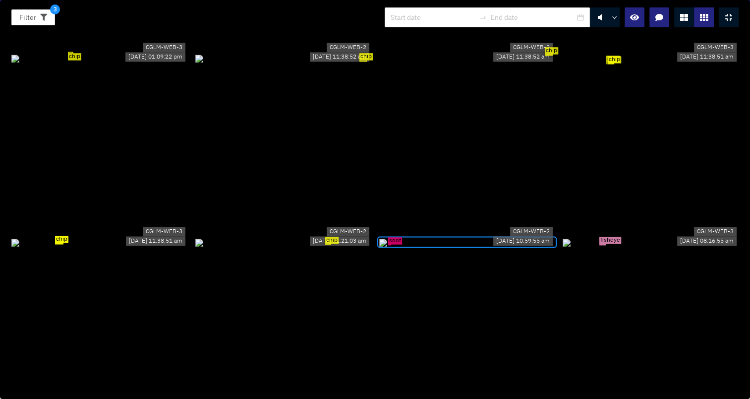
click at [602, 247] on div "fisheye" at bounding box center [651, 242] width 176 height 11
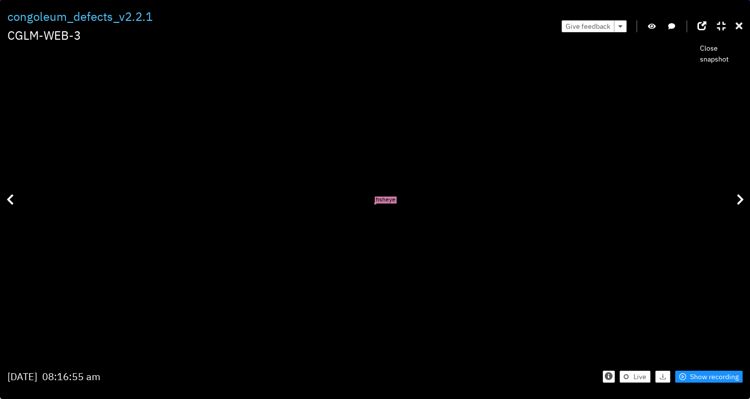
click at [739, 28] on icon at bounding box center [739, 26] width 7 height 10
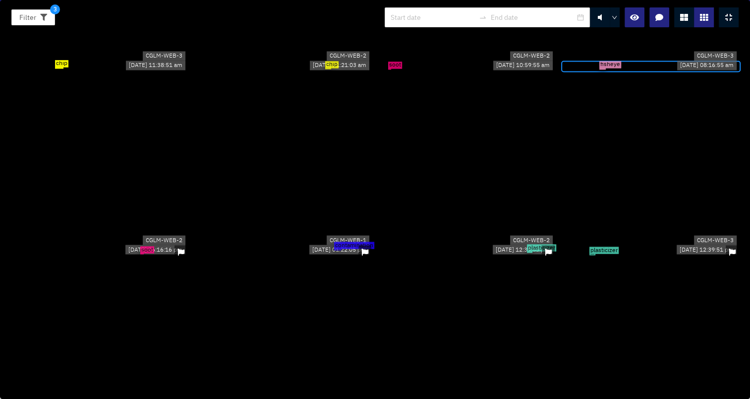
scroll to position [5654, 0]
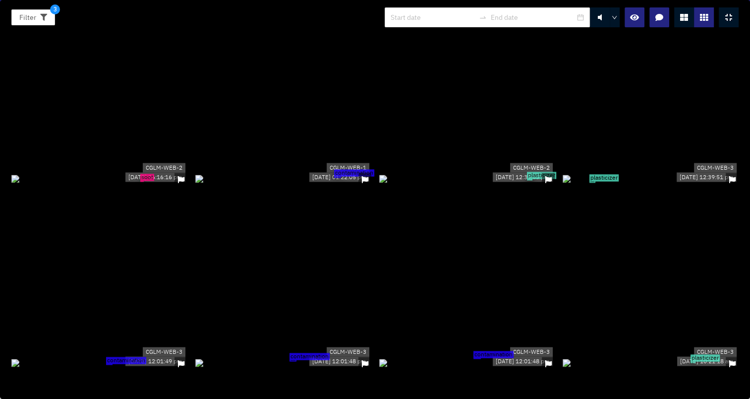
click at [165, 184] on div "soot" at bounding box center [99, 178] width 176 height 11
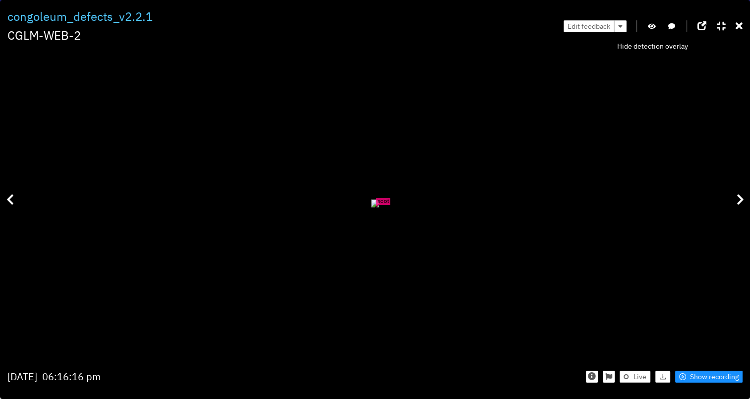
click at [655, 28] on icon "button" at bounding box center [652, 26] width 8 height 7
click at [655, 28] on icon "button" at bounding box center [652, 26] width 9 height 7
click at [741, 30] on icon at bounding box center [739, 26] width 7 height 10
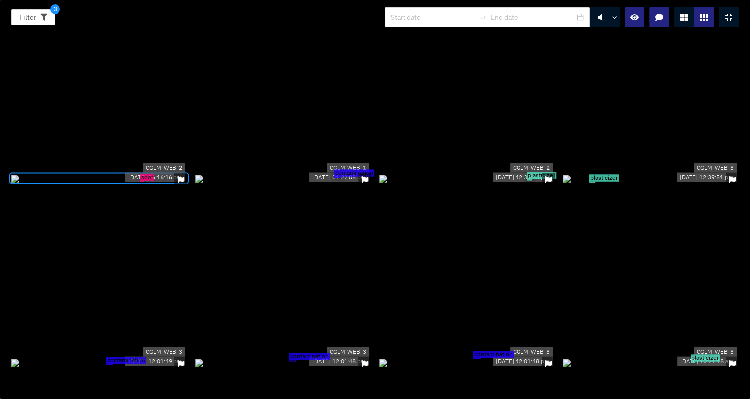
click at [309, 184] on div "contamination" at bounding box center [283, 178] width 176 height 11
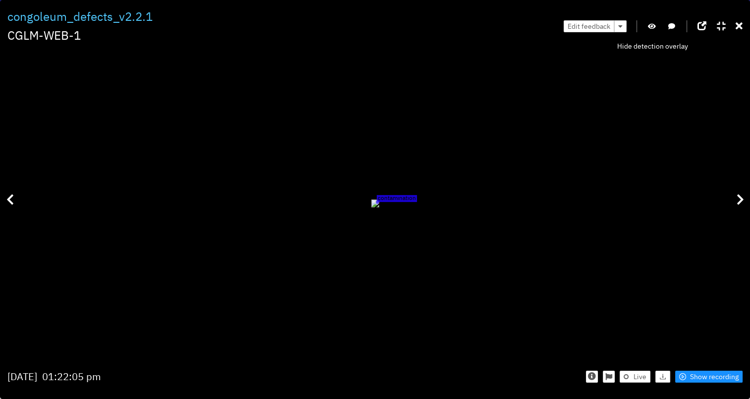
click at [652, 29] on icon "button" at bounding box center [652, 26] width 8 height 7
click at [651, 23] on icon "button" at bounding box center [652, 26] width 9 height 7
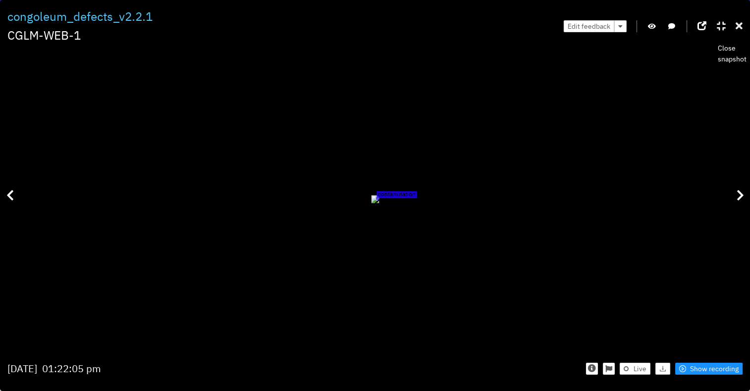
click at [742, 28] on icon at bounding box center [739, 26] width 7 height 10
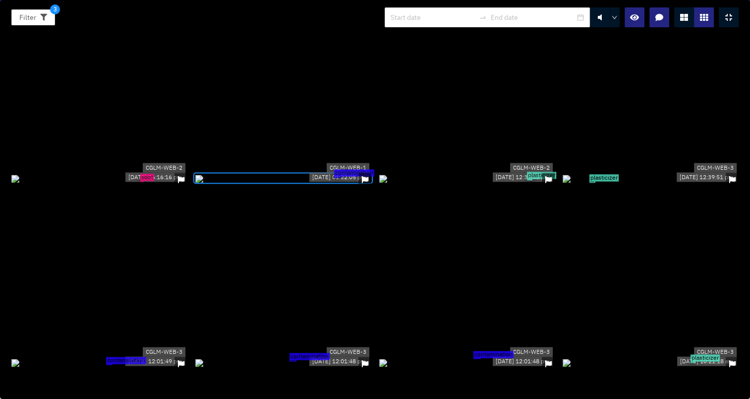
scroll to position [5704, 0]
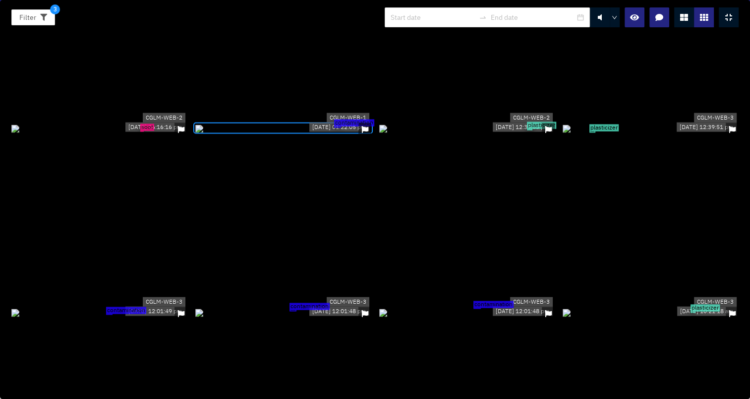
click at [506, 129] on div "plasticizer" at bounding box center [467, 128] width 176 height 11
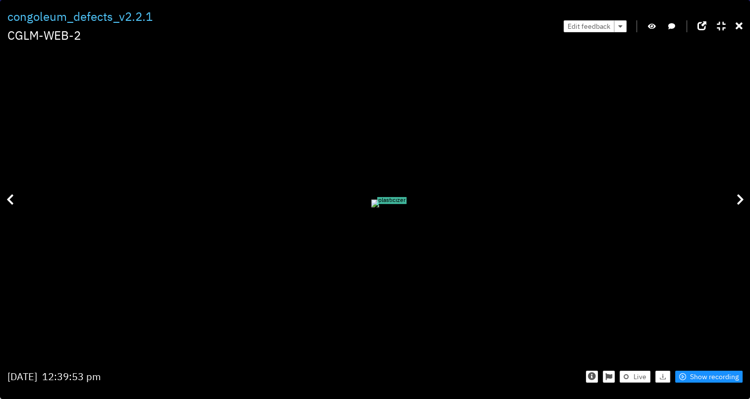
click at [653, 30] on button "button" at bounding box center [652, 26] width 10 height 12
click at [738, 29] on icon at bounding box center [739, 26] width 7 height 10
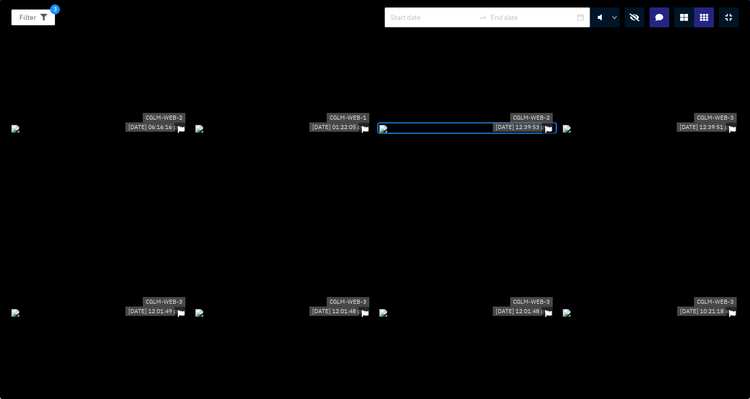
click at [629, 19] on button "button" at bounding box center [635, 17] width 20 height 20
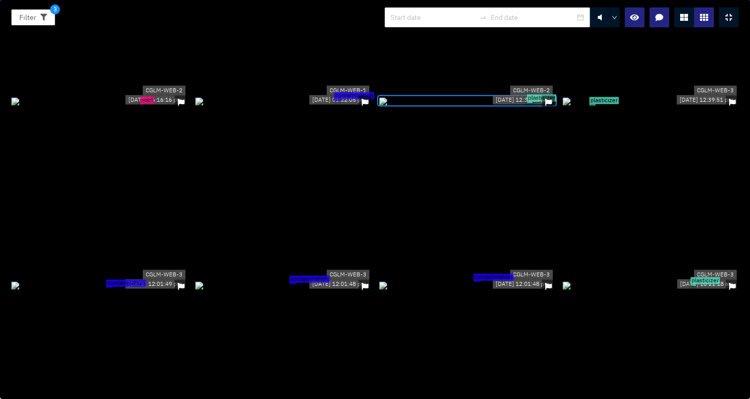
scroll to position [5753, 0]
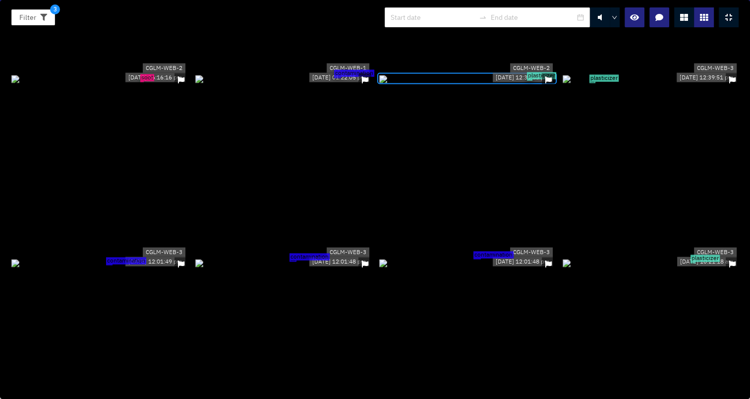
click at [135, 268] on div "contamination" at bounding box center [99, 262] width 176 height 11
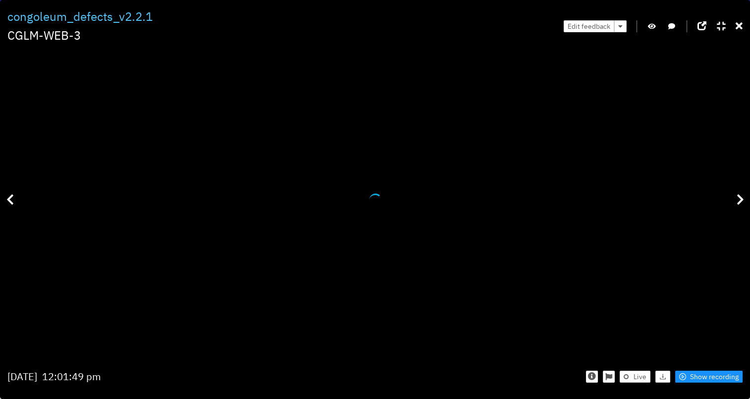
click at [655, 23] on icon "button" at bounding box center [652, 26] width 8 height 7
click at [653, 30] on button "button" at bounding box center [652, 26] width 10 height 12
click at [742, 24] on icon at bounding box center [739, 26] width 7 height 10
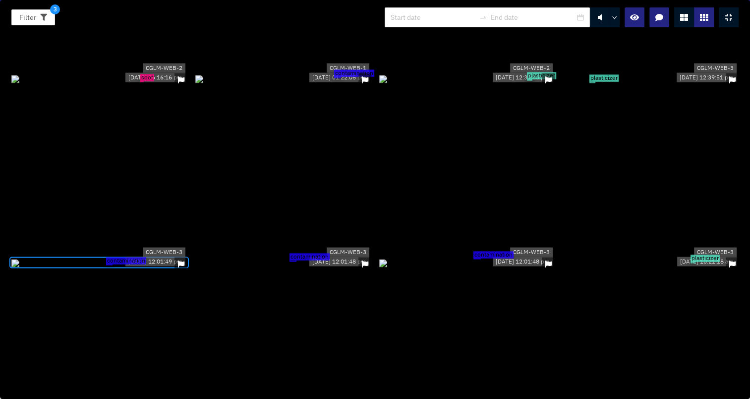
click at [695, 257] on div "plasticizer" at bounding box center [651, 262] width 176 height 11
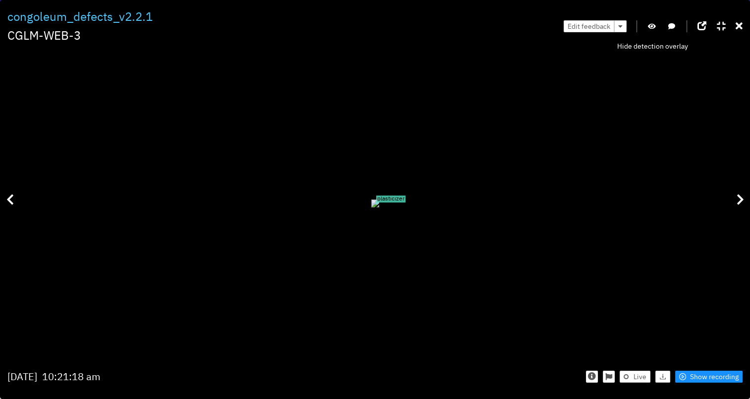
click at [657, 23] on button "button" at bounding box center [652, 26] width 10 height 12
click at [741, 28] on icon at bounding box center [739, 26] width 7 height 10
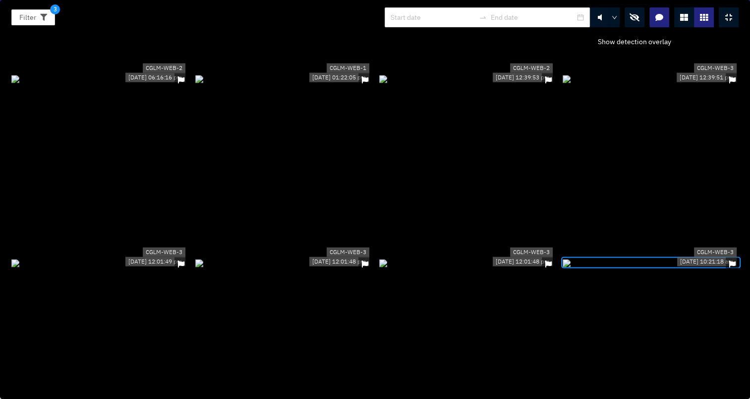
click at [634, 19] on icon "button" at bounding box center [635, 17] width 10 height 8
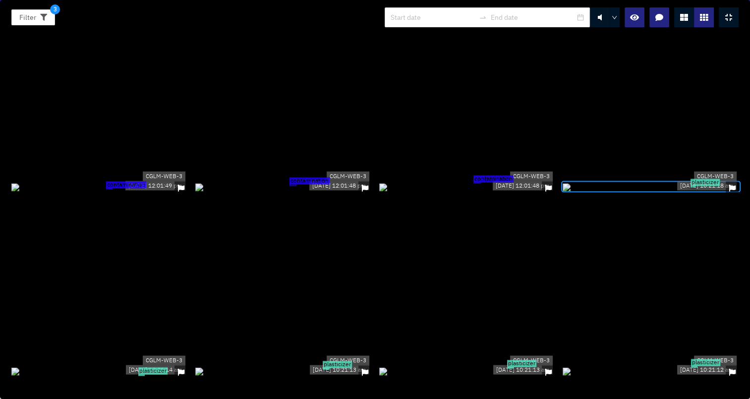
scroll to position [5902, 0]
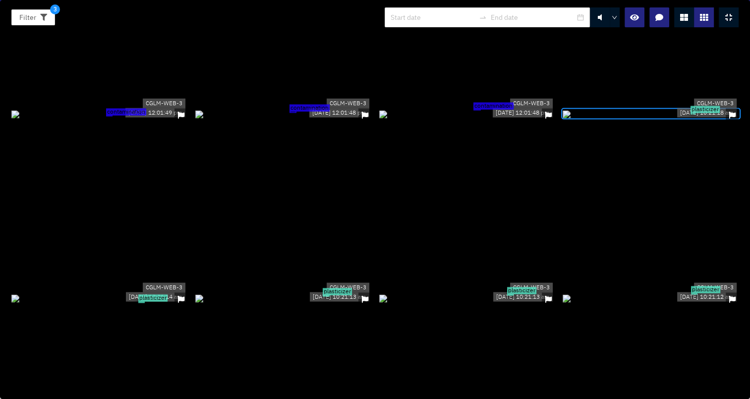
click at [147, 304] on div "plasticizer" at bounding box center [99, 298] width 176 height 11
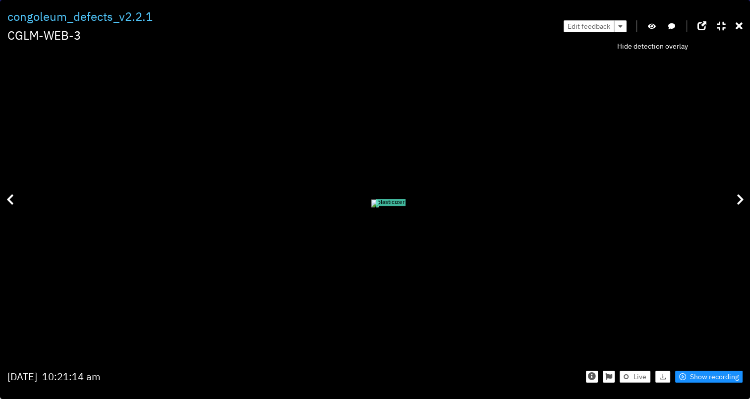
click at [656, 23] on icon "button" at bounding box center [652, 26] width 8 height 7
click at [737, 28] on icon at bounding box center [739, 26] width 7 height 10
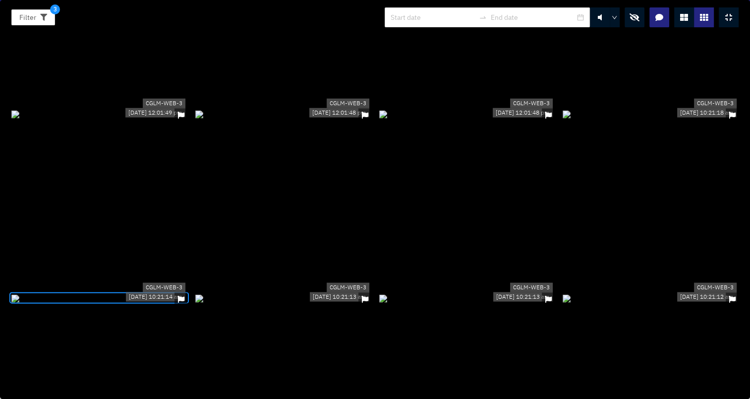
click at [633, 15] on icon "button" at bounding box center [635, 17] width 10 height 8
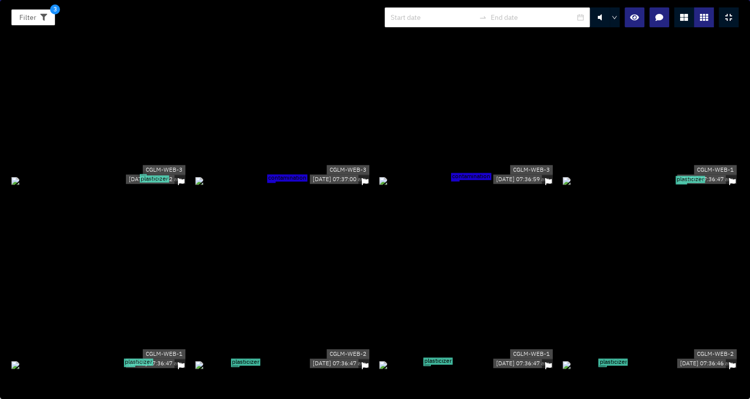
scroll to position [6249, 0]
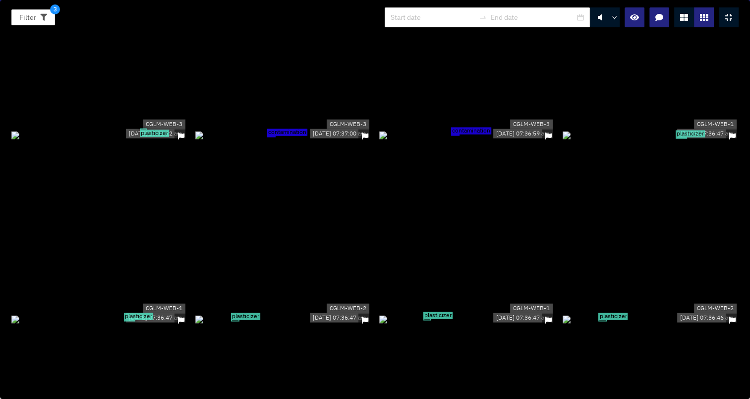
click at [272, 138] on div "contamination" at bounding box center [271, 136] width 9 height 2
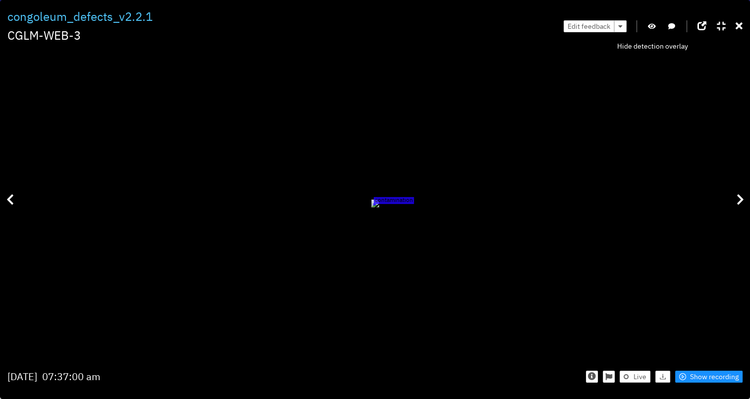
click at [655, 28] on icon "button" at bounding box center [652, 26] width 8 height 7
click at [653, 23] on icon "button" at bounding box center [652, 26] width 9 height 7
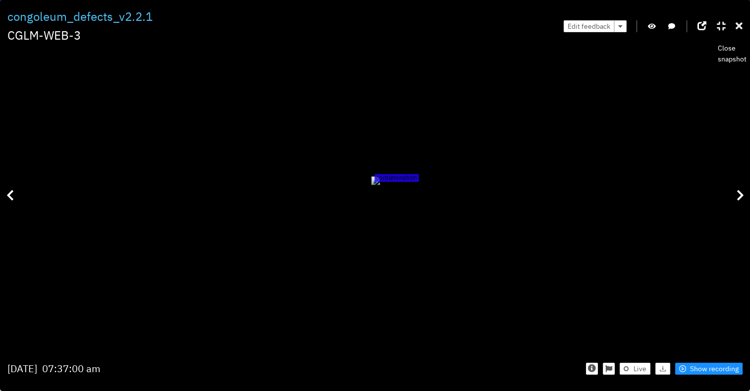
click at [742, 26] on icon at bounding box center [739, 26] width 7 height 10
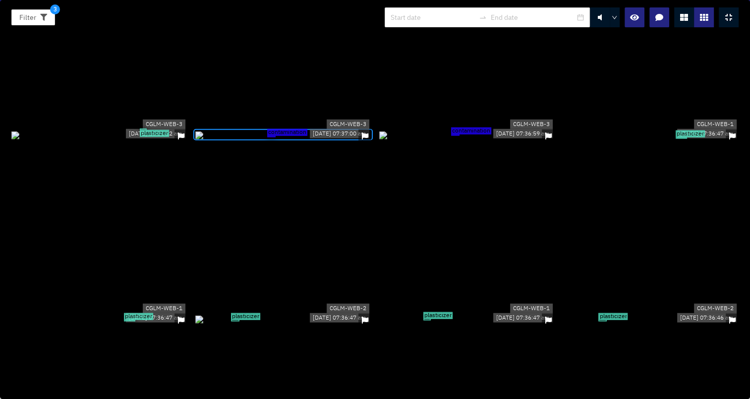
scroll to position [6299, 0]
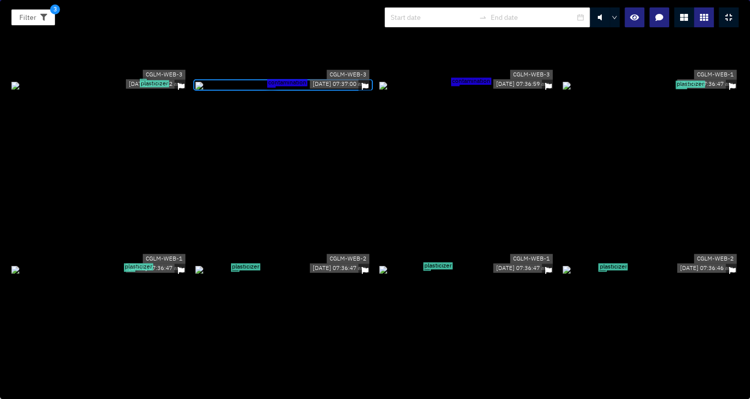
click at [286, 91] on div "contamination" at bounding box center [283, 85] width 176 height 11
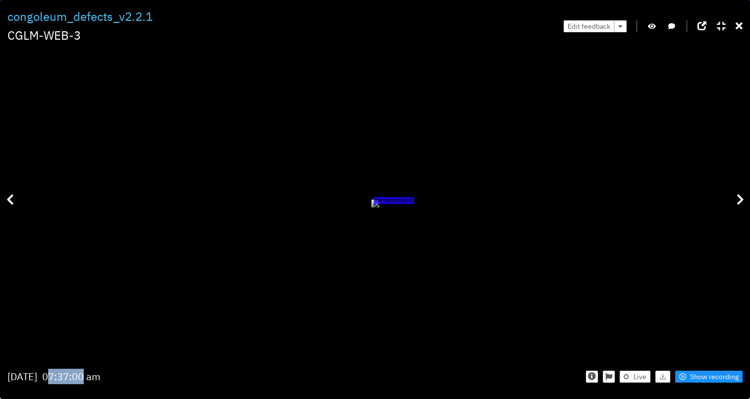
drag, startPoint x: 87, startPoint y: 377, endPoint x: 123, endPoint y: 376, distance: 35.2
click at [100, 376] on div "07:37:00 am" at bounding box center [71, 376] width 58 height 15
drag, startPoint x: 123, startPoint y: 376, endPoint x: 137, endPoint y: 378, distance: 14.5
click at [100, 378] on div "07:37:00 am" at bounding box center [71, 376] width 58 height 15
click at [738, 25] on icon at bounding box center [739, 26] width 7 height 10
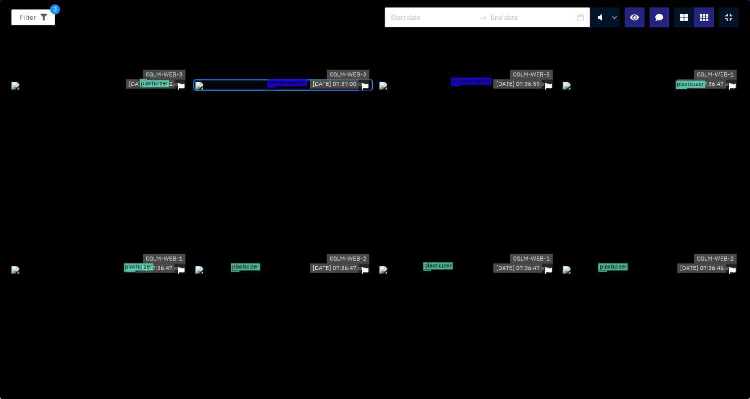
click at [485, 91] on div "contamination" at bounding box center [467, 85] width 176 height 11
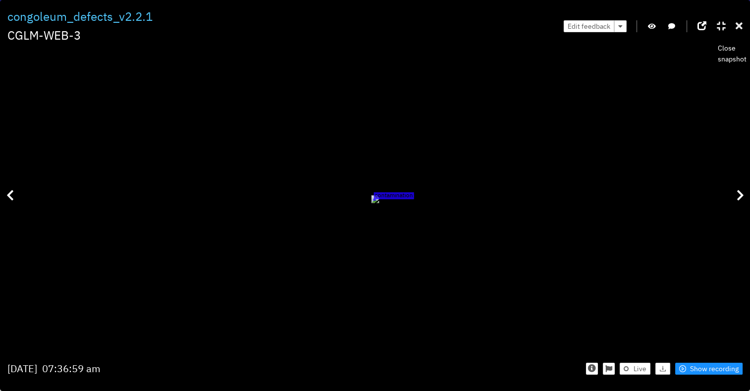
click at [739, 27] on icon at bounding box center [739, 26] width 7 height 10
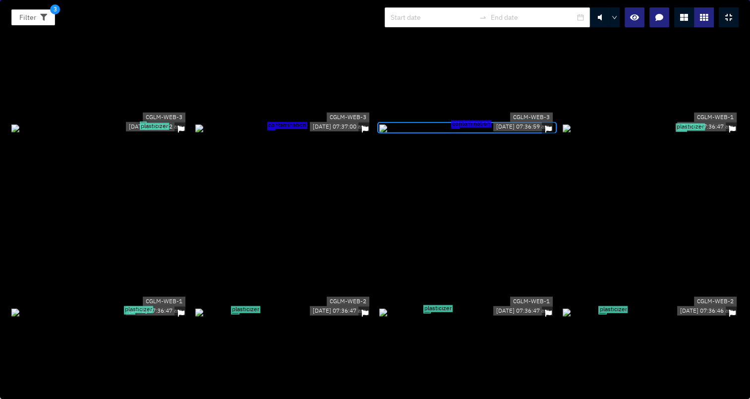
scroll to position [6249, 0]
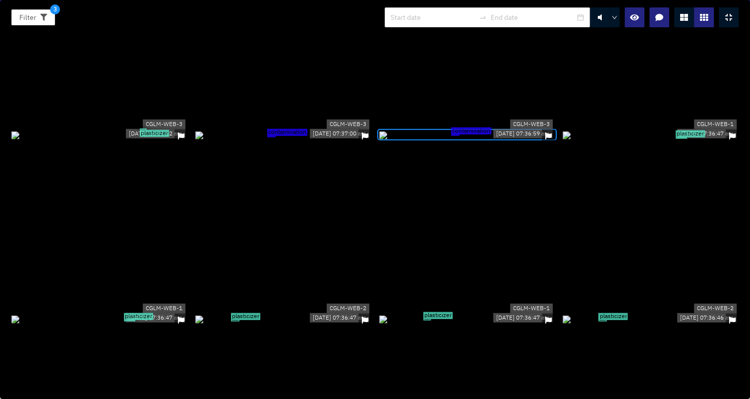
click at [724, 18] on div at bounding box center [729, 17] width 20 height 20
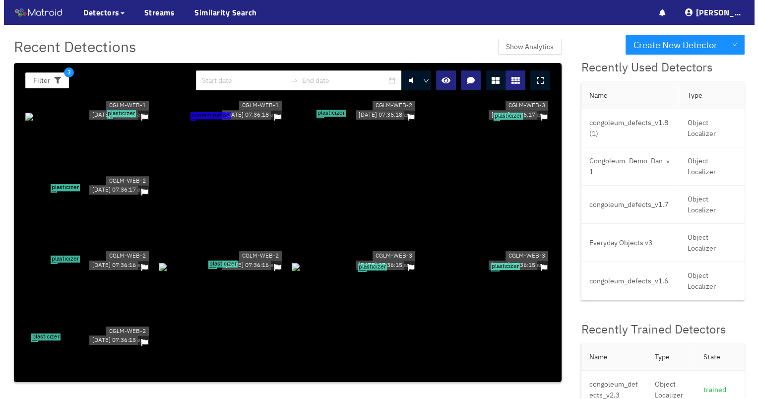
scroll to position [5540, 0]
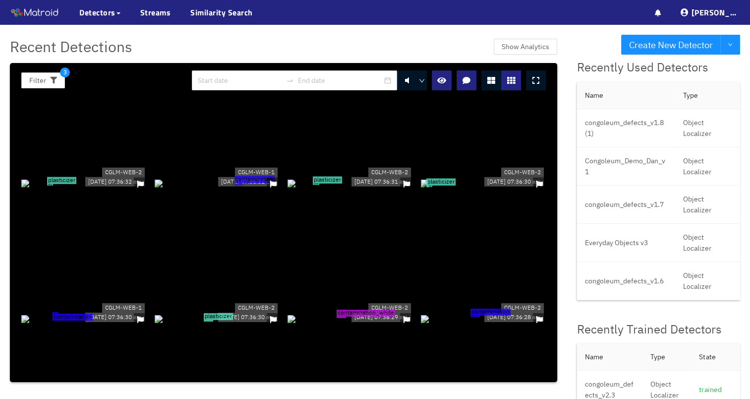
click at [534, 84] on div at bounding box center [536, 80] width 20 height 20
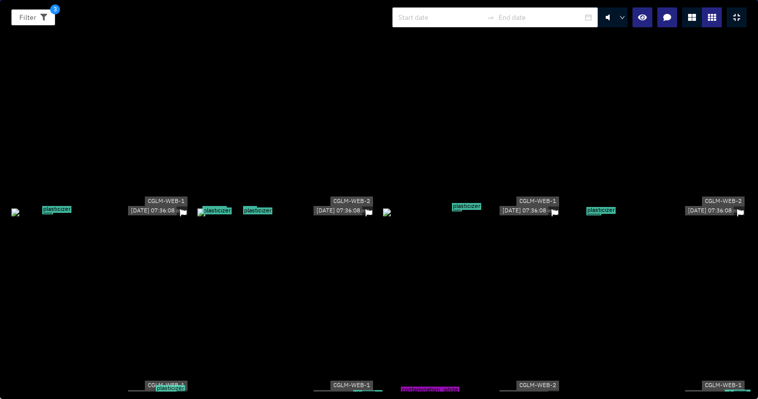
scroll to position [9359, 0]
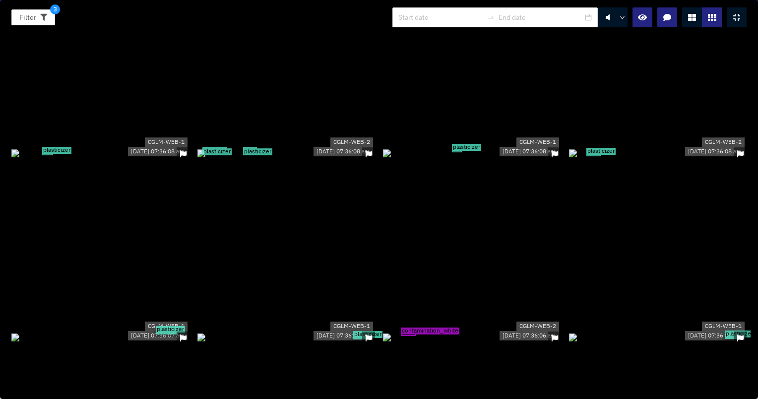
drag, startPoint x: 498, startPoint y: 181, endPoint x: 498, endPoint y: 157, distance: 23.8
click at [499, 157] on div "plasticizer" at bounding box center [472, 152] width 178 height 11
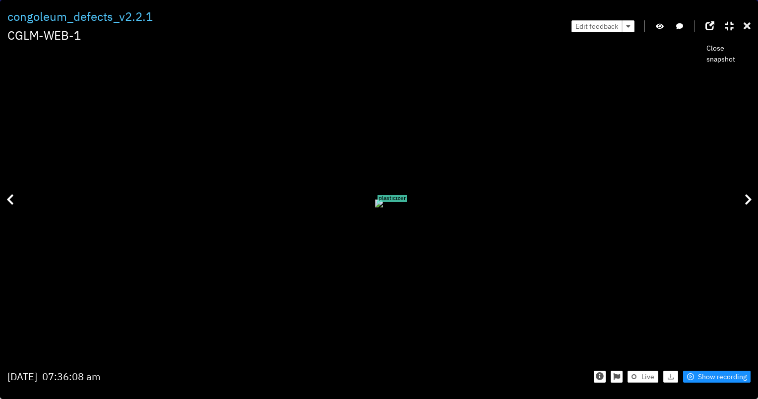
click at [747, 26] on icon at bounding box center [746, 26] width 7 height 10
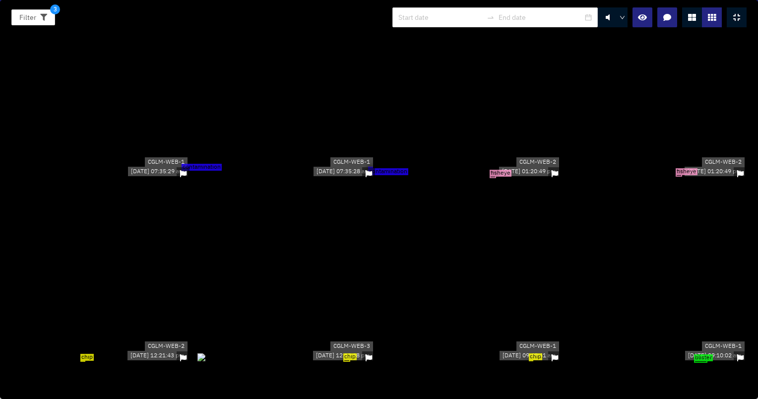
scroll to position [12286, 0]
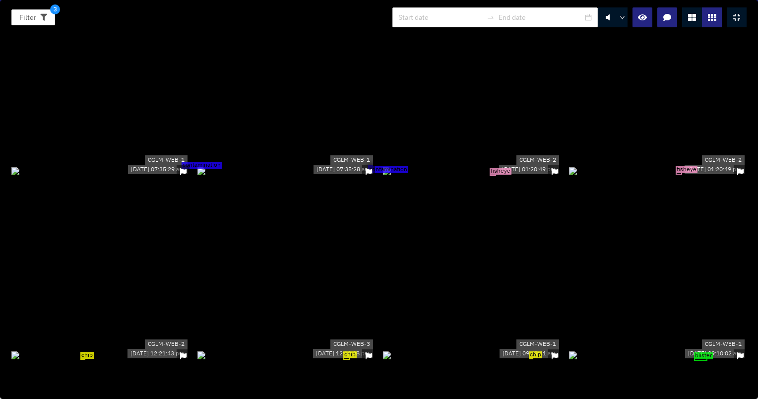
click at [506, 176] on div "fisheye" at bounding box center [472, 170] width 178 height 11
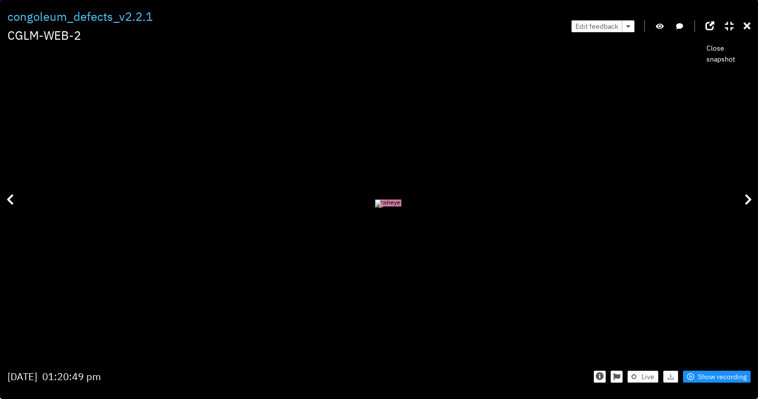
click at [749, 26] on icon at bounding box center [746, 26] width 7 height 10
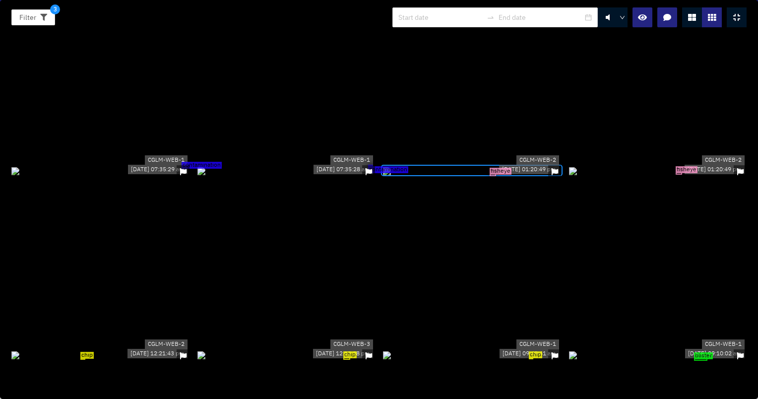
click at [542, 349] on div "chip" at bounding box center [472, 354] width 178 height 11
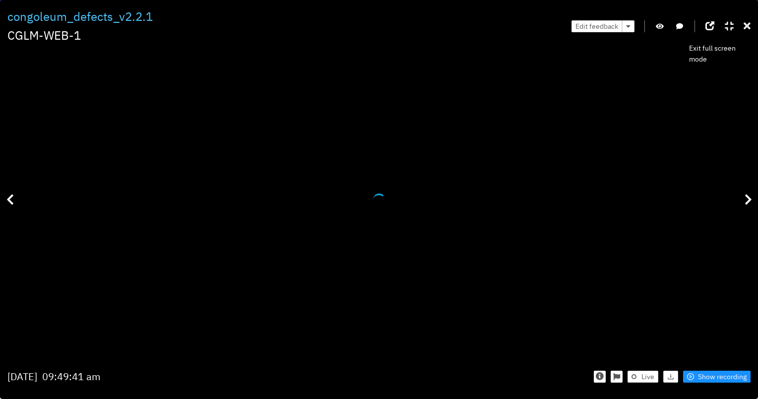
click at [743, 26] on icon at bounding box center [746, 26] width 7 height 10
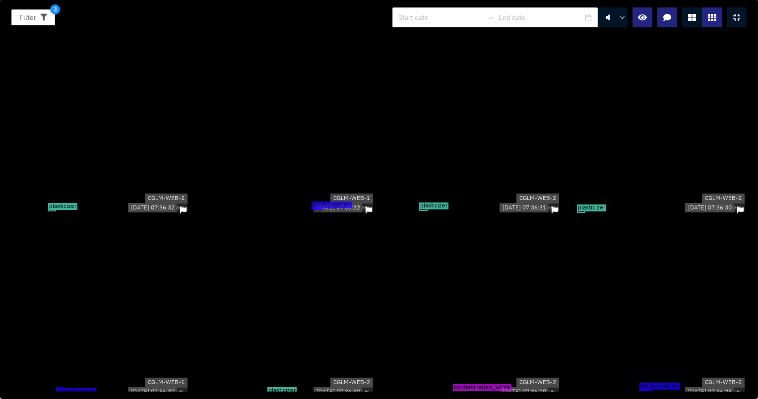
scroll to position [0, 0]
